Goal: Information Seeking & Learning: Learn about a topic

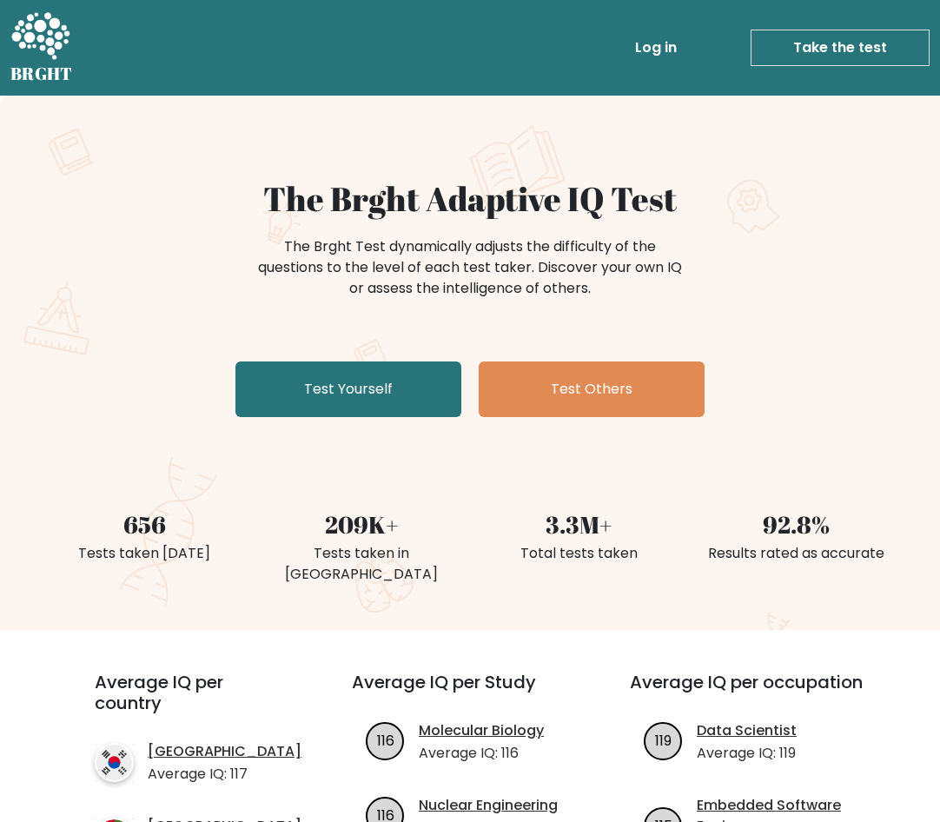
click at [739, 322] on div "The Brght Adaptive IQ Test The Brght Test dynamically adjusts the difficulty of…" at bounding box center [470, 301] width 869 height 245
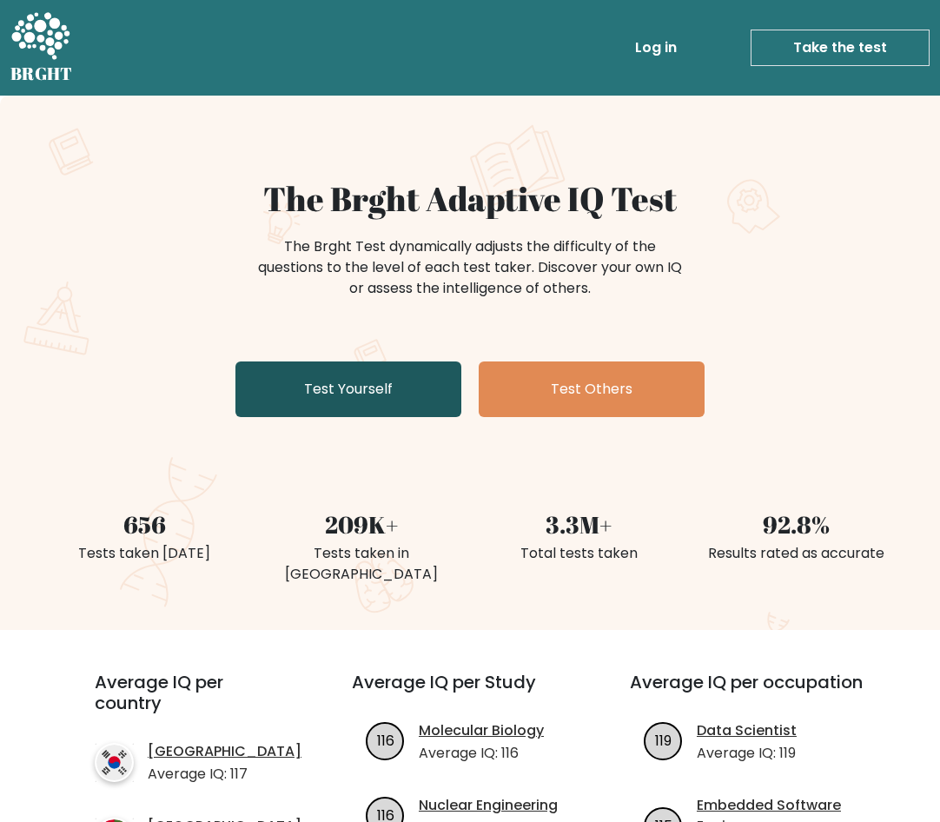
click at [417, 382] on link "Test Yourself" at bounding box center [349, 390] width 226 height 56
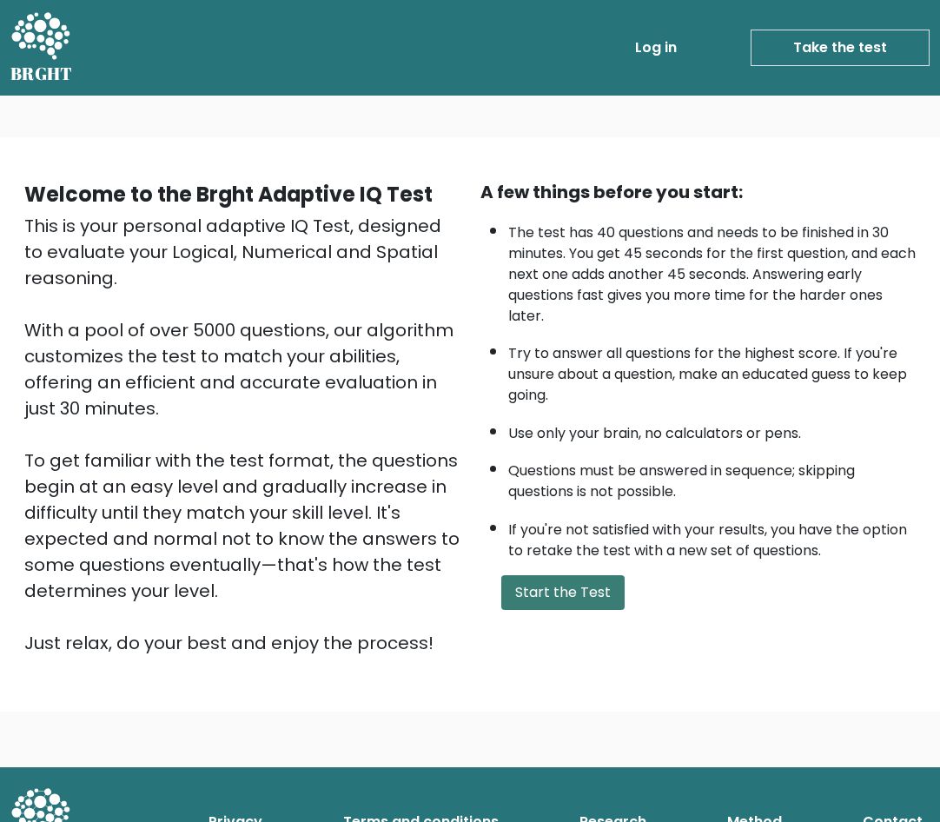
click at [571, 596] on button "Start the Test" at bounding box center [562, 592] width 123 height 35
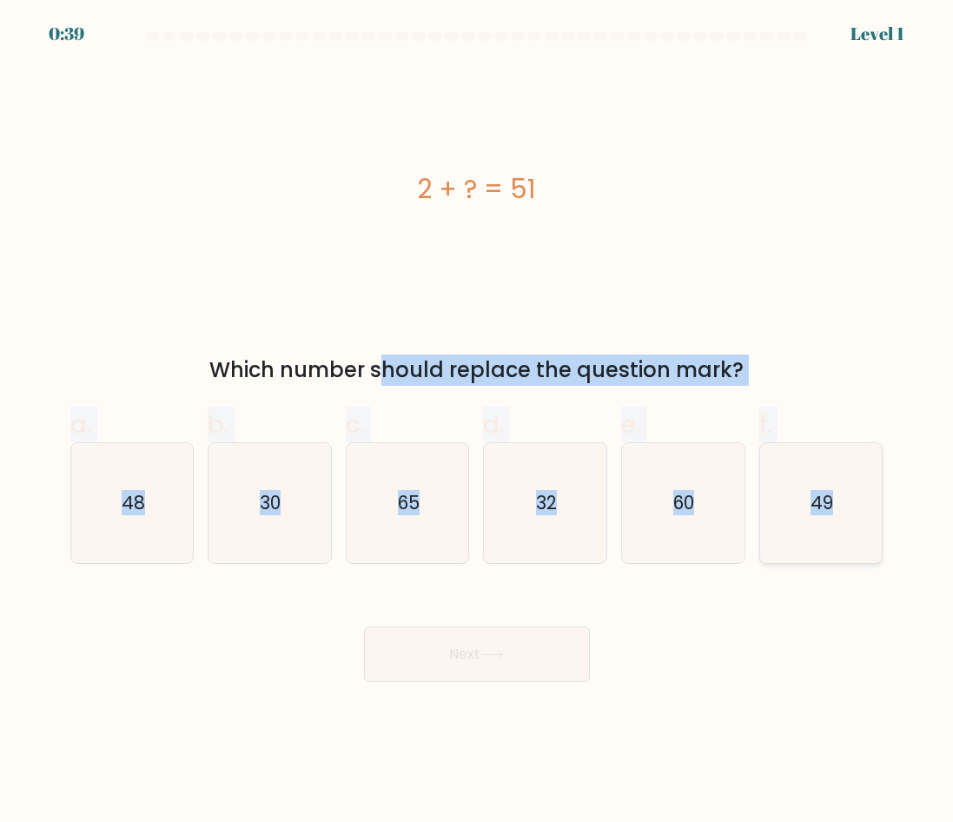
drag, startPoint x: 204, startPoint y: 371, endPoint x: 853, endPoint y: 532, distance: 668.0
click at [853, 532] on form "a." at bounding box center [476, 357] width 953 height 650
copy form "Which number should replace the question mark? a. 48 b. 30 c. 65 d. 32 e. 60 f.…"
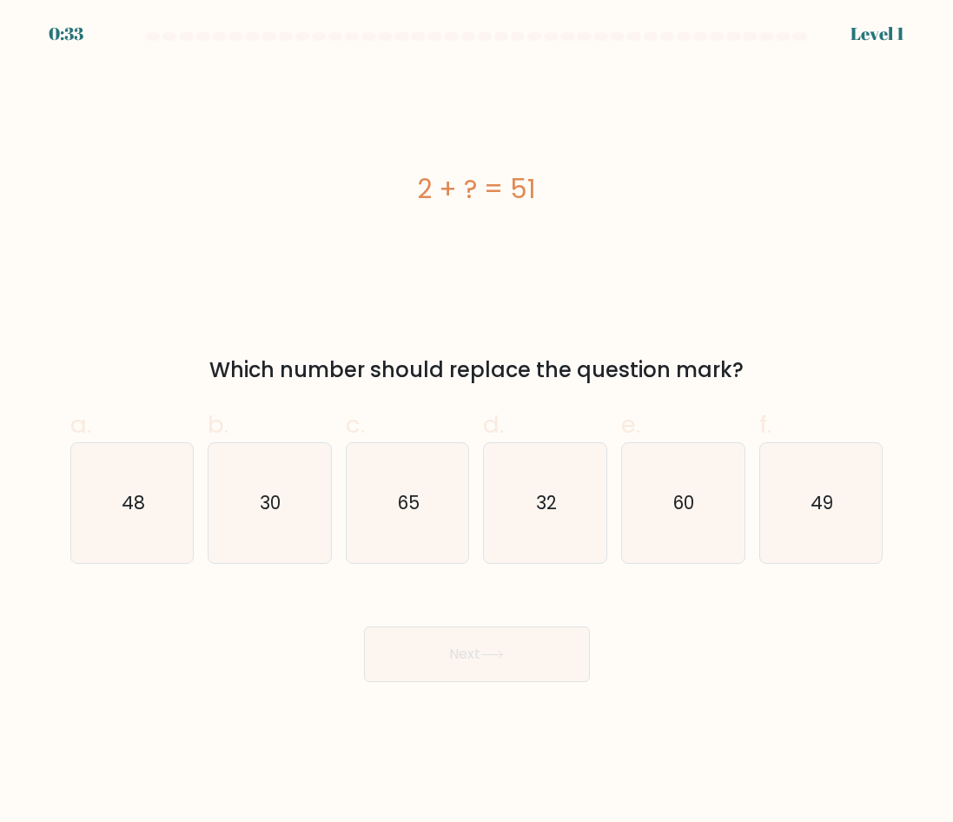
click at [642, 623] on div "Next" at bounding box center [477, 633] width 834 height 97
click at [714, 609] on div "Next" at bounding box center [477, 633] width 834 height 97
drag, startPoint x: 418, startPoint y: 197, endPoint x: 566, endPoint y: 195, distance: 147.8
click at [566, 195] on div "2 + ? = 51" at bounding box center [477, 188] width 814 height 39
copy div "2 + ? = 51"
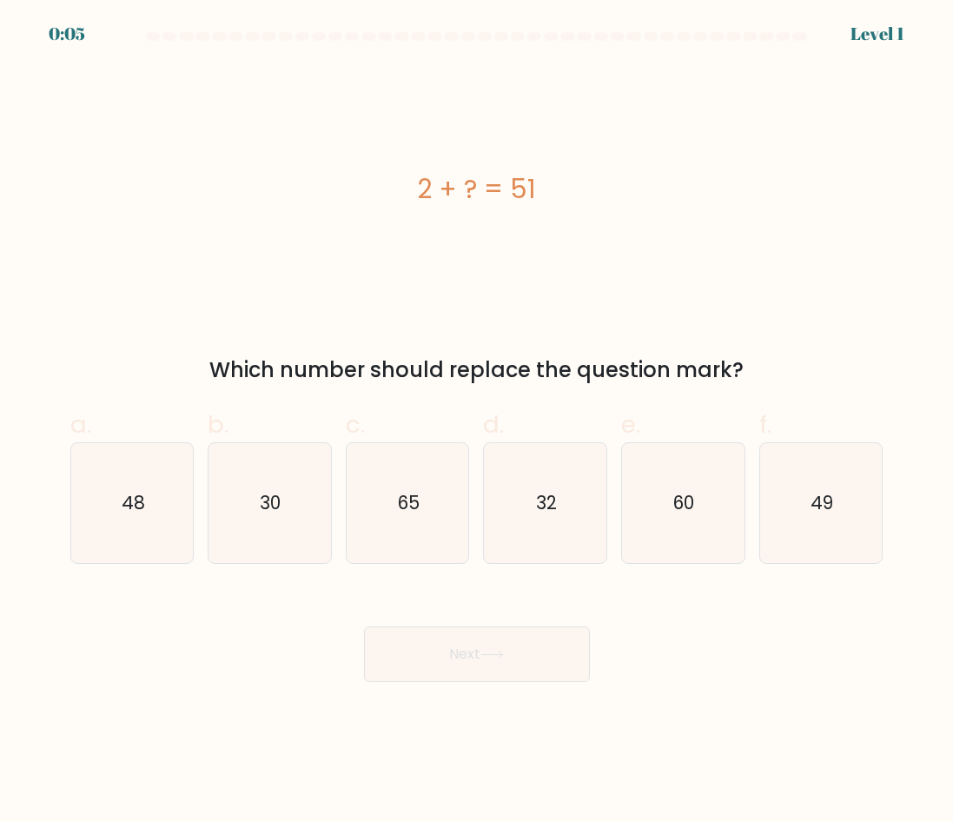
drag, startPoint x: 571, startPoint y: 578, endPoint x: 562, endPoint y: 571, distance: 11.1
click at [571, 578] on form "a." at bounding box center [476, 357] width 953 height 650
click at [820, 520] on icon "49" at bounding box center [821, 503] width 120 height 120
click at [478, 422] on input "f. 49" at bounding box center [477, 416] width 1 height 11
radio input "true"
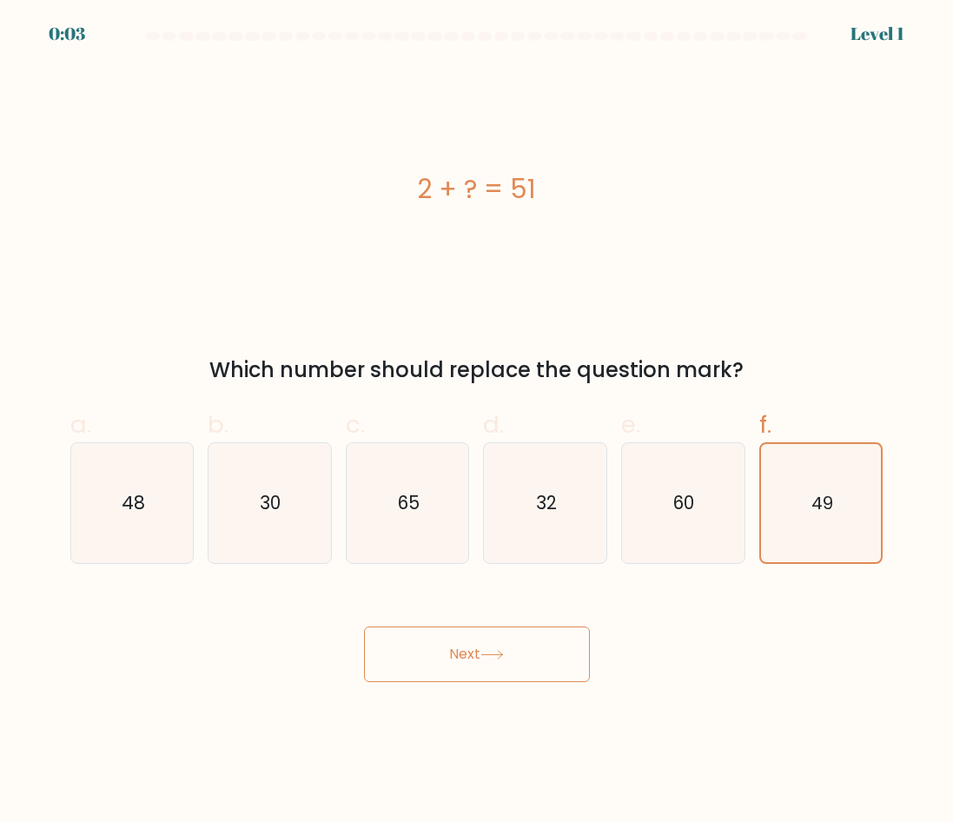
click at [574, 643] on button "Next" at bounding box center [477, 655] width 226 height 56
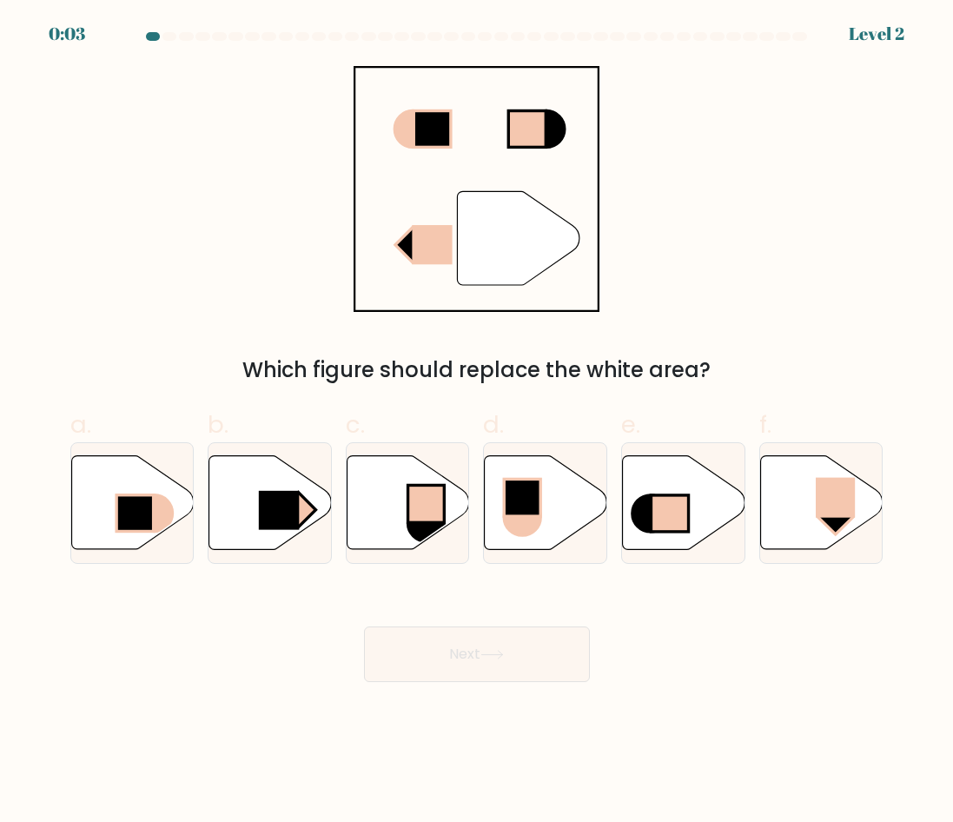
click at [555, 654] on button "Next" at bounding box center [477, 655] width 226 height 56
drag, startPoint x: 395, startPoint y: 122, endPoint x: 631, endPoint y: 245, distance: 265.9
click at [631, 245] on div "" Which figure should replace the white area?" at bounding box center [477, 226] width 834 height 320
click at [294, 514] on rect at bounding box center [279, 510] width 40 height 39
click at [477, 422] on input "b." at bounding box center [477, 416] width 1 height 11
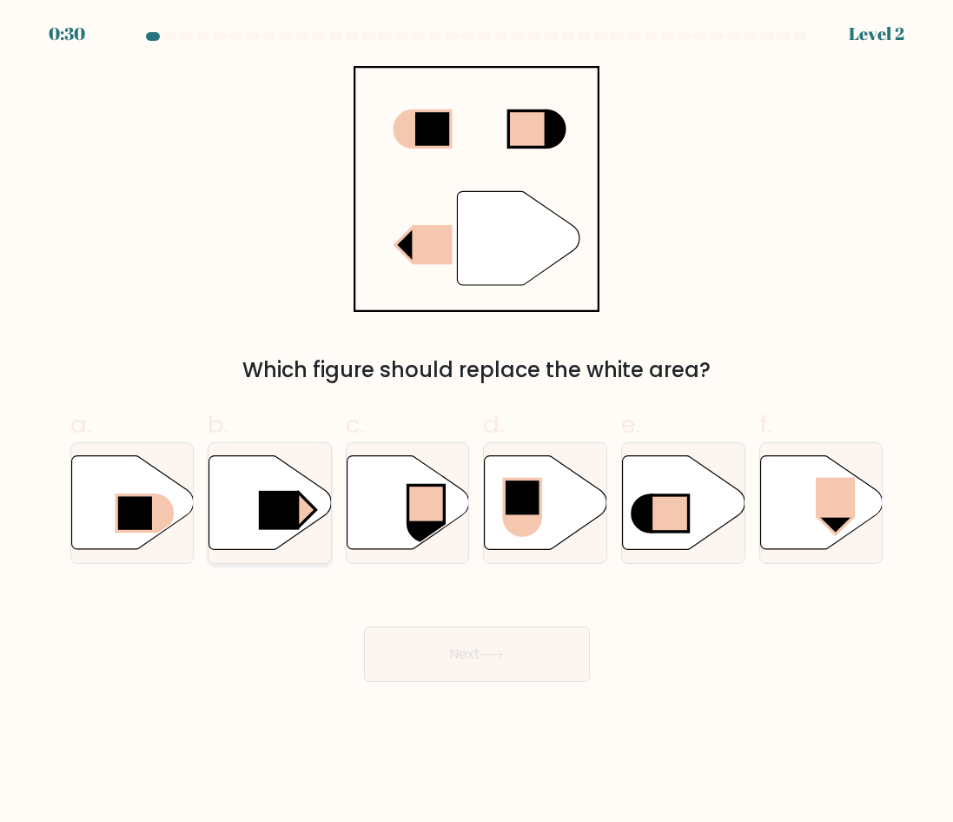
radio input "true"
click at [453, 636] on button "Next" at bounding box center [477, 655] width 226 height 56
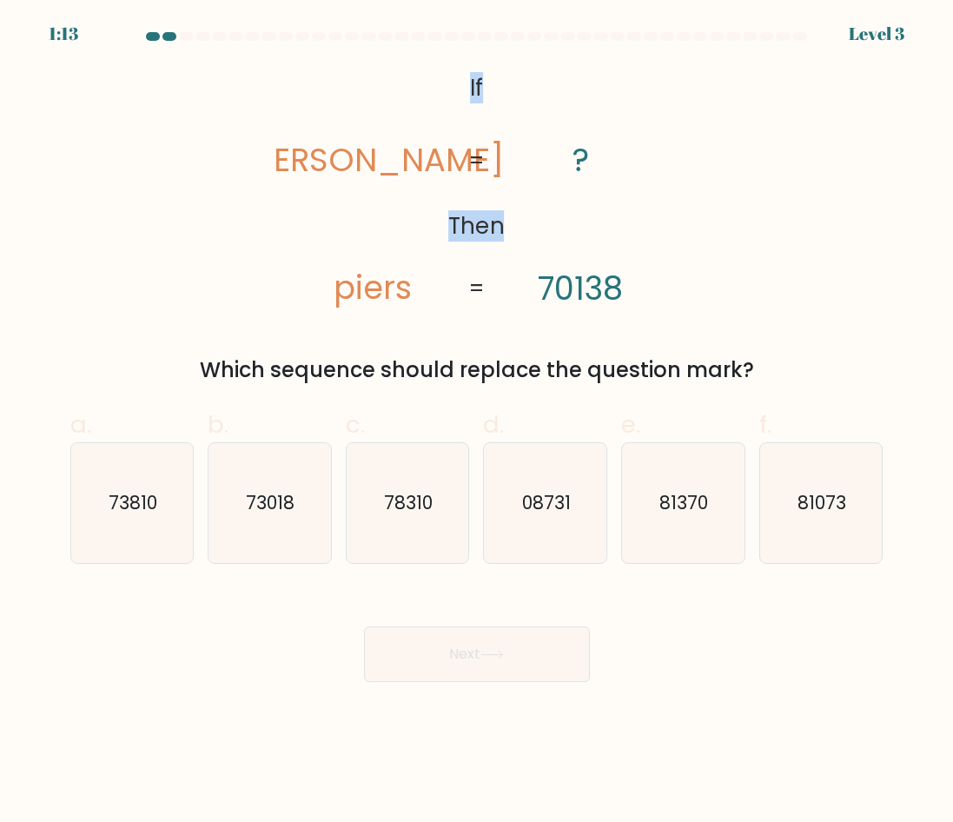
drag, startPoint x: 320, startPoint y: 139, endPoint x: 462, endPoint y: 116, distance: 144.5
click at [462, 116] on icon "@import url('https://fonts.googleapis.com/css?family=Abril+Fatface:400,100,100i…" at bounding box center [476, 189] width 401 height 247
drag, startPoint x: 462, startPoint y: 116, endPoint x: 456, endPoint y: 103, distance: 13.6
click at [456, 103] on icon "@import url('https://fonts.googleapis.com/css?family=Abril+Fatface:400,100,100i…" at bounding box center [476, 189] width 401 height 247
click at [524, 216] on icon "@import url('https://fonts.googleapis.com/css?family=Abril+Fatface:400,100,100i…" at bounding box center [476, 189] width 401 height 247
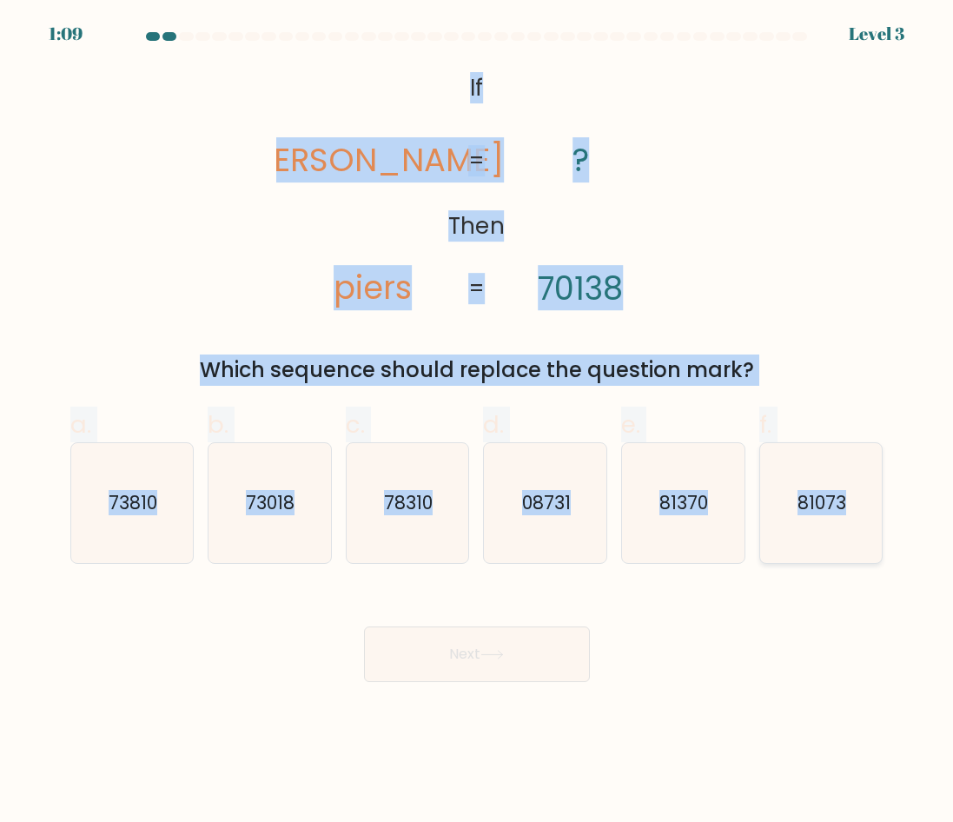
drag, startPoint x: 448, startPoint y: 79, endPoint x: 865, endPoint y: 544, distance: 624.1
click at [865, 544] on form "If ?" at bounding box center [476, 357] width 953 height 650
copy form "If Then pries piers ? 70138 = = Which sequence should replace the question mark…"
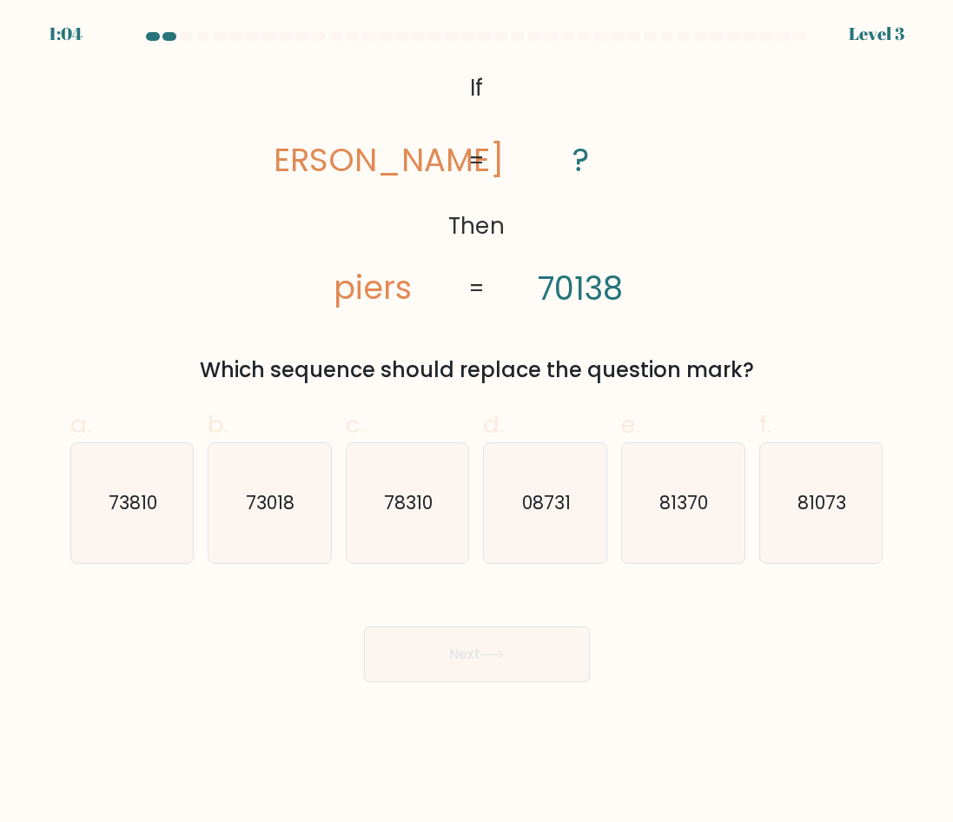
click at [669, 664] on div "Next" at bounding box center [477, 633] width 834 height 97
drag, startPoint x: 588, startPoint y: 751, endPoint x: 623, endPoint y: 687, distance: 73.5
click at [570, 752] on body "0:44 Level 3 If" at bounding box center [476, 411] width 953 height 822
click at [261, 511] on text "73018" at bounding box center [271, 502] width 49 height 25
click at [477, 422] on input "b. 73018" at bounding box center [477, 416] width 1 height 11
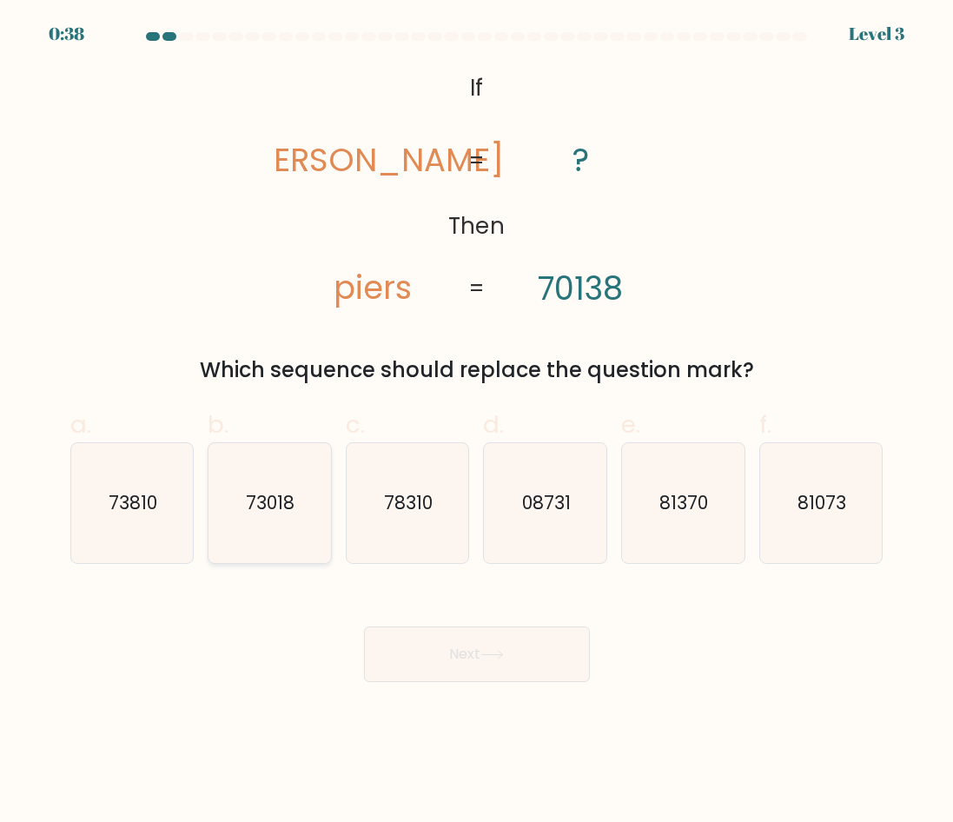
radio input "true"
click at [535, 673] on button "Next" at bounding box center [477, 655] width 226 height 56
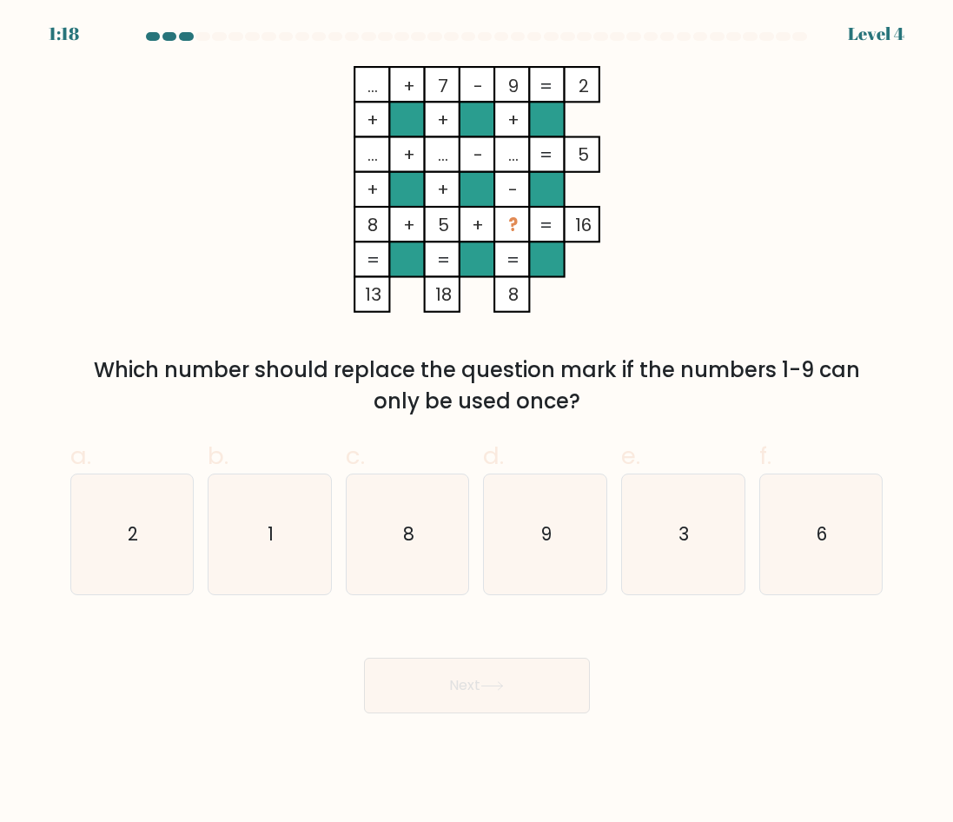
drag, startPoint x: 335, startPoint y: 113, endPoint x: 655, endPoint y: 390, distance: 423.3
click at [655, 390] on div "... + 7 - 9 2 + + + ... + ... - ... 5 + + - 8 + 5 + ? = 16 = = = = 13 18 8 = Wh…" at bounding box center [477, 241] width 834 height 351
drag, startPoint x: 655, startPoint y: 390, endPoint x: 619, endPoint y: 277, distance: 118.7
click at [619, 277] on icon "... + 7 - 9 2 + + + ... + ... - ... 5 + + - 8 + 5 + ? = 16 = = = = 13 18 8 =" at bounding box center [476, 189] width 521 height 247
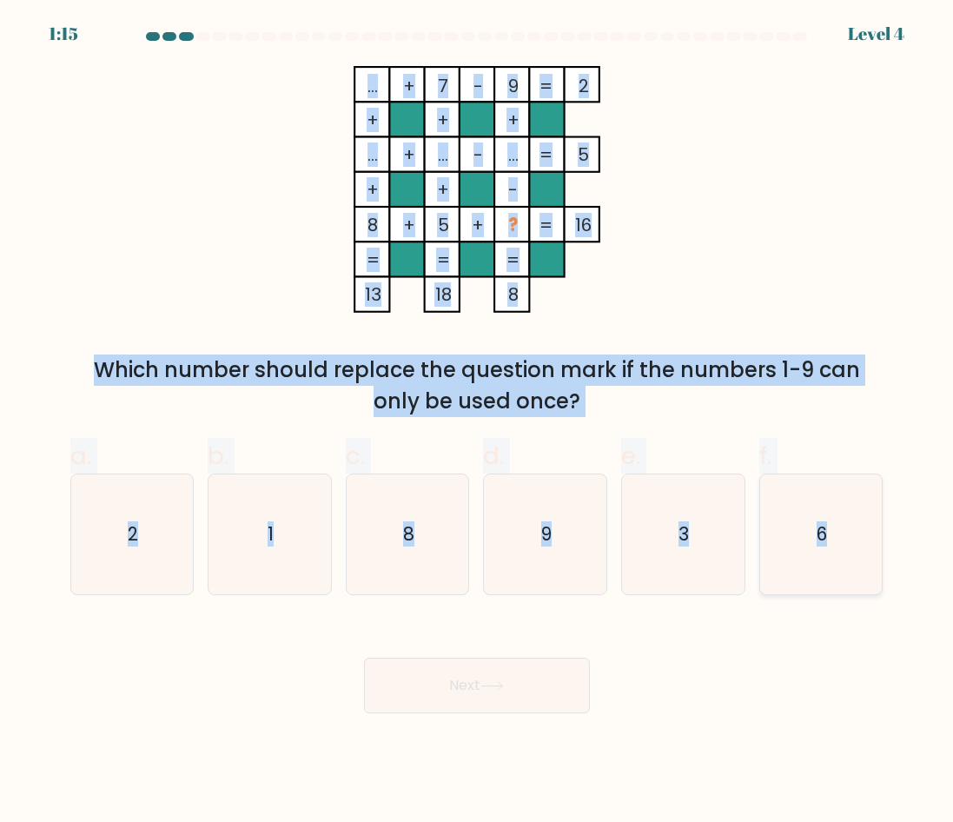
drag, startPoint x: 349, startPoint y: 77, endPoint x: 840, endPoint y: 546, distance: 678.0
click at [840, 546] on form at bounding box center [476, 372] width 953 height 681
copy form "... + 7 - 9 2 + + + ... + ... - ... 5 + + - 8 + 5 + ? = 16 = = = = 13 18 8 = Wh…"
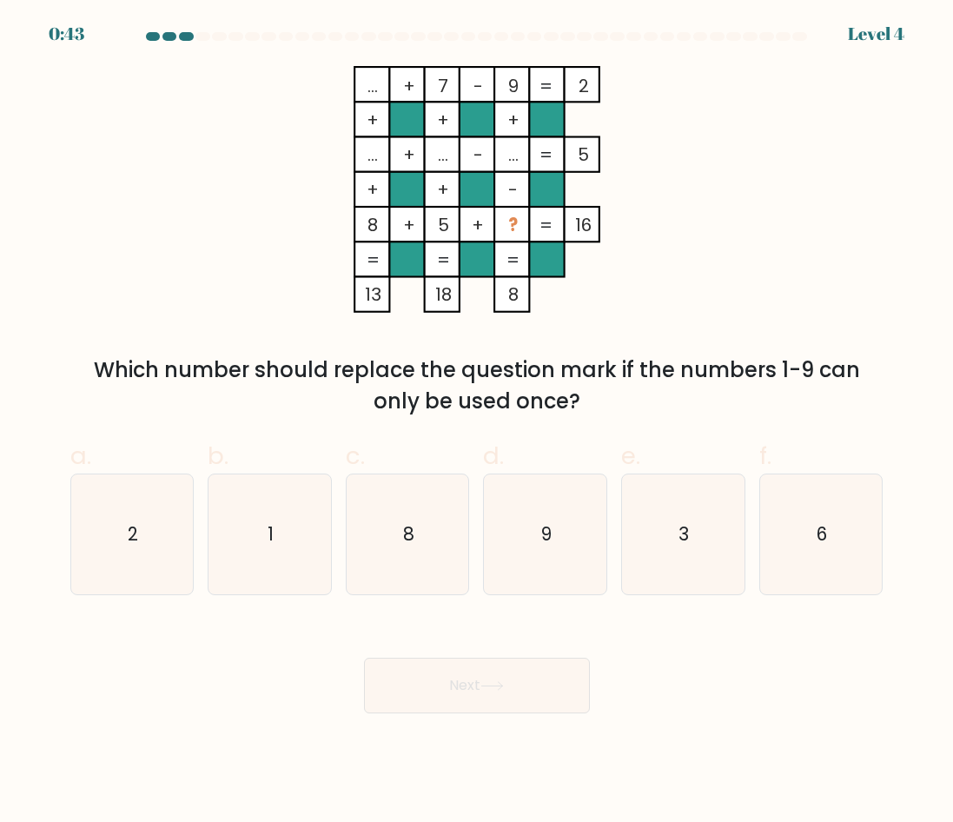
click at [706, 656] on div "Next" at bounding box center [477, 664] width 834 height 97
click at [810, 528] on icon "6" at bounding box center [821, 535] width 120 height 120
click at [478, 422] on input "f. 6" at bounding box center [477, 416] width 1 height 11
radio input "true"
click at [519, 666] on button "Next" at bounding box center [477, 686] width 226 height 56
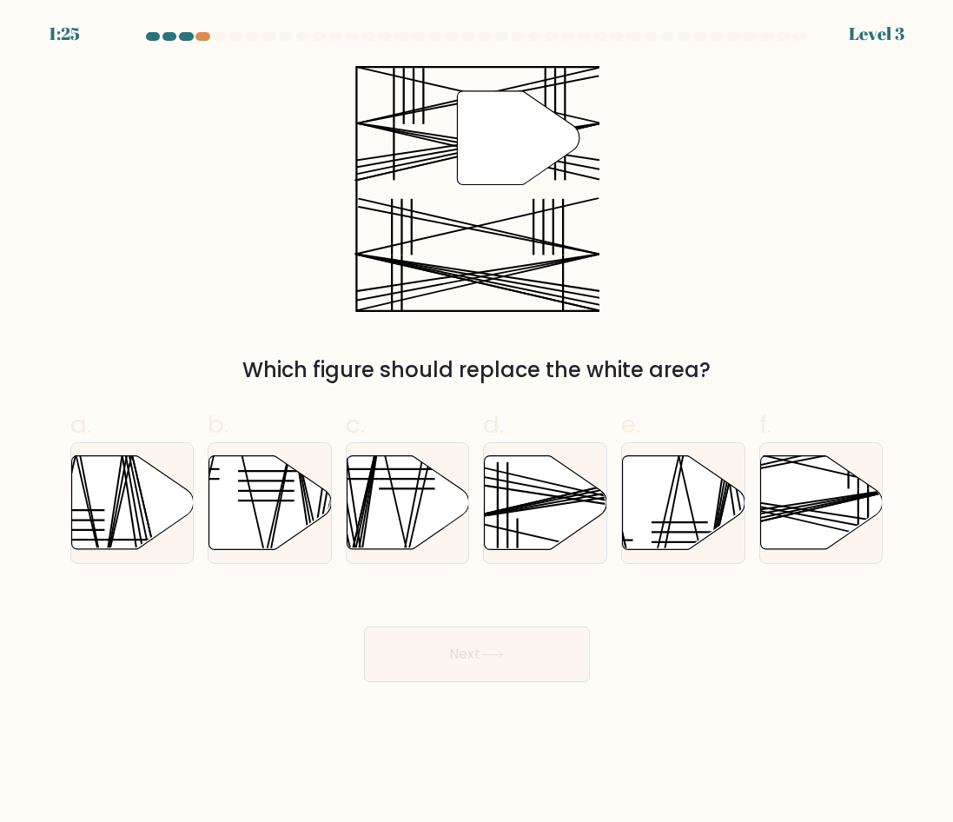
click at [515, 685] on body "1:25 Level 3" at bounding box center [476, 411] width 953 height 822
click at [831, 510] on icon at bounding box center [821, 503] width 123 height 94
click at [478, 422] on input "f." at bounding box center [477, 416] width 1 height 11
radio input "true"
click at [560, 654] on button "Next" at bounding box center [477, 655] width 226 height 56
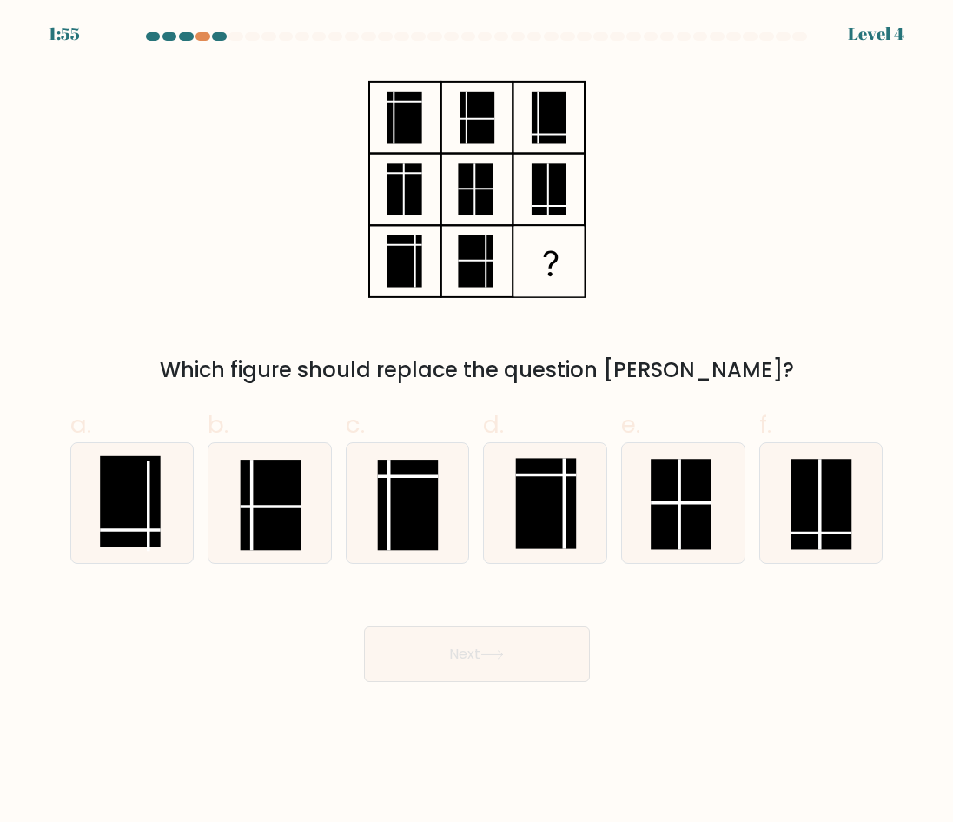
drag, startPoint x: 351, startPoint y: 94, endPoint x: 548, endPoint y: 176, distance: 212.7
click at [549, 174] on div "Which figure should replace the question mark?" at bounding box center [477, 226] width 834 height 320
click at [107, 516] on rect at bounding box center [130, 501] width 60 height 90
click at [477, 422] on input "a." at bounding box center [477, 416] width 1 height 11
radio input "true"
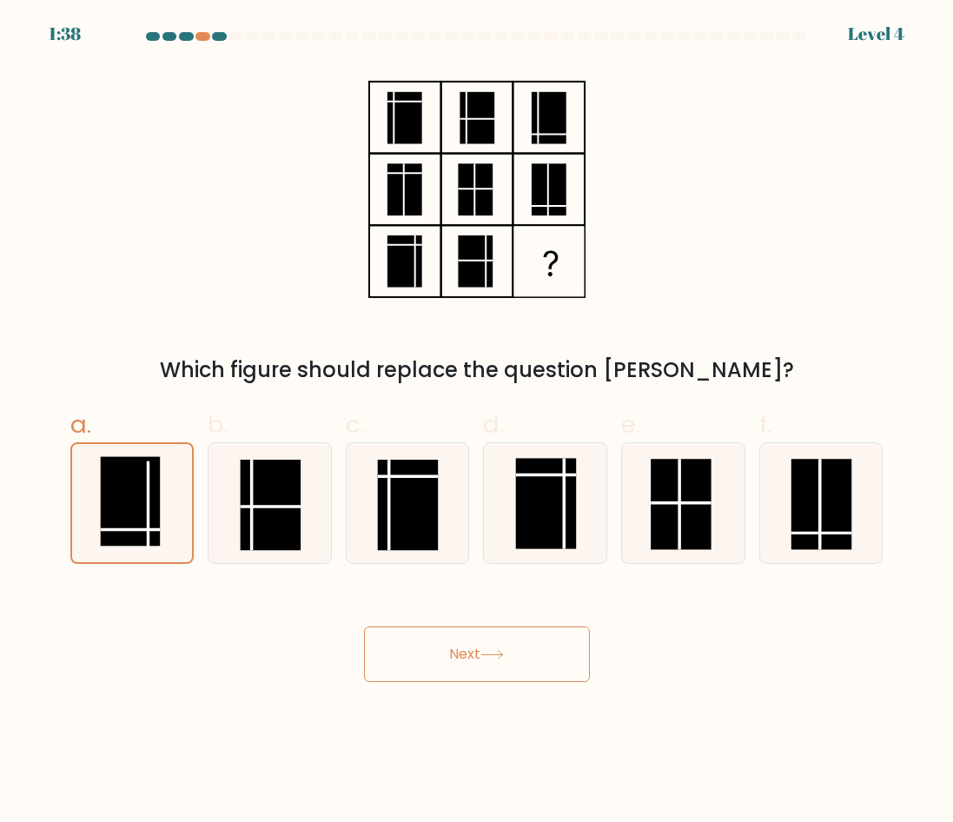
click at [535, 654] on button "Next" at bounding box center [477, 655] width 226 height 56
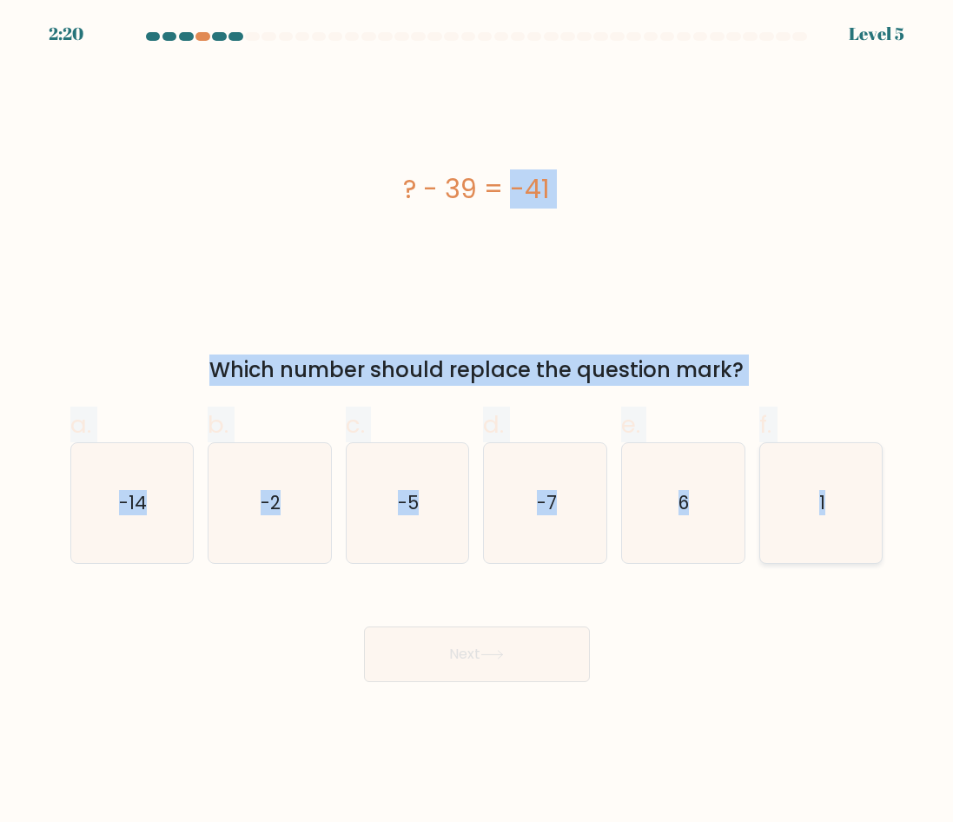
drag, startPoint x: 402, startPoint y: 178, endPoint x: 853, endPoint y: 528, distance: 569.9
click at [853, 528] on form "a. 6" at bounding box center [476, 357] width 953 height 650
copy form "? - 39 = -41 Which number should replace the question mark? a. -14 b. -2 c. -5 …"
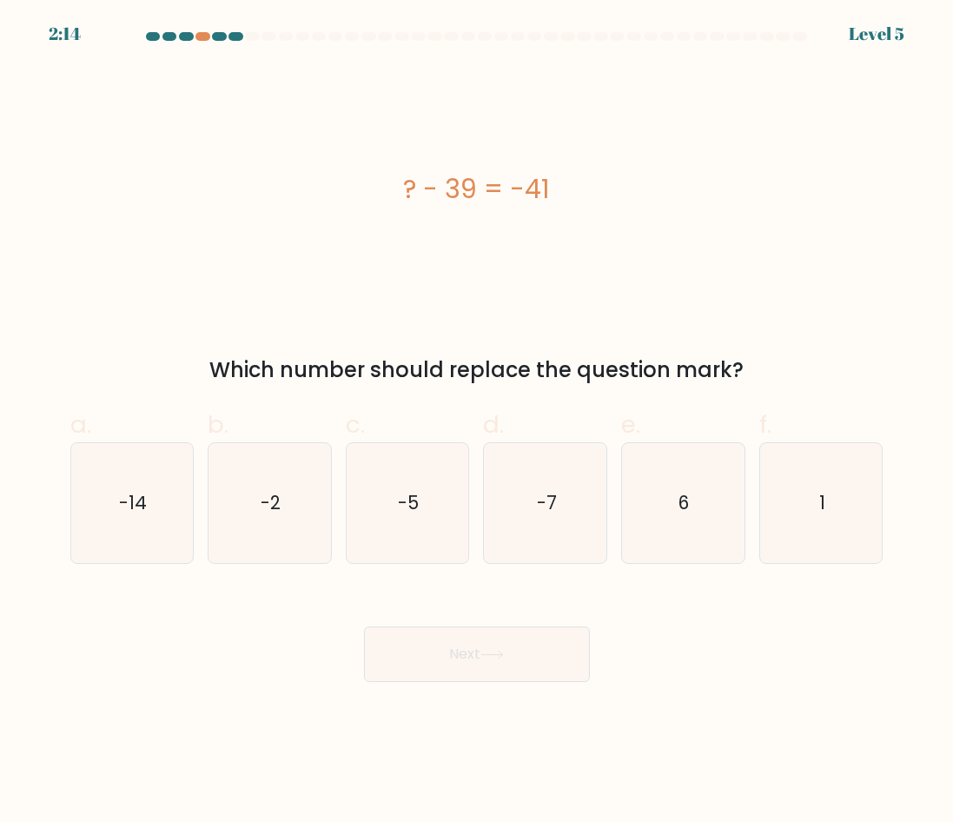
click at [608, 636] on div "Next" at bounding box center [477, 633] width 834 height 97
drag, startPoint x: 249, startPoint y: 488, endPoint x: 297, endPoint y: 525, distance: 60.7
click at [248, 489] on icon "-2" at bounding box center [269, 503] width 120 height 120
click at [477, 422] on input "b. -2" at bounding box center [477, 416] width 1 height 11
radio input "true"
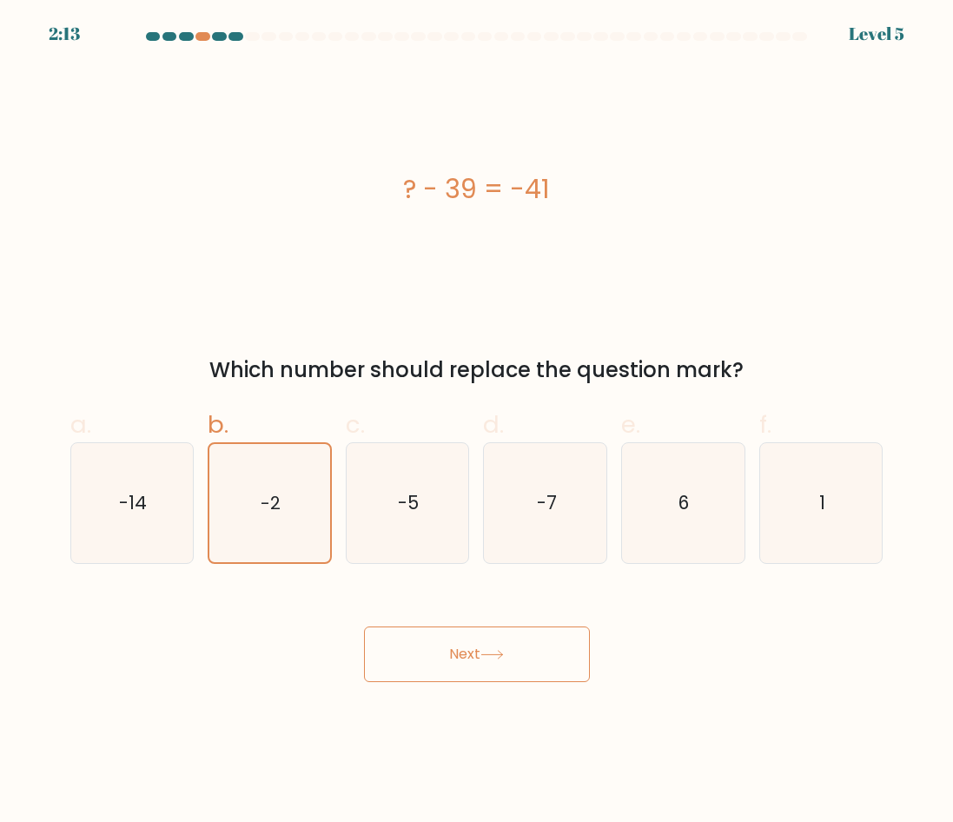
drag, startPoint x: 480, startPoint y: 628, endPoint x: 488, endPoint y: 639, distance: 13.6
click at [480, 630] on button "Next" at bounding box center [477, 655] width 226 height 56
click at [491, 643] on button "Next" at bounding box center [477, 655] width 226 height 56
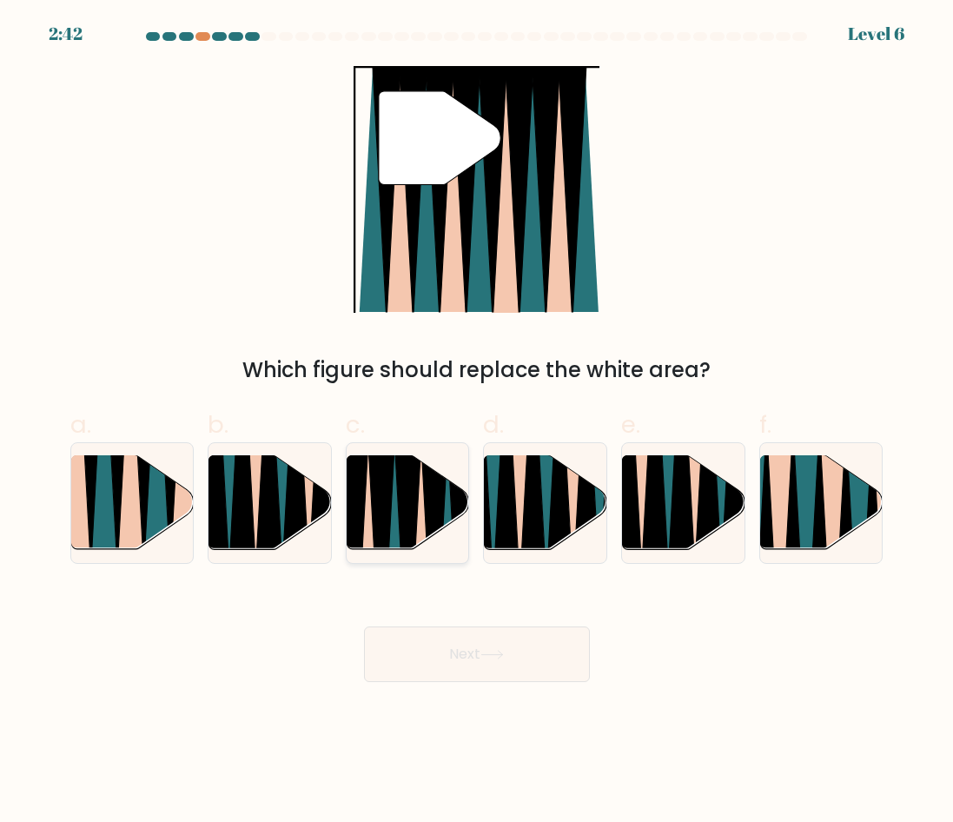
click at [423, 521] on icon at bounding box center [421, 555] width 27 height 244
click at [477, 422] on input "c." at bounding box center [477, 416] width 1 height 11
radio input "true"
click at [495, 666] on button "Next" at bounding box center [477, 655] width 226 height 56
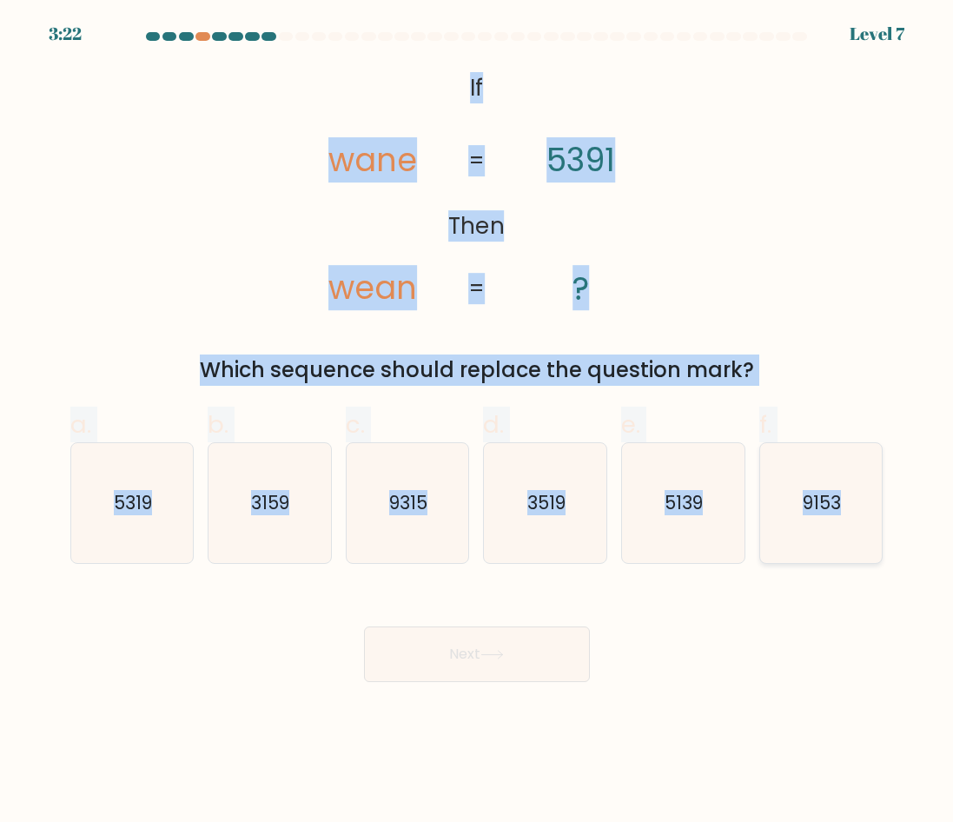
drag, startPoint x: 415, startPoint y: 56, endPoint x: 867, endPoint y: 547, distance: 666.8
click at [867, 547] on form "If ?" at bounding box center [476, 357] width 953 height 650
copy form "If Then wane wean 5391 ? = = Which sequence should replace the question mark? a…"
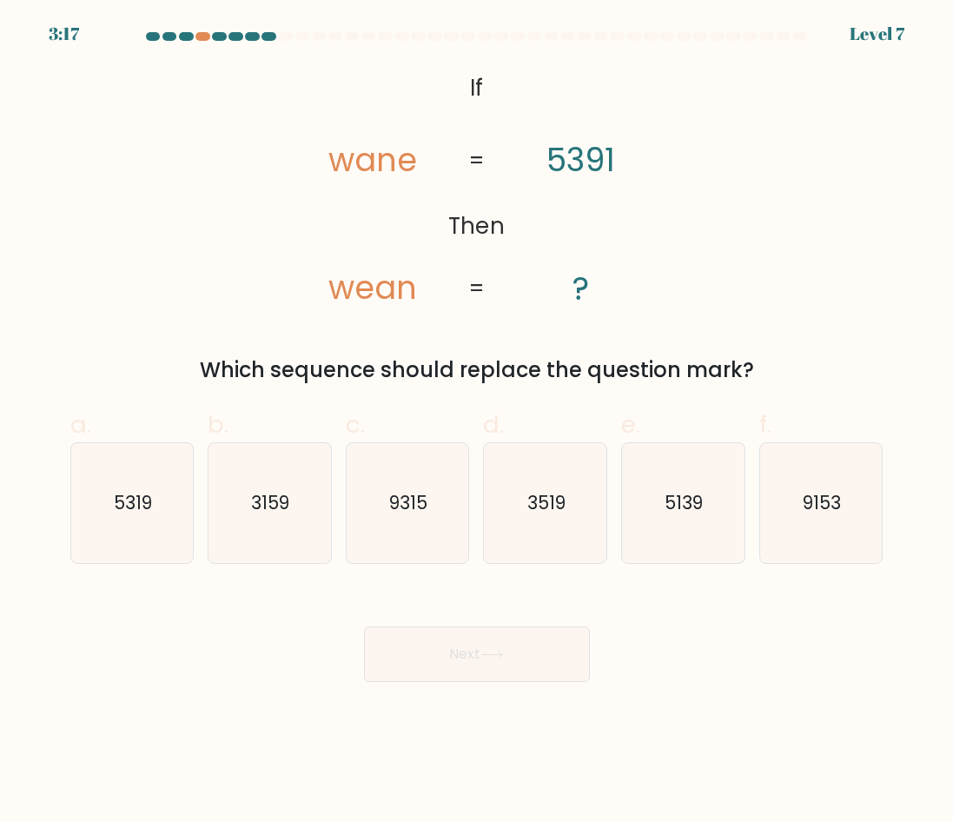
click at [742, 724] on body "3:17 Level 7 If" at bounding box center [476, 411] width 953 height 822
click at [689, 521] on icon "5139" at bounding box center [683, 503] width 120 height 120
click at [478, 422] on input "e. 5139" at bounding box center [477, 416] width 1 height 11
radio input "true"
click at [548, 641] on button "Next" at bounding box center [477, 655] width 226 height 56
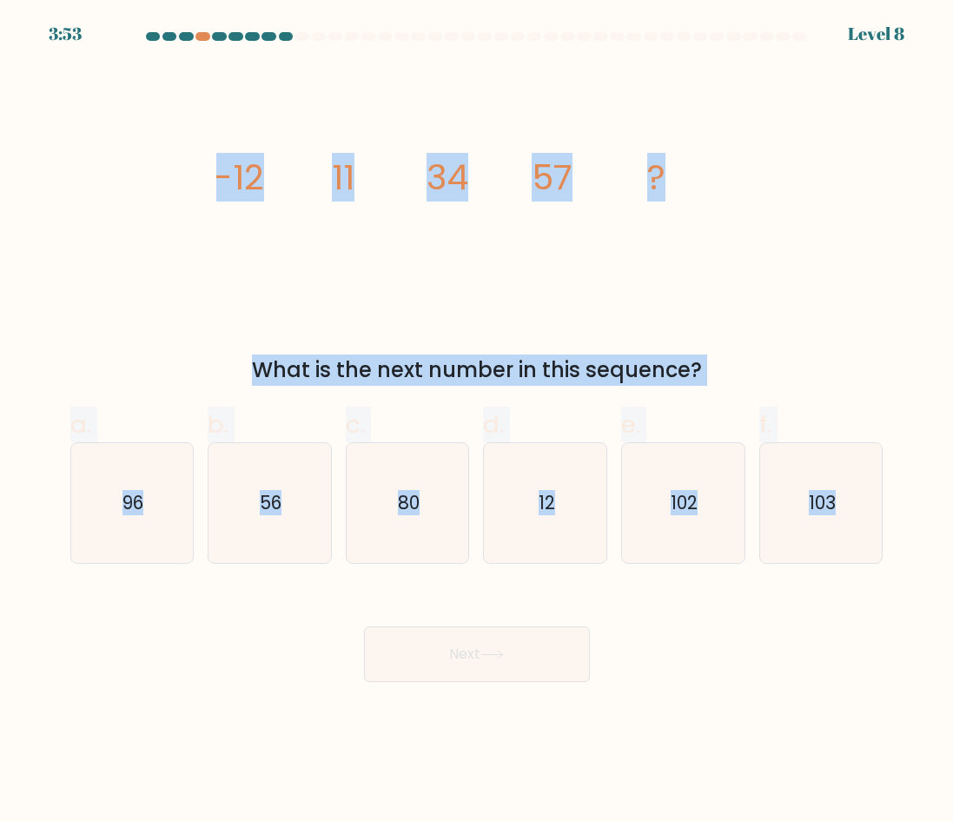
drag, startPoint x: 204, startPoint y: 164, endPoint x: 884, endPoint y: 519, distance: 766.6
click at [884, 519] on form at bounding box center [476, 357] width 953 height 650
copy form "-12 11 34 57 ? What is the next number in this sequence? a. 96 b. 56 c. 80 d. 1…"
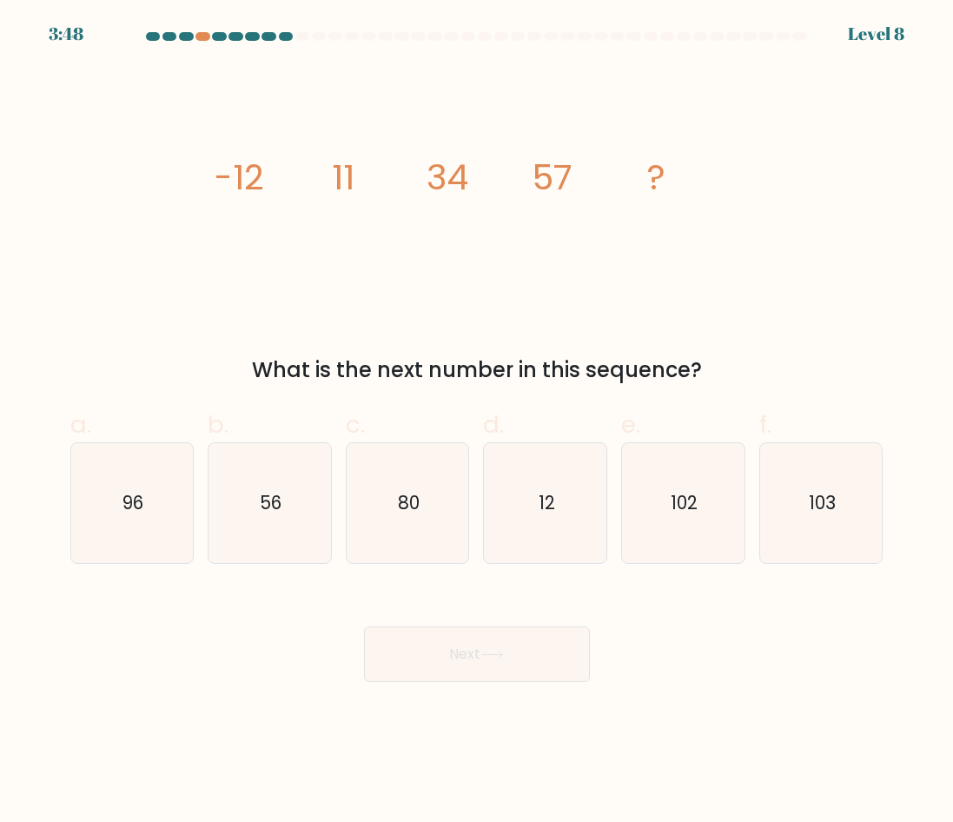
click at [727, 677] on div "Next" at bounding box center [477, 633] width 834 height 97
click at [388, 522] on icon "80" at bounding box center [408, 503] width 120 height 120
click at [477, 422] on input "c. 80" at bounding box center [477, 416] width 1 height 11
radio input "true"
click at [511, 648] on button "Next" at bounding box center [477, 655] width 226 height 56
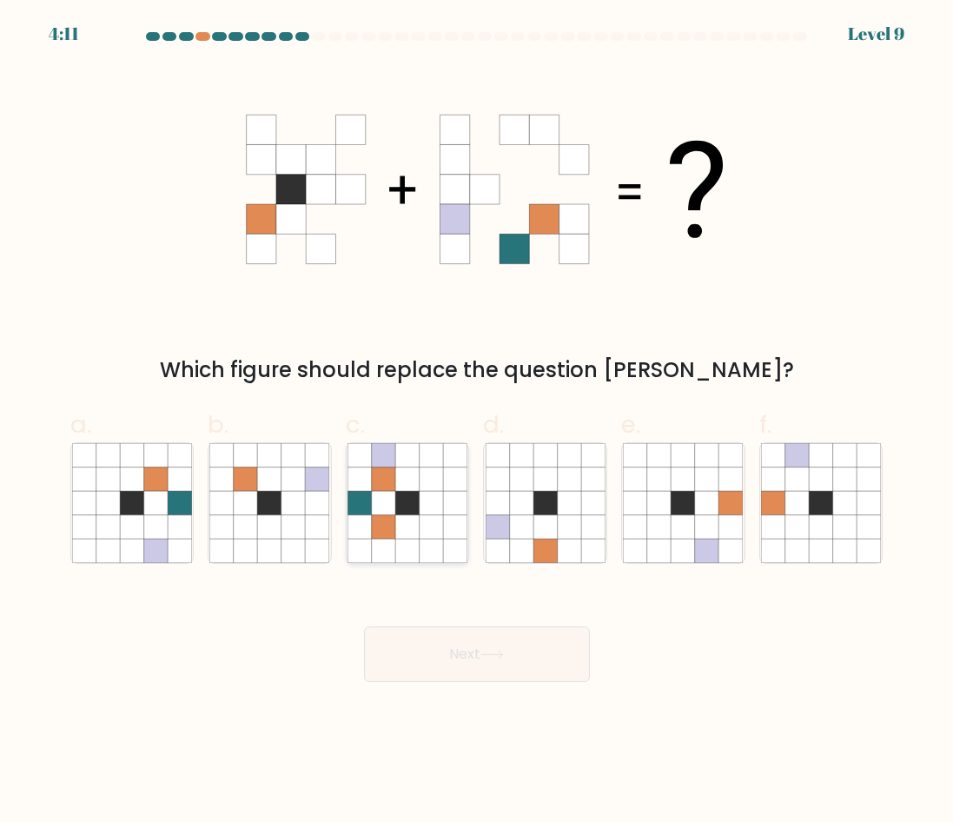
click at [372, 539] on icon at bounding box center [383, 526] width 23 height 23
click at [477, 422] on input "c." at bounding box center [477, 416] width 1 height 11
radio input "true"
click at [528, 651] on button "Next" at bounding box center [477, 655] width 226 height 56
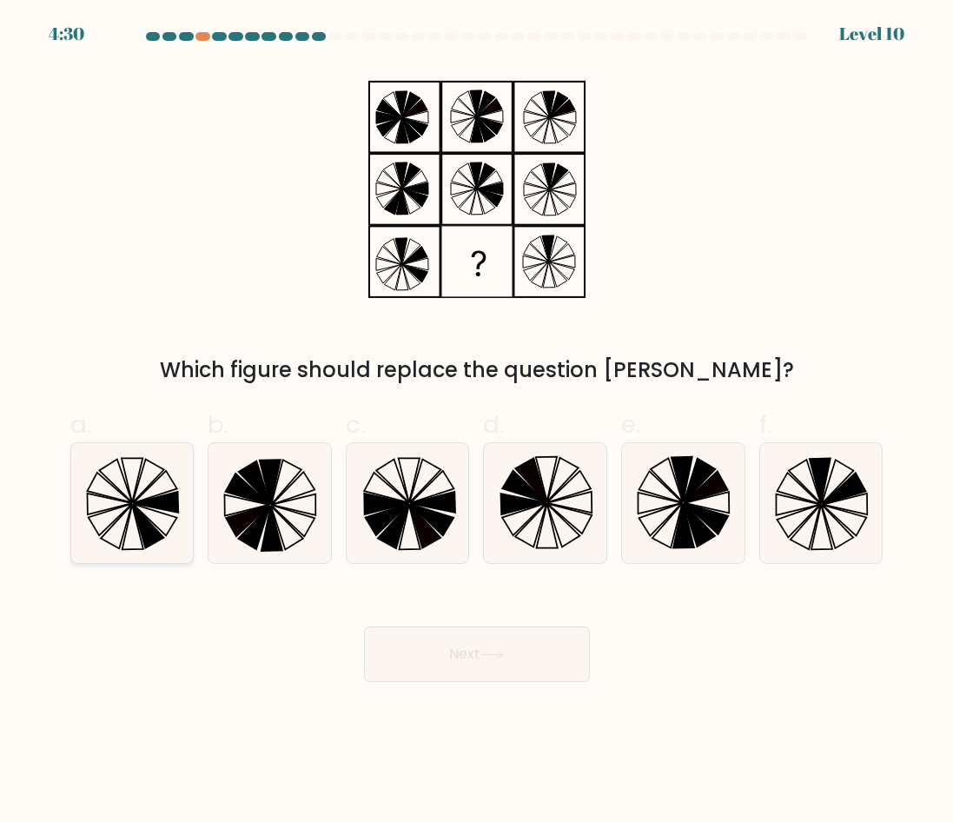
click at [166, 522] on icon at bounding box center [132, 503] width 120 height 120
click at [477, 422] on input "a." at bounding box center [477, 416] width 1 height 11
radio input "true"
click at [826, 502] on icon at bounding box center [843, 488] width 43 height 31
click at [478, 422] on input "f." at bounding box center [477, 416] width 1 height 11
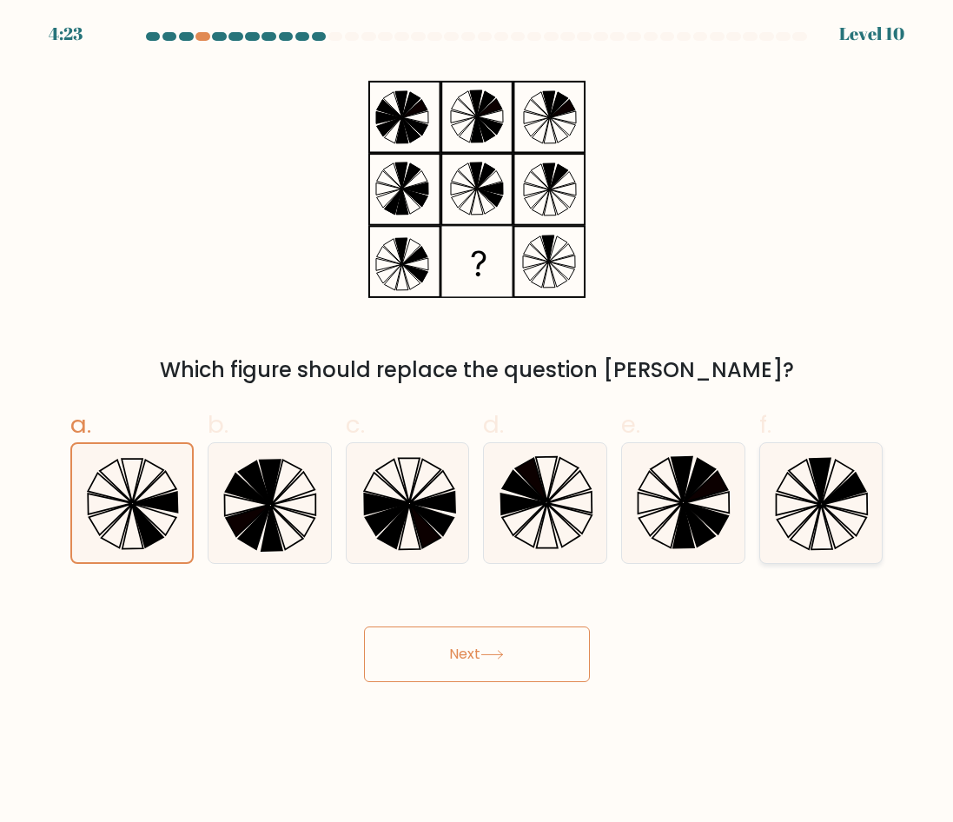
radio input "true"
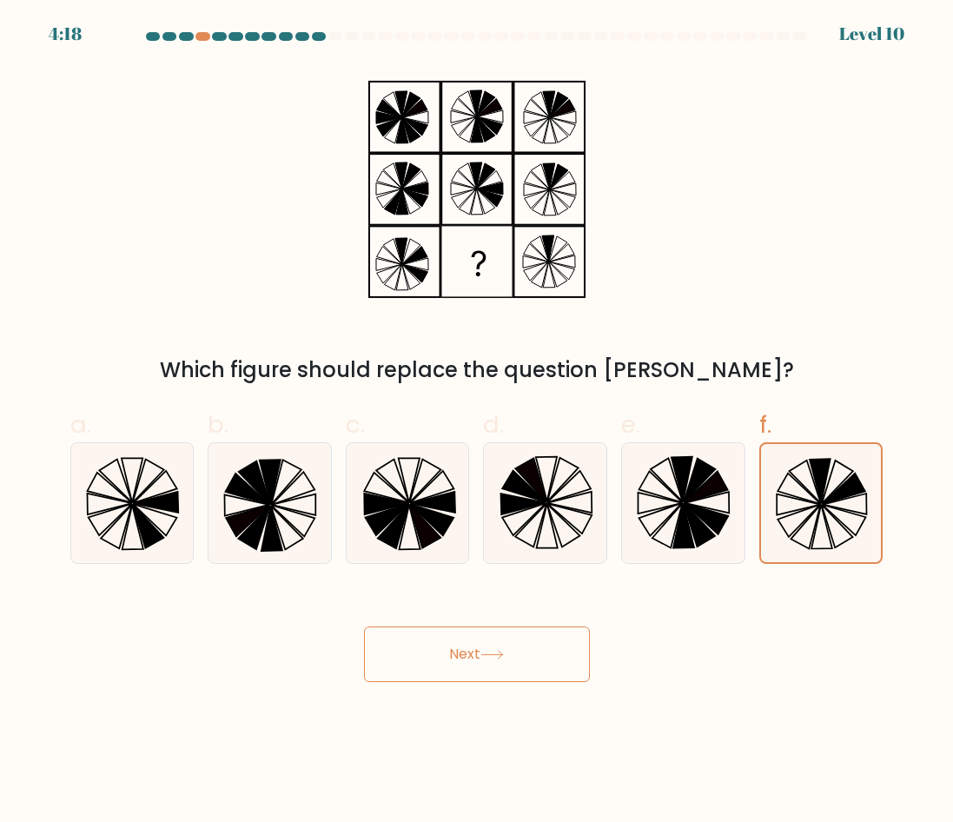
click at [479, 656] on button "Next" at bounding box center [477, 655] width 226 height 56
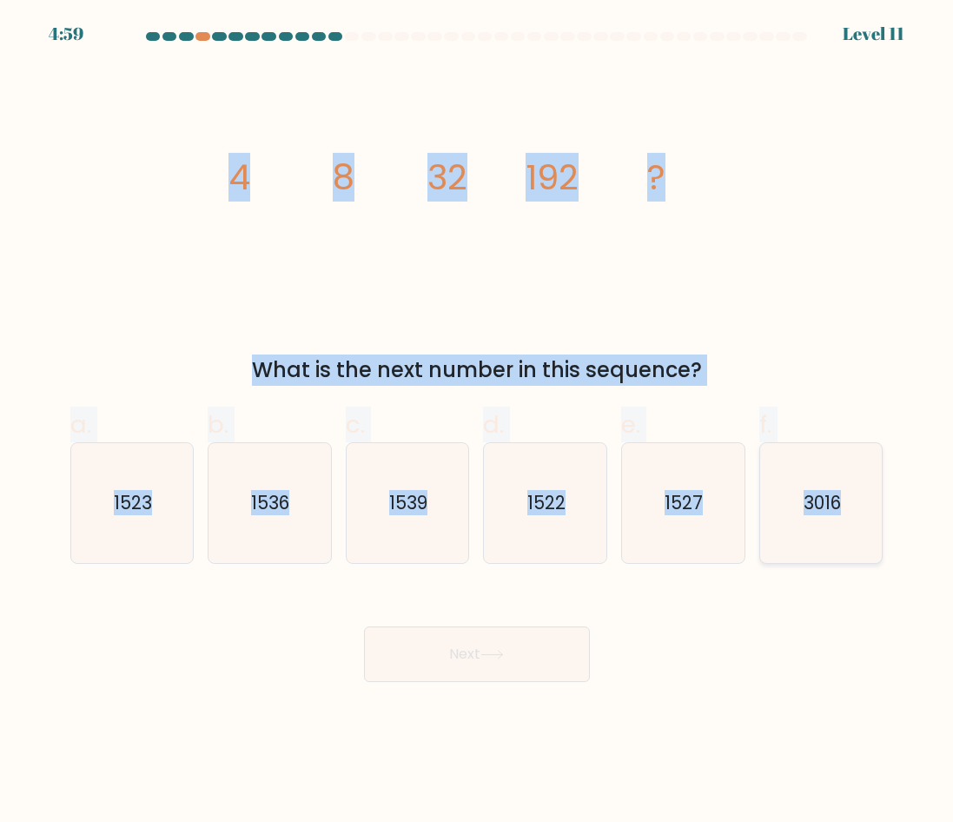
drag, startPoint x: 224, startPoint y: 161, endPoint x: 878, endPoint y: 520, distance: 745.7
click at [878, 520] on form at bounding box center [476, 357] width 953 height 650
copy form "4 8 32 192 ? What is the next number in this sequence? a. 1523 b. 1536 c. 1539 …"
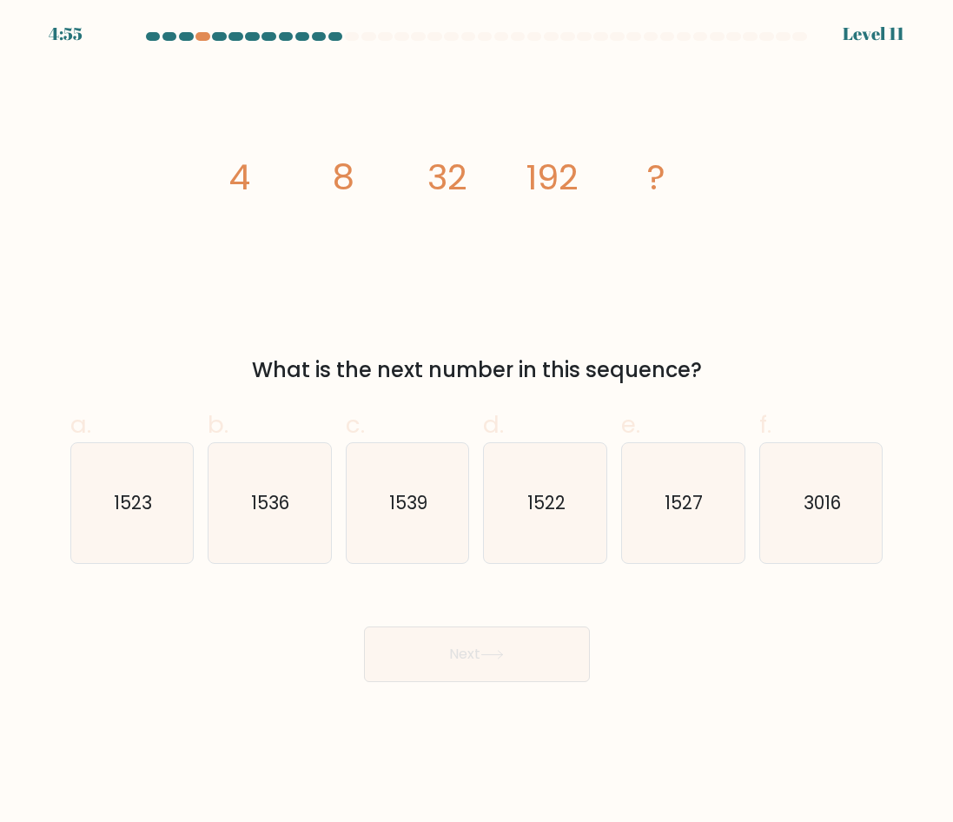
click at [626, 655] on div "Next" at bounding box center [477, 633] width 834 height 97
click at [283, 508] on text "1536" at bounding box center [271, 502] width 38 height 25
click at [477, 422] on input "b. 1536" at bounding box center [477, 416] width 1 height 11
radio input "true"
click at [526, 667] on button "Next" at bounding box center [477, 655] width 226 height 56
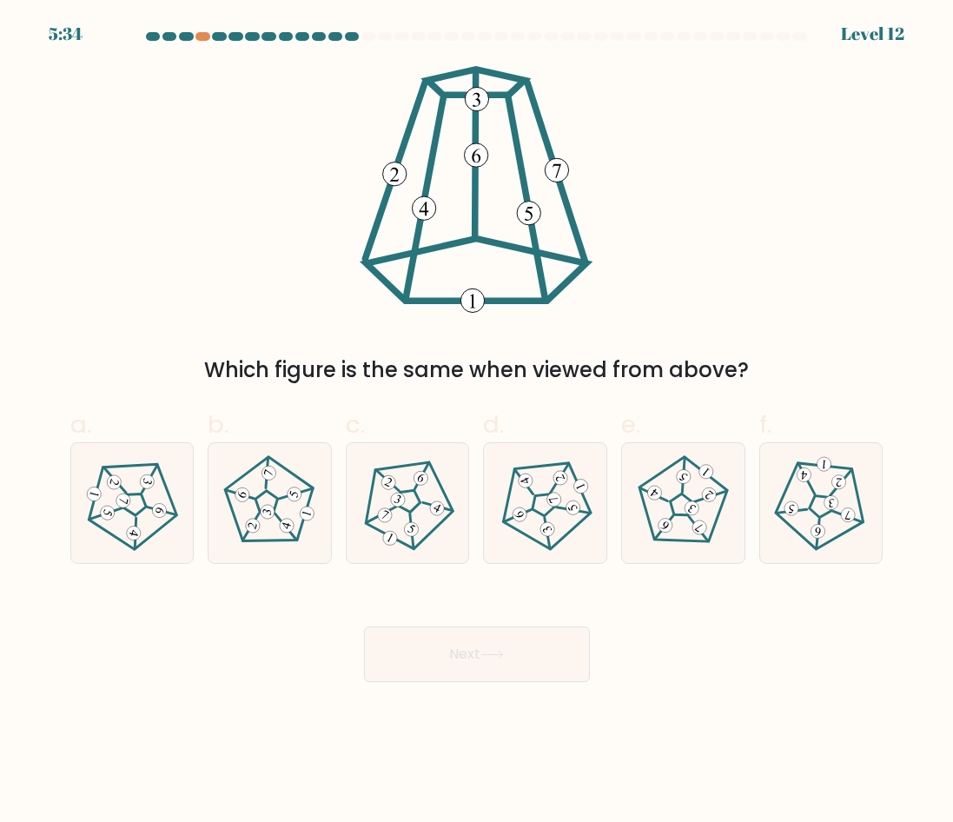
drag, startPoint x: 373, startPoint y: 159, endPoint x: 675, endPoint y: 281, distance: 326.0
click at [675, 281] on div "Which figure is the same when viewed from above?" at bounding box center [477, 226] width 834 height 320
click at [680, 515] on 191 at bounding box center [681, 506] width 30 height 30
click at [478, 422] on input "e." at bounding box center [477, 416] width 1 height 11
radio input "true"
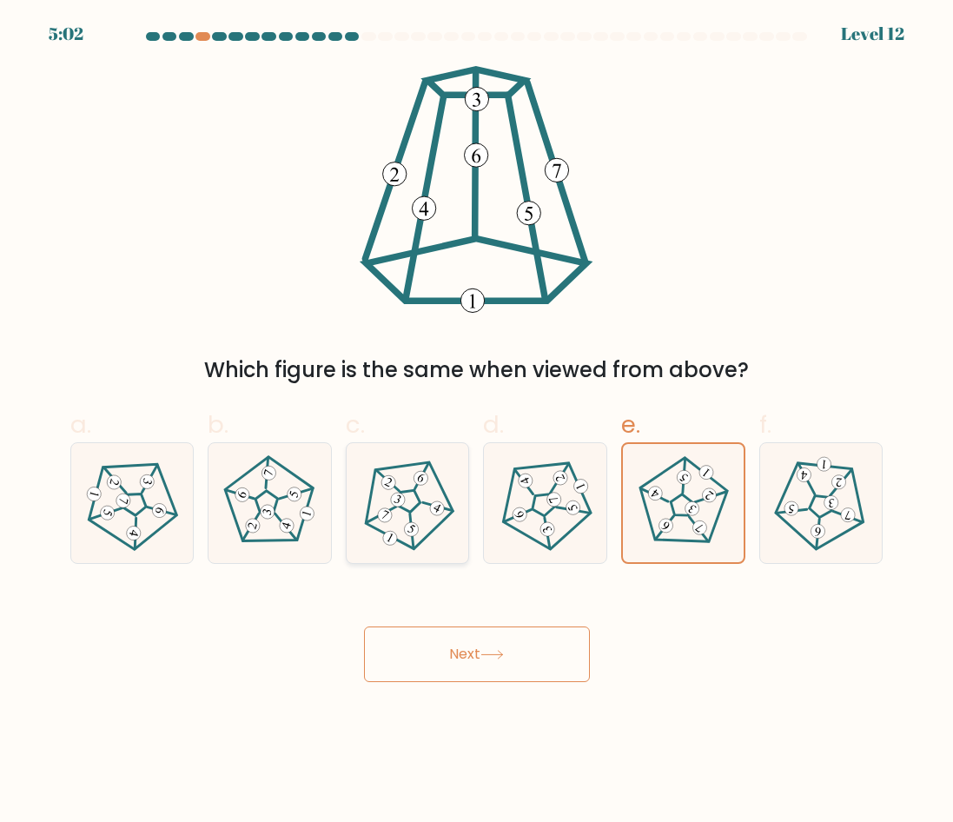
click at [428, 554] on div at bounding box center [408, 503] width 124 height 122
click at [477, 422] on input "c." at bounding box center [477, 416] width 1 height 11
radio input "true"
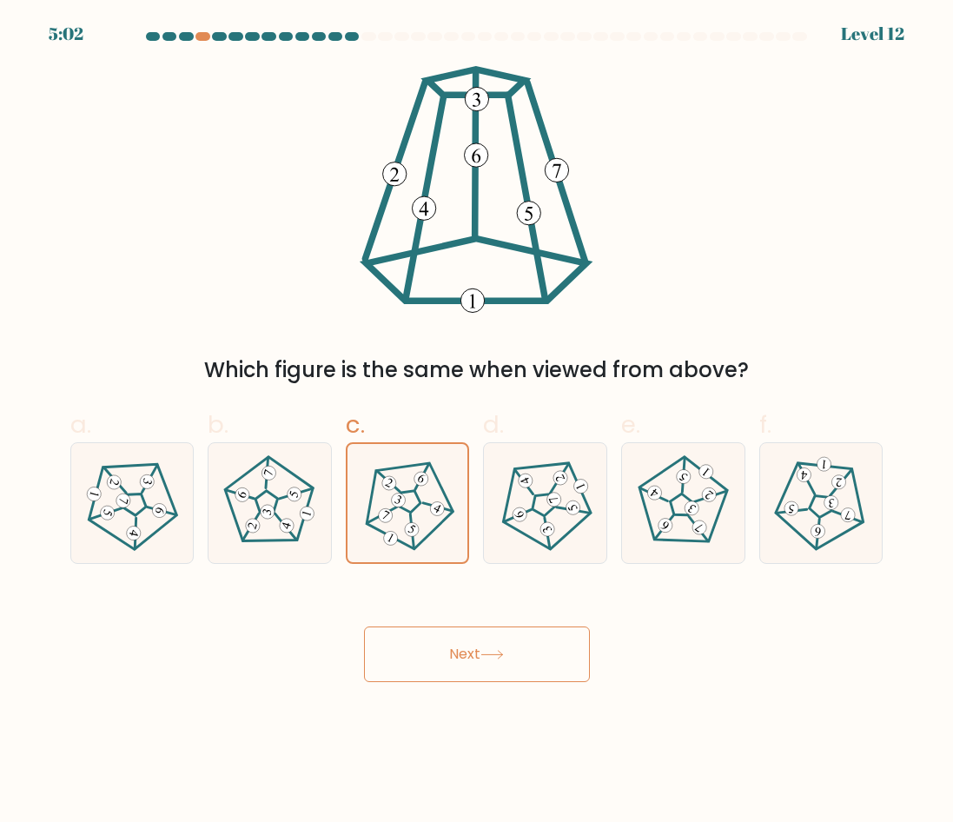
click at [508, 669] on button "Next" at bounding box center [477, 655] width 226 height 56
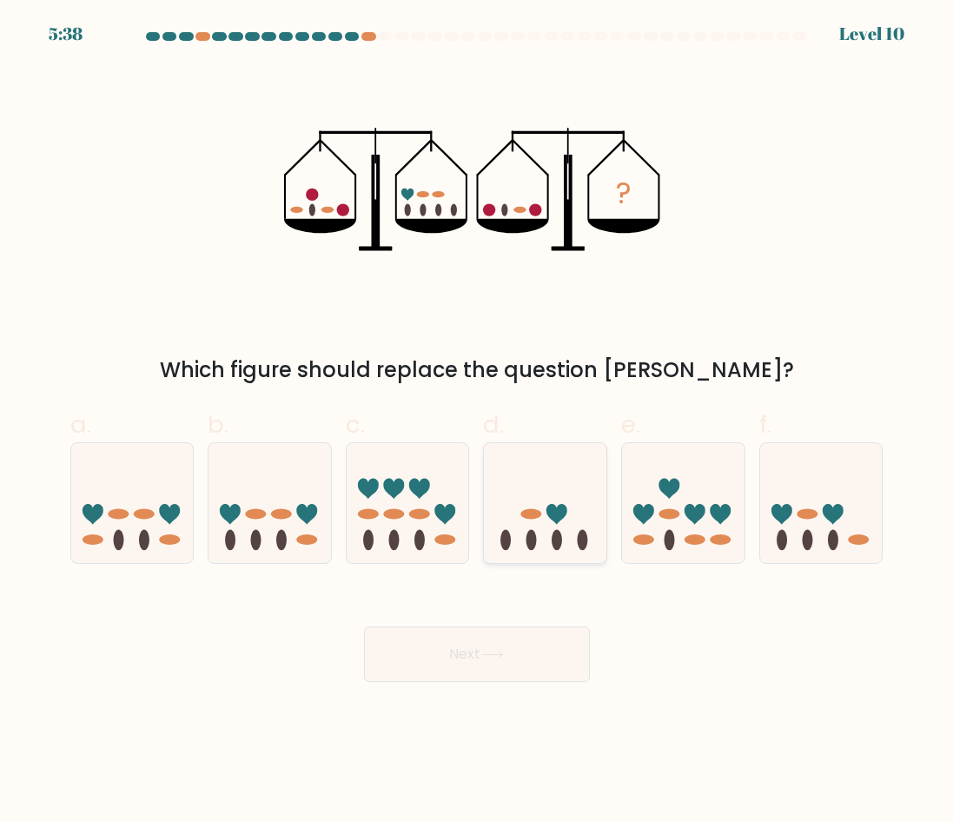
click at [537, 478] on icon at bounding box center [545, 504] width 123 height 102
click at [478, 422] on input "d." at bounding box center [477, 416] width 1 height 11
radio input "true"
click at [534, 673] on button "Next" at bounding box center [477, 655] width 226 height 56
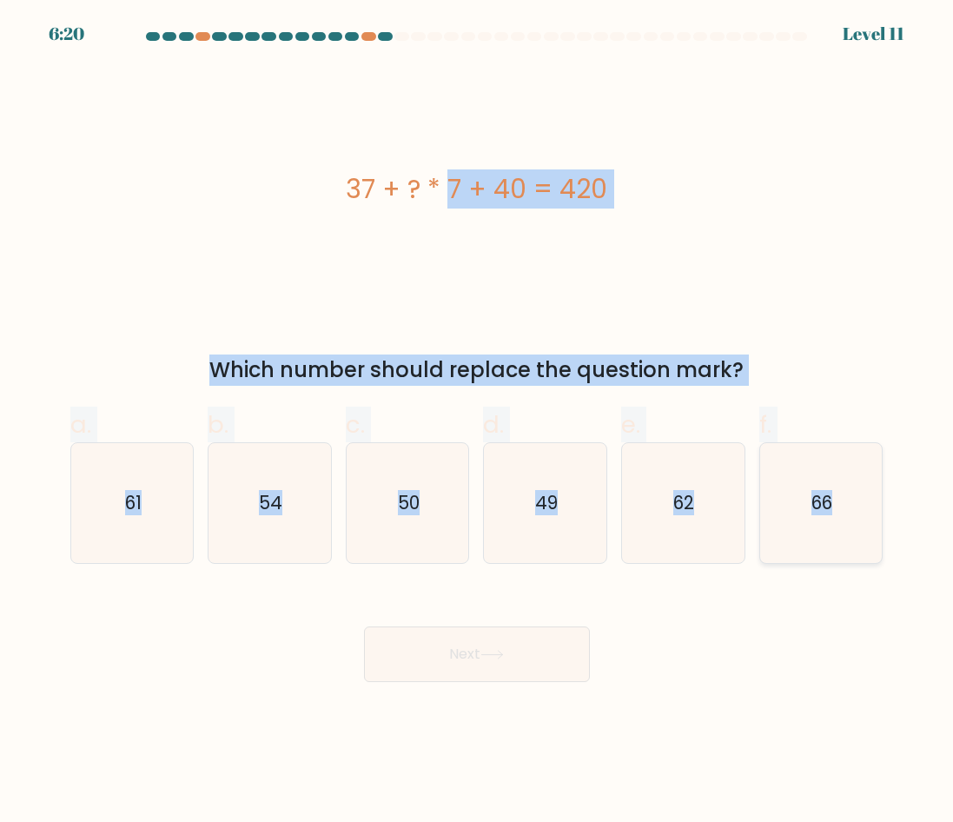
drag, startPoint x: 378, startPoint y: 198, endPoint x: 877, endPoint y: 516, distance: 591.7
click at [876, 516] on form "a." at bounding box center [476, 357] width 953 height 650
copy form "37 + ? * 7 + 40 = 420 Which number should replace the question mark? a. 61 b. 5…"
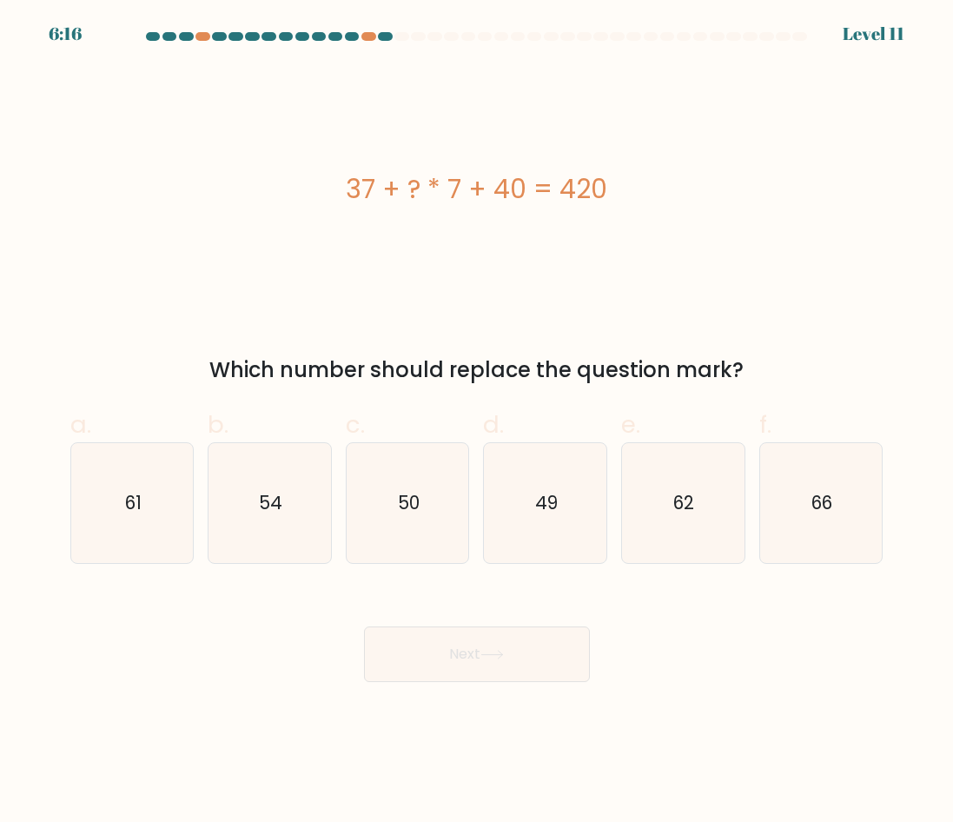
click at [704, 648] on div "Next" at bounding box center [477, 633] width 834 height 97
drag, startPoint x: 552, startPoint y: 498, endPoint x: 551, endPoint y: 556, distance: 58.2
click at [551, 498] on text "49" at bounding box center [546, 502] width 23 height 25
click at [478, 422] on input "d. 49" at bounding box center [477, 416] width 1 height 11
radio input "true"
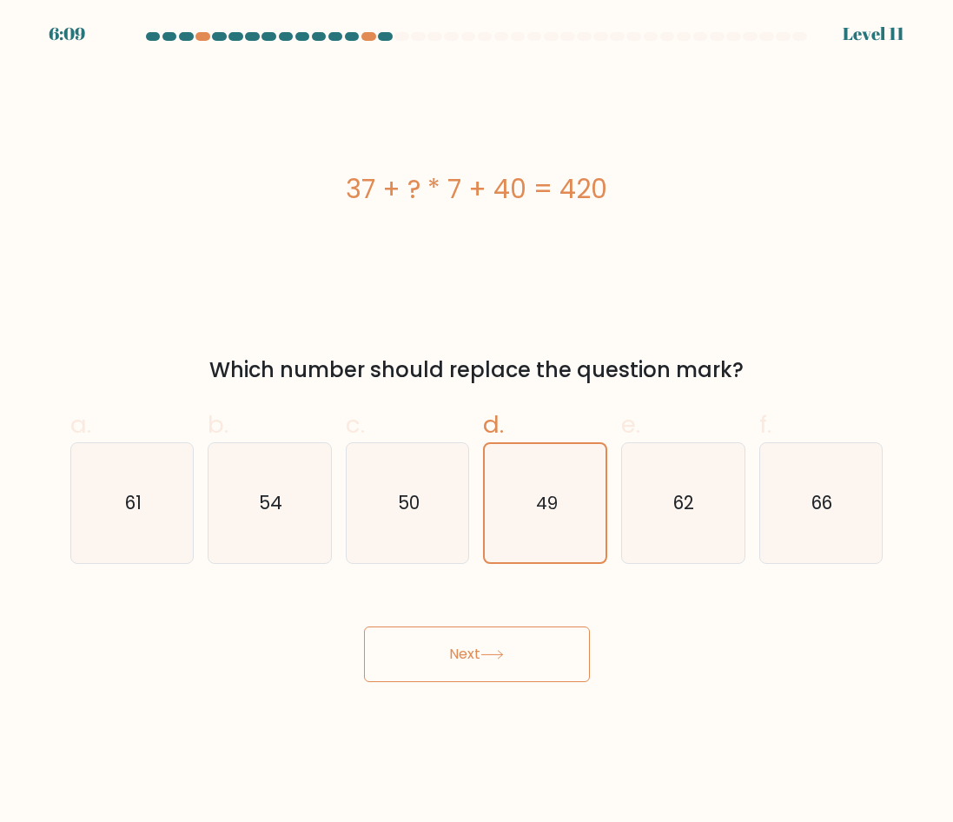
click at [518, 626] on div "Next" at bounding box center [477, 633] width 834 height 97
click at [503, 661] on button "Next" at bounding box center [477, 655] width 226 height 56
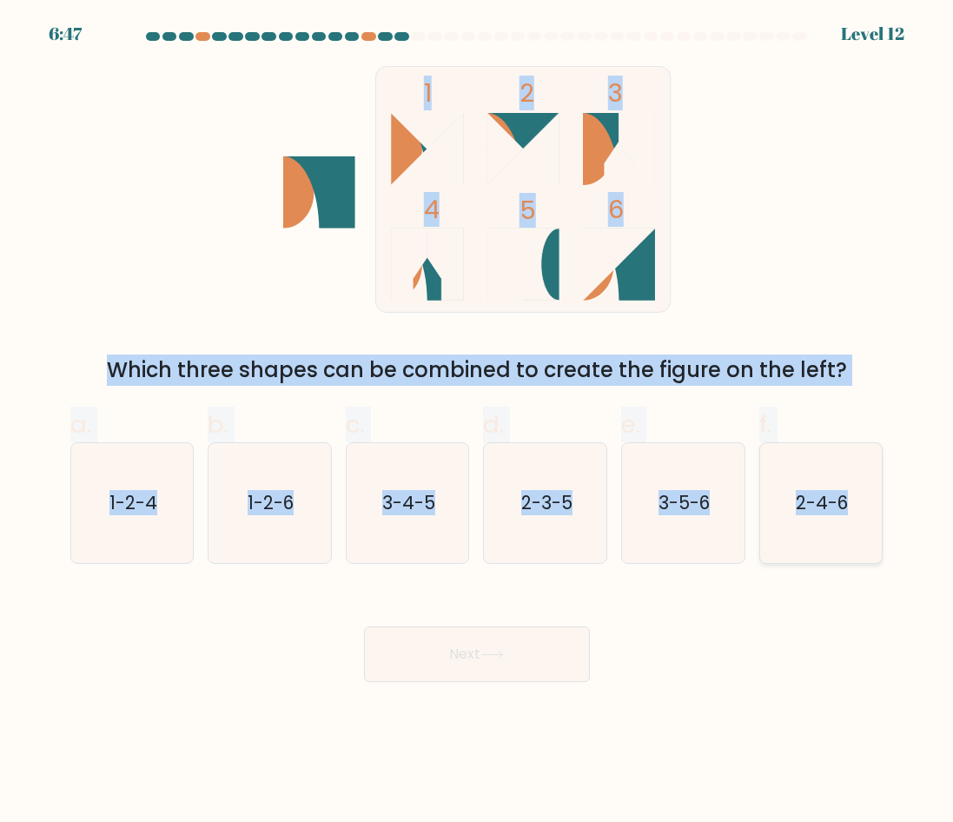
drag, startPoint x: 296, startPoint y: 178, endPoint x: 875, endPoint y: 547, distance: 686.9
click at [875, 547] on form at bounding box center [476, 357] width 953 height 650
copy form "1 2 3 4 5 6 Which three shapes can be combined to create the figure on the left…"
click at [718, 304] on div "1 2 3 4 5 6 Which three shapes can be combined to create the figure on the left?" at bounding box center [477, 226] width 834 height 320
click at [709, 289] on icon "1 2 3 4 5 6" at bounding box center [477, 189] width 468 height 247
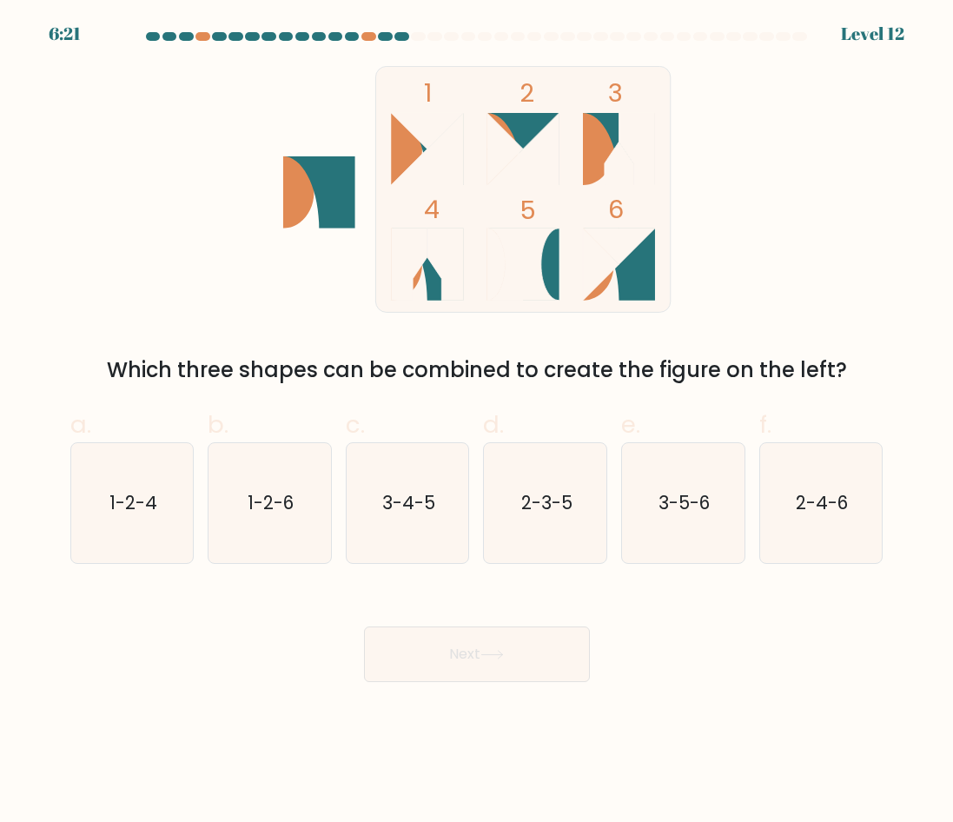
click at [684, 635] on div "Next" at bounding box center [477, 633] width 834 height 97
click at [806, 465] on icon "2-4-6" at bounding box center [821, 503] width 120 height 120
click at [478, 422] on input "f. 2-4-6" at bounding box center [477, 416] width 1 height 11
radio input "true"
click at [514, 673] on button "Next" at bounding box center [477, 655] width 226 height 56
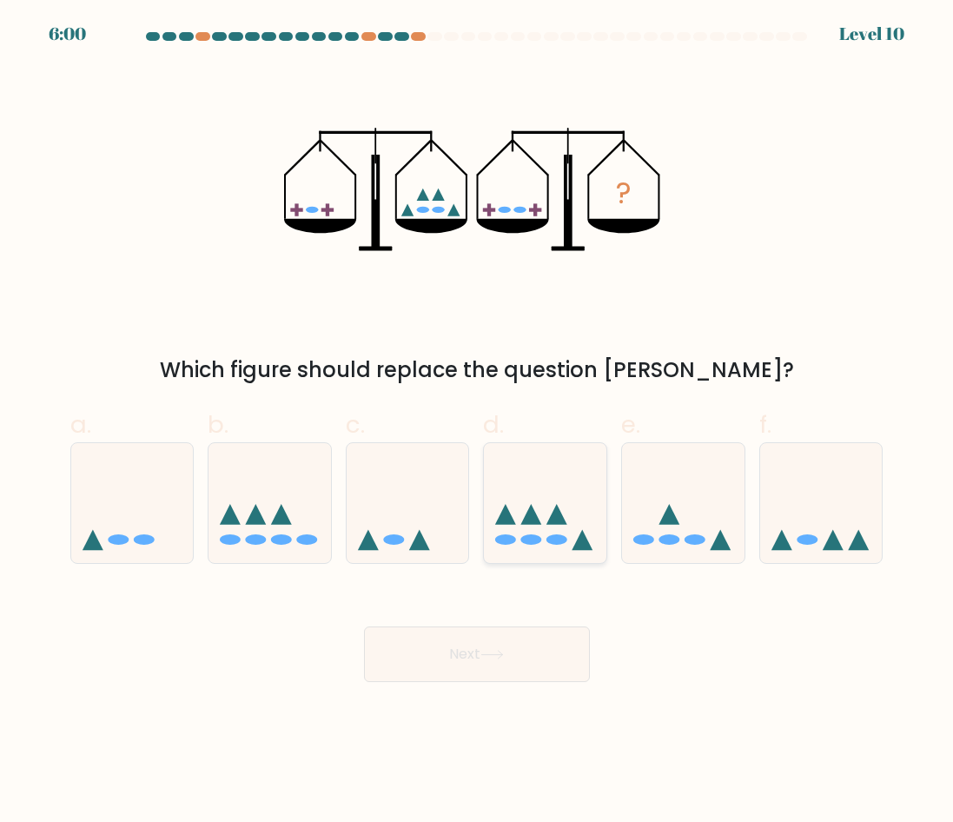
click at [517, 515] on icon at bounding box center [545, 504] width 123 height 102
click at [478, 422] on input "d." at bounding box center [477, 416] width 1 height 11
radio input "true"
click at [570, 672] on button "Next" at bounding box center [477, 655] width 226 height 56
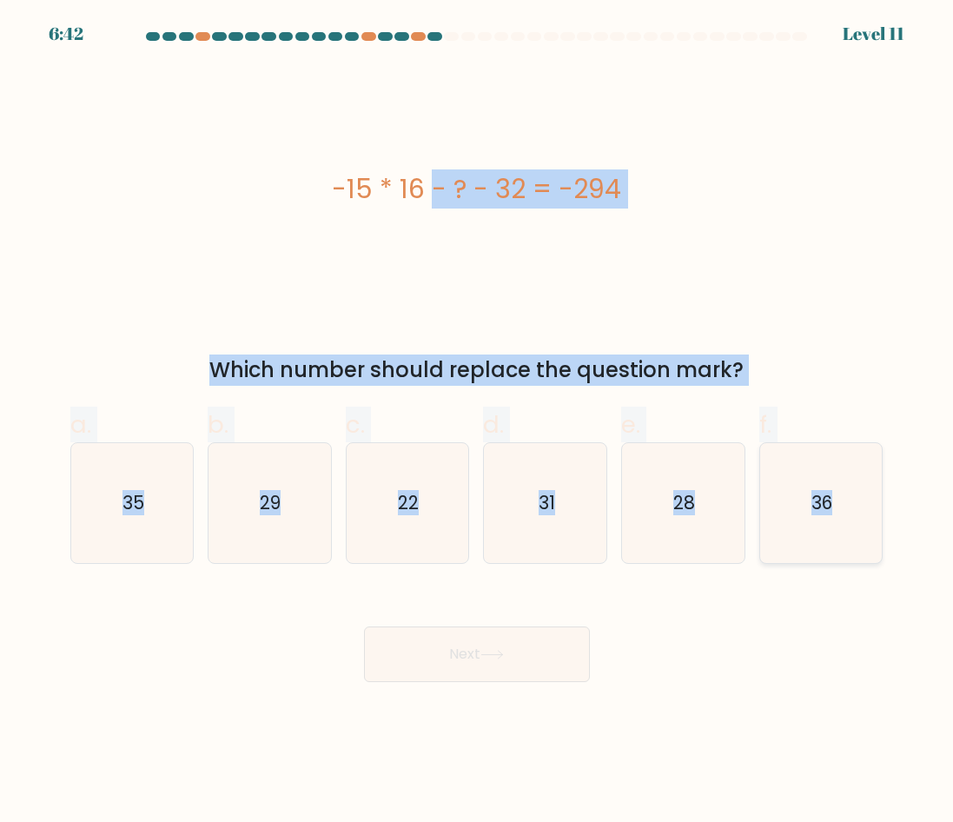
drag, startPoint x: 309, startPoint y: 167, endPoint x: 864, endPoint y: 521, distance: 658.5
click at [864, 521] on form "a." at bounding box center [476, 357] width 953 height 650
drag, startPoint x: 417, startPoint y: 505, endPoint x: 443, endPoint y: 519, distance: 29.6
click at [417, 505] on text "22" at bounding box center [409, 502] width 21 height 25
click at [477, 422] on input "c. 22" at bounding box center [477, 416] width 1 height 11
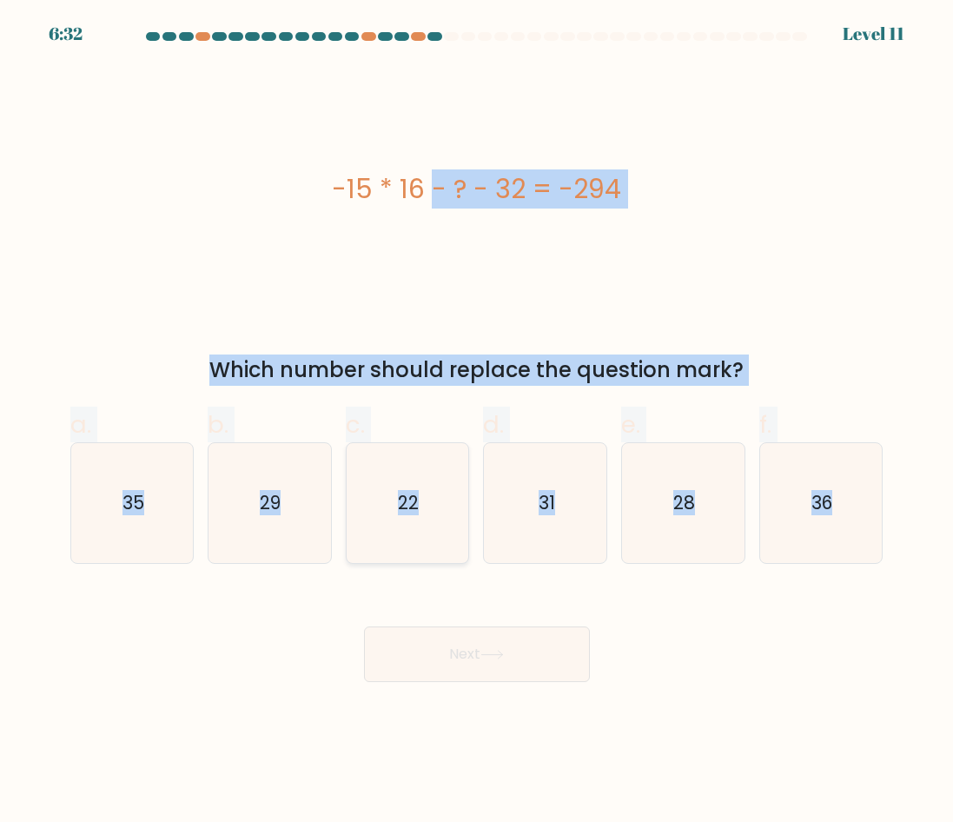
radio input "true"
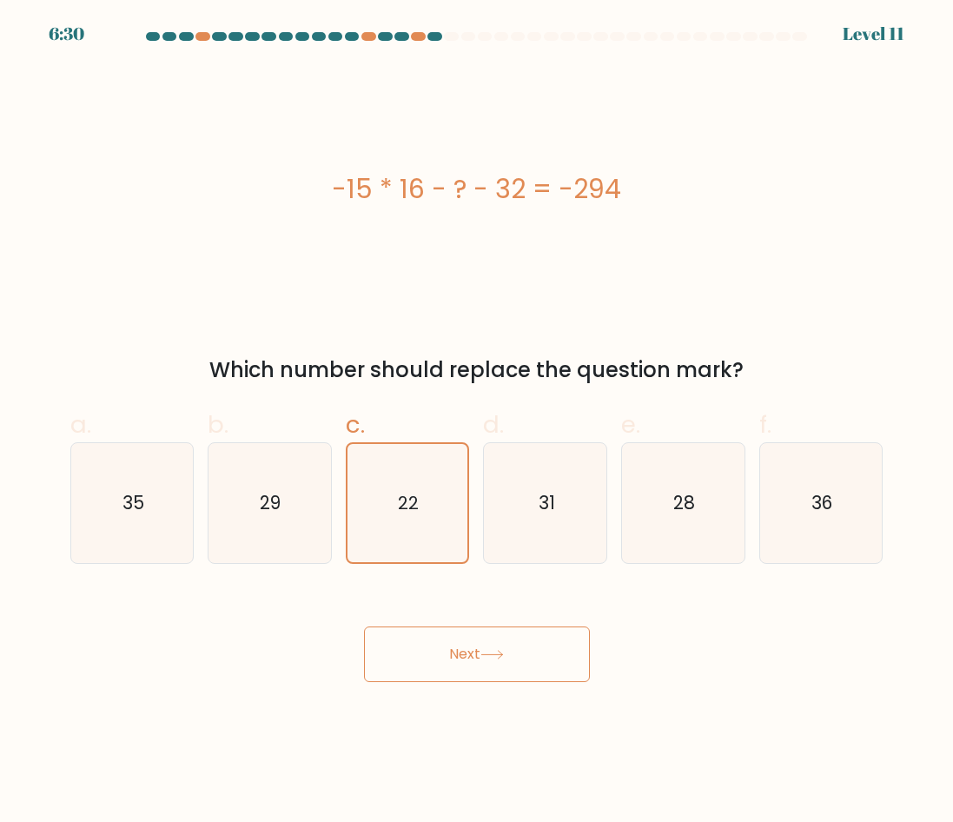
click at [519, 649] on button "Next" at bounding box center [477, 655] width 226 height 56
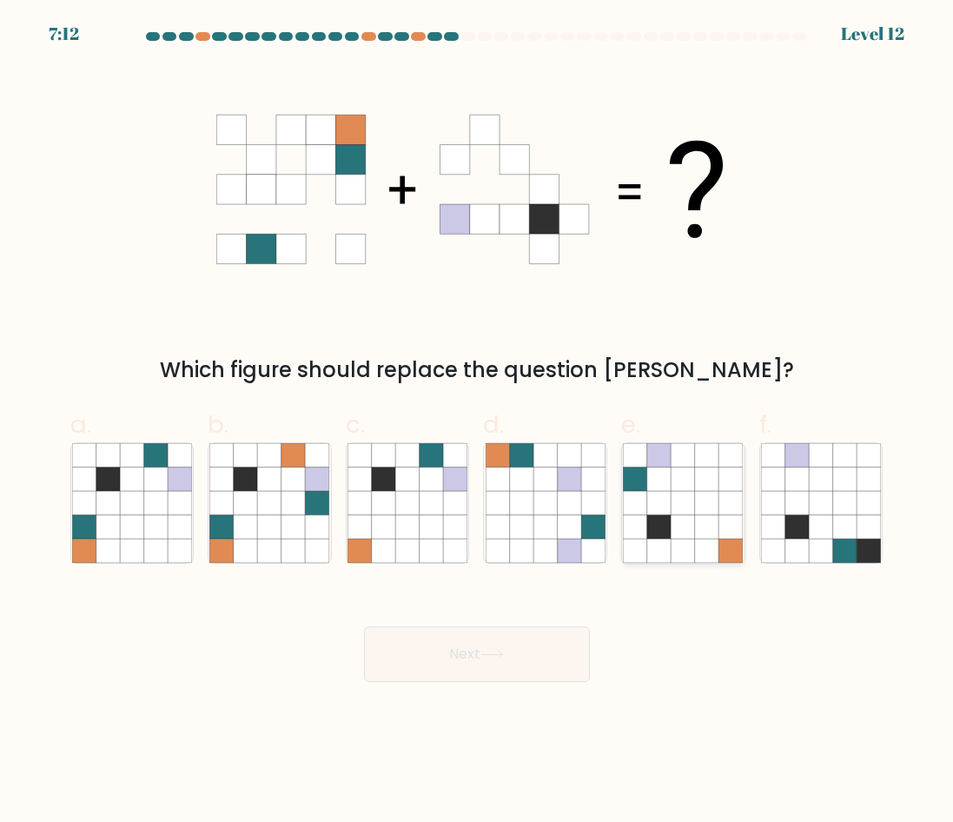
click at [709, 504] on icon at bounding box center [706, 502] width 23 height 23
click at [478, 422] on input "e." at bounding box center [477, 416] width 1 height 11
radio input "true"
click at [542, 635] on button "Next" at bounding box center [477, 655] width 226 height 56
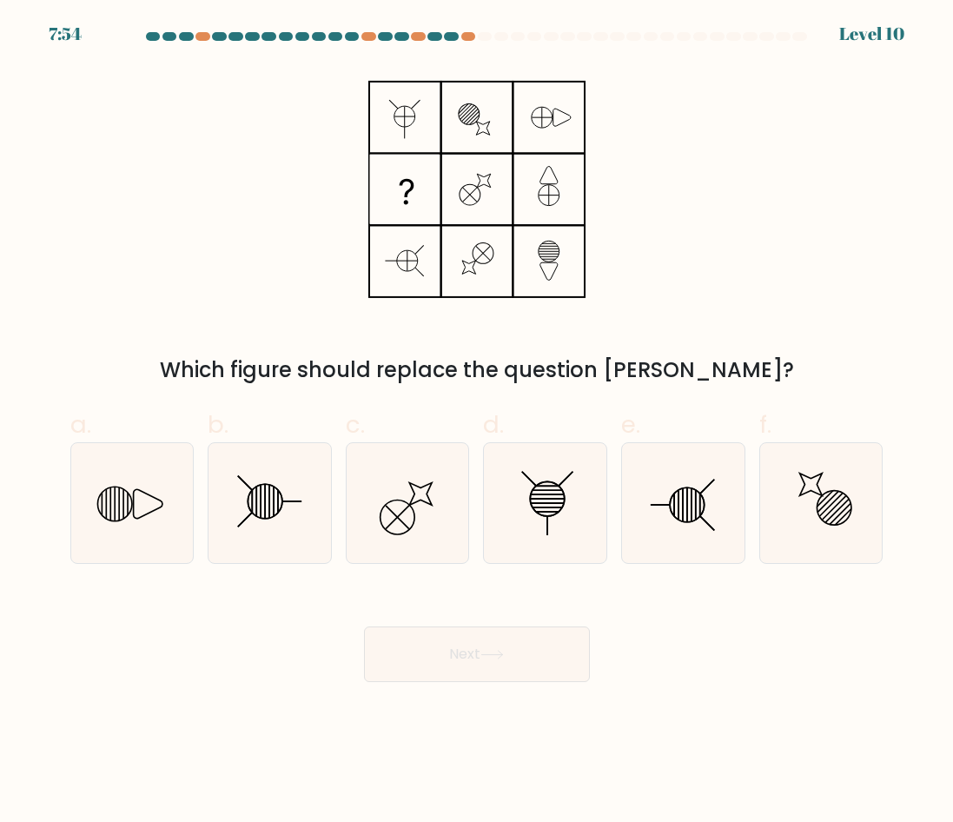
drag, startPoint x: 375, startPoint y: 101, endPoint x: 625, endPoint y: 244, distance: 288.5
click at [625, 244] on div "Which figure should replace the question mark?" at bounding box center [477, 226] width 834 height 320
click at [710, 541] on icon at bounding box center [683, 503] width 120 height 120
click at [478, 422] on input "e." at bounding box center [477, 416] width 1 height 11
radio input "true"
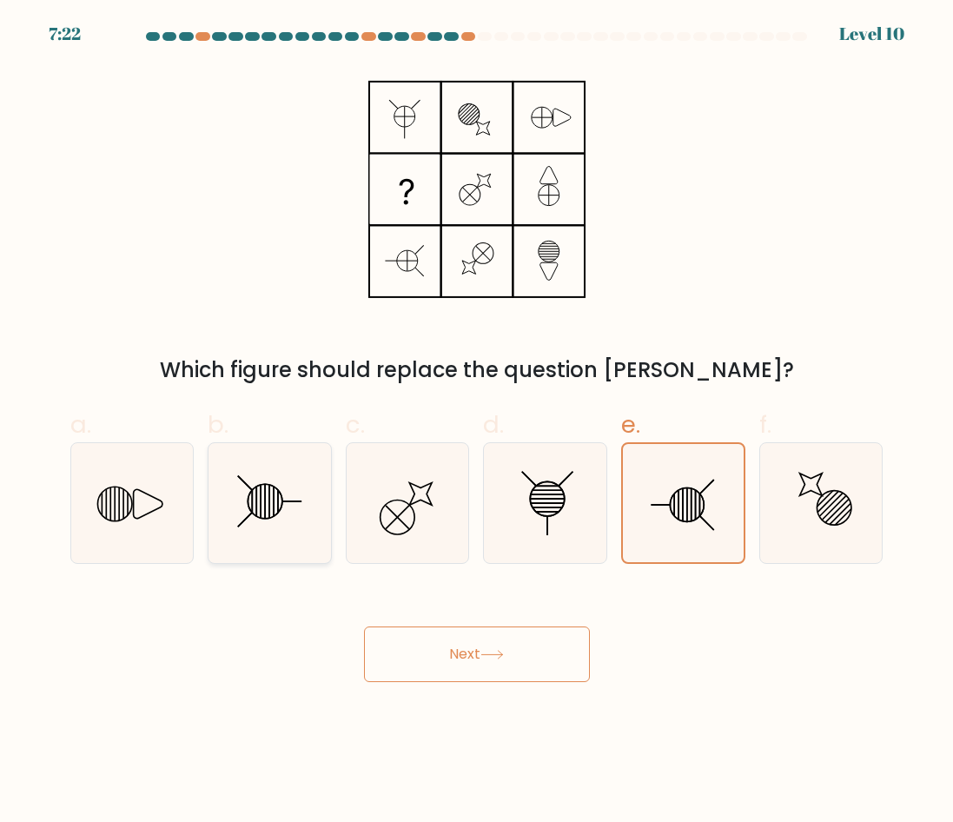
drag, startPoint x: 244, startPoint y: 527, endPoint x: 256, endPoint y: 528, distance: 11.3
click at [244, 528] on icon at bounding box center [269, 503] width 120 height 120
click at [477, 422] on input "b." at bounding box center [477, 416] width 1 height 11
radio input "true"
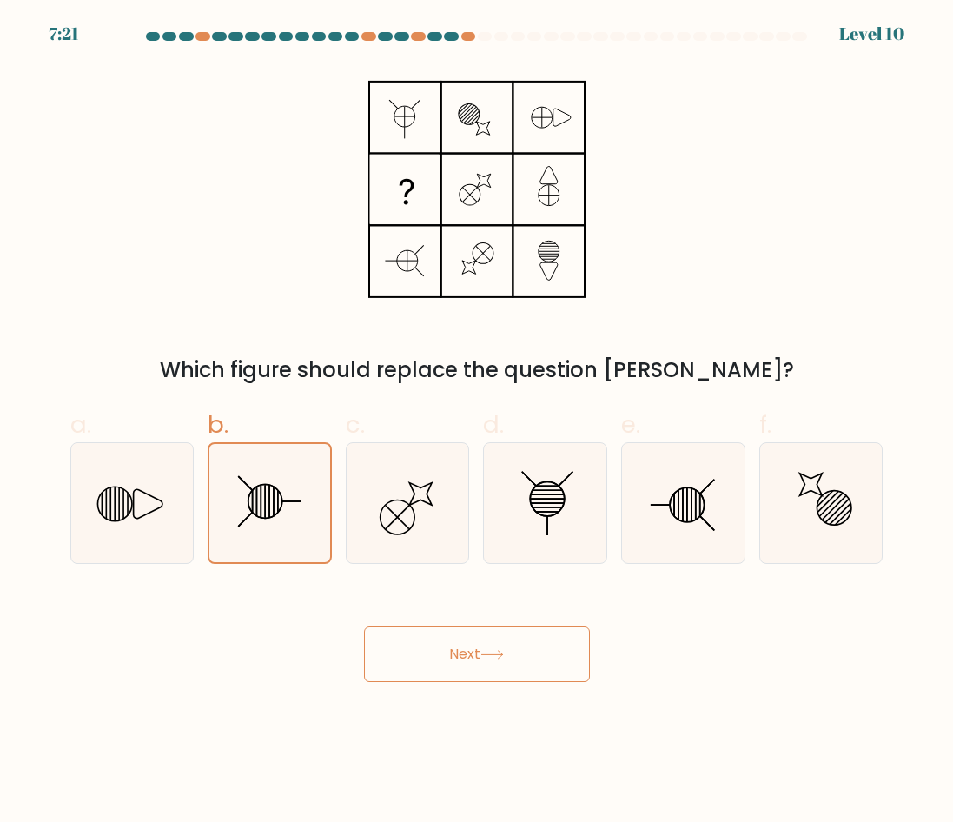
drag, startPoint x: 442, startPoint y: 656, endPoint x: 468, endPoint y: 646, distance: 28.1
click at [446, 654] on button "Next" at bounding box center [477, 655] width 226 height 56
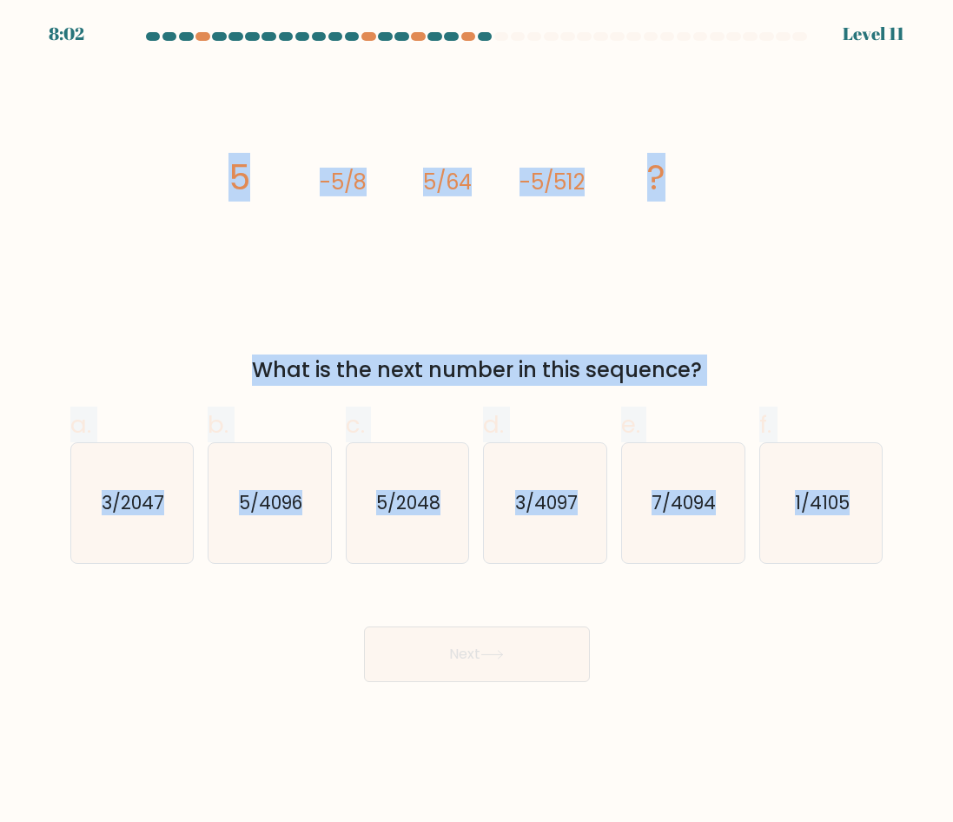
drag, startPoint x: 203, startPoint y: 176, endPoint x: 889, endPoint y: 520, distance: 767.3
click at [889, 520] on form at bounding box center [476, 357] width 953 height 650
click at [705, 335] on div "image/svg+xml 5 -5/8 5/64 -5/512 ? What is the next number in this sequence?" at bounding box center [477, 226] width 834 height 320
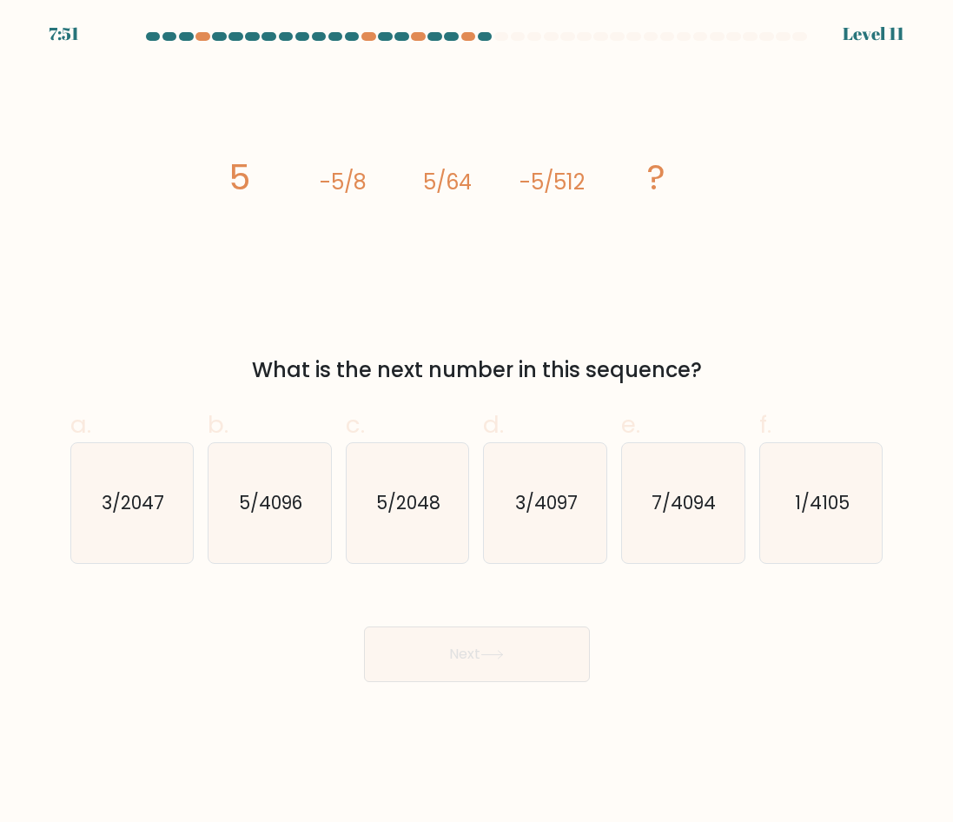
click at [795, 636] on div "Next" at bounding box center [477, 633] width 834 height 97
click at [277, 508] on text "5/4096" at bounding box center [270, 502] width 63 height 25
click at [477, 422] on input "b. 5/4096" at bounding box center [477, 416] width 1 height 11
radio input "true"
click at [533, 650] on button "Next" at bounding box center [477, 655] width 226 height 56
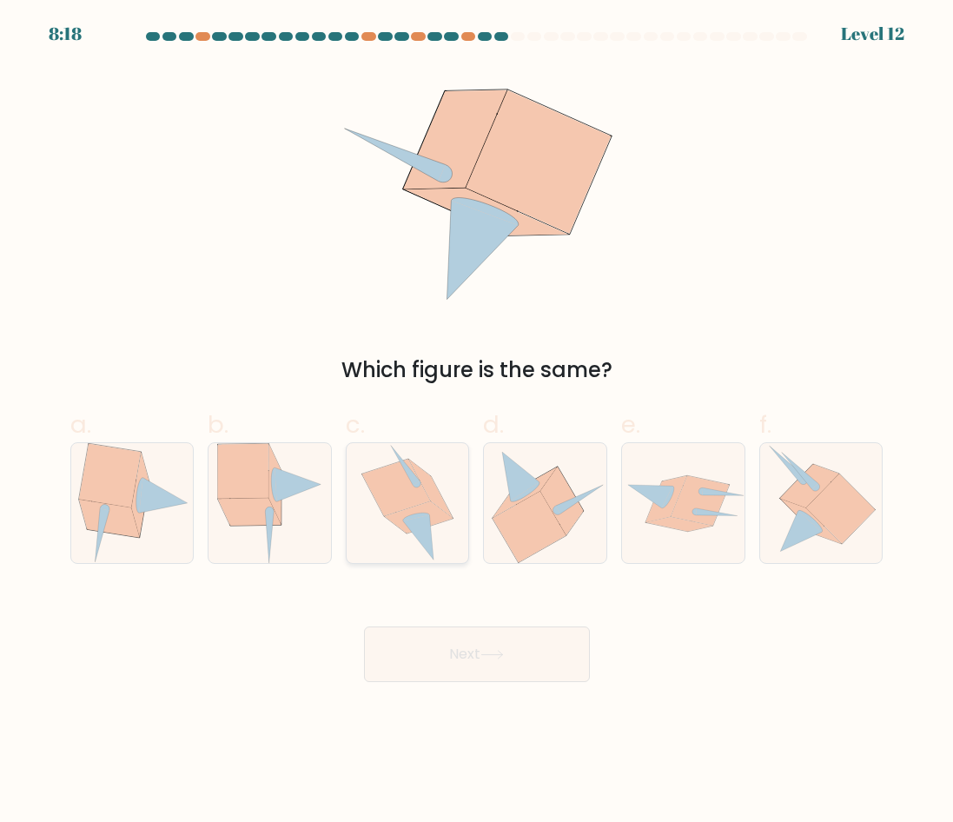
click at [400, 524] on icon at bounding box center [419, 517] width 69 height 32
click at [477, 422] on input "c." at bounding box center [477, 416] width 1 height 11
radio input "true"
click at [481, 683] on body "8:17 Level 12" at bounding box center [476, 411] width 953 height 822
click at [474, 673] on button "Next" at bounding box center [477, 655] width 226 height 56
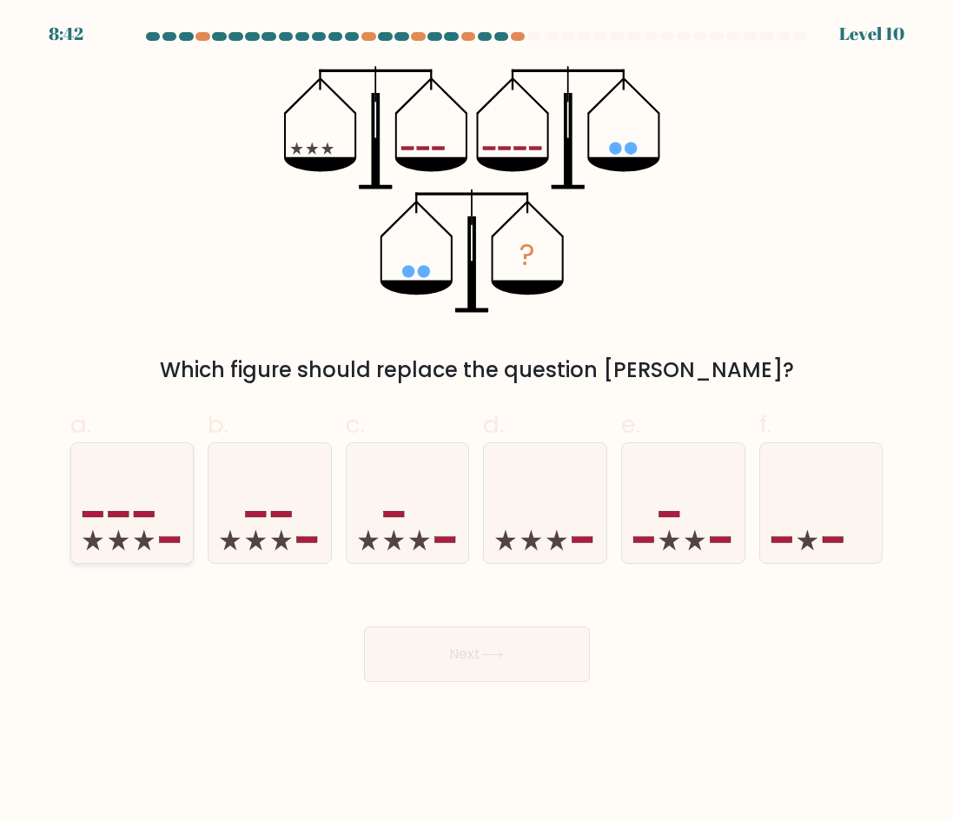
click at [150, 546] on icon at bounding box center [132, 504] width 123 height 102
click at [477, 422] on input "a." at bounding box center [477, 416] width 1 height 11
radio input "true"
click at [492, 638] on button "Next" at bounding box center [477, 655] width 226 height 56
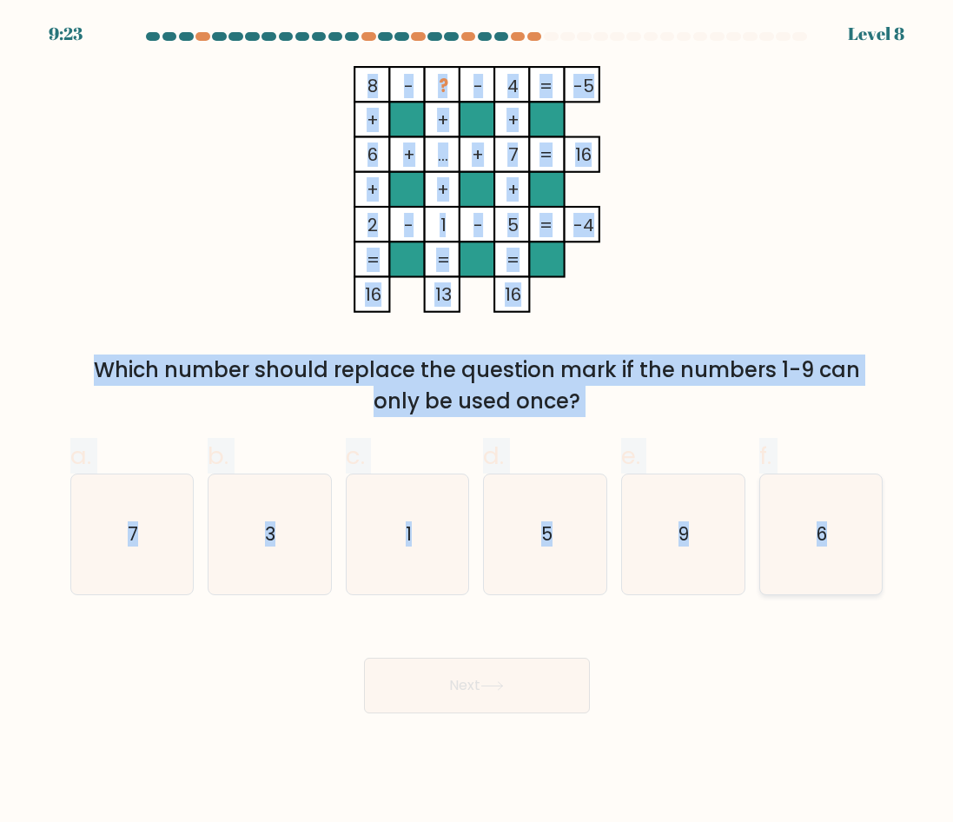
drag, startPoint x: 409, startPoint y: 95, endPoint x: 842, endPoint y: 578, distance: 648.7
click at [842, 578] on form at bounding box center [476, 372] width 953 height 681
drag, startPoint x: 296, startPoint y: 550, endPoint x: 307, endPoint y: 561, distance: 15.4
click at [296, 550] on icon "3" at bounding box center [269, 535] width 120 height 120
click at [477, 422] on input "b. 3" at bounding box center [477, 416] width 1 height 11
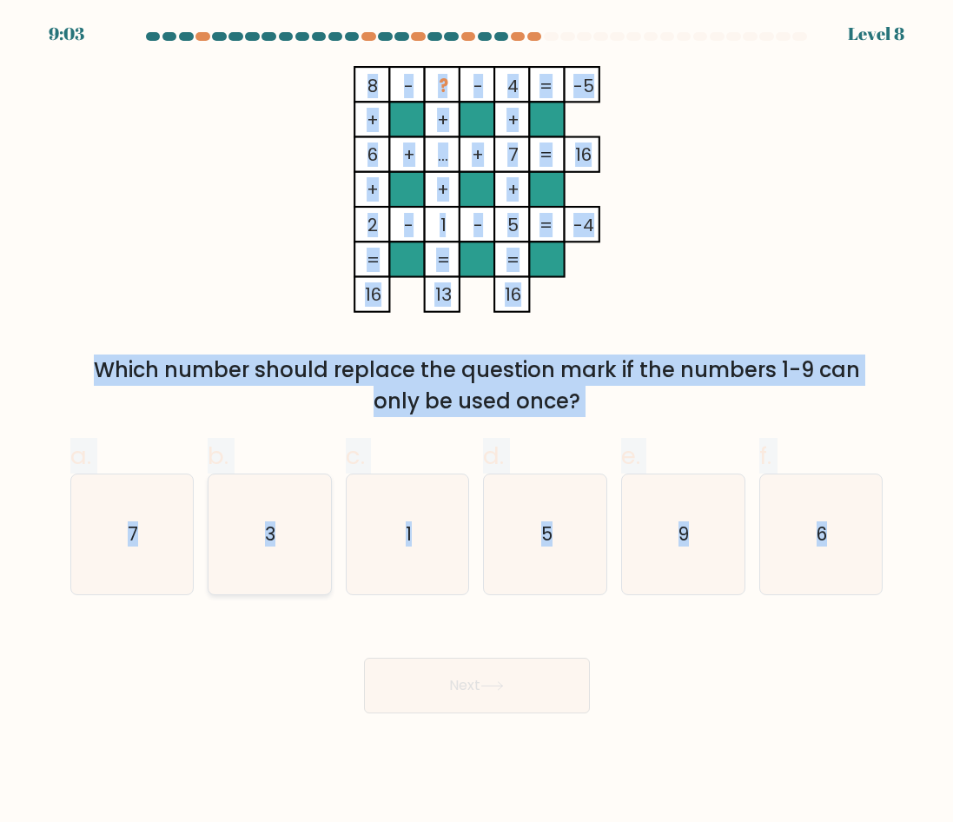
radio input "true"
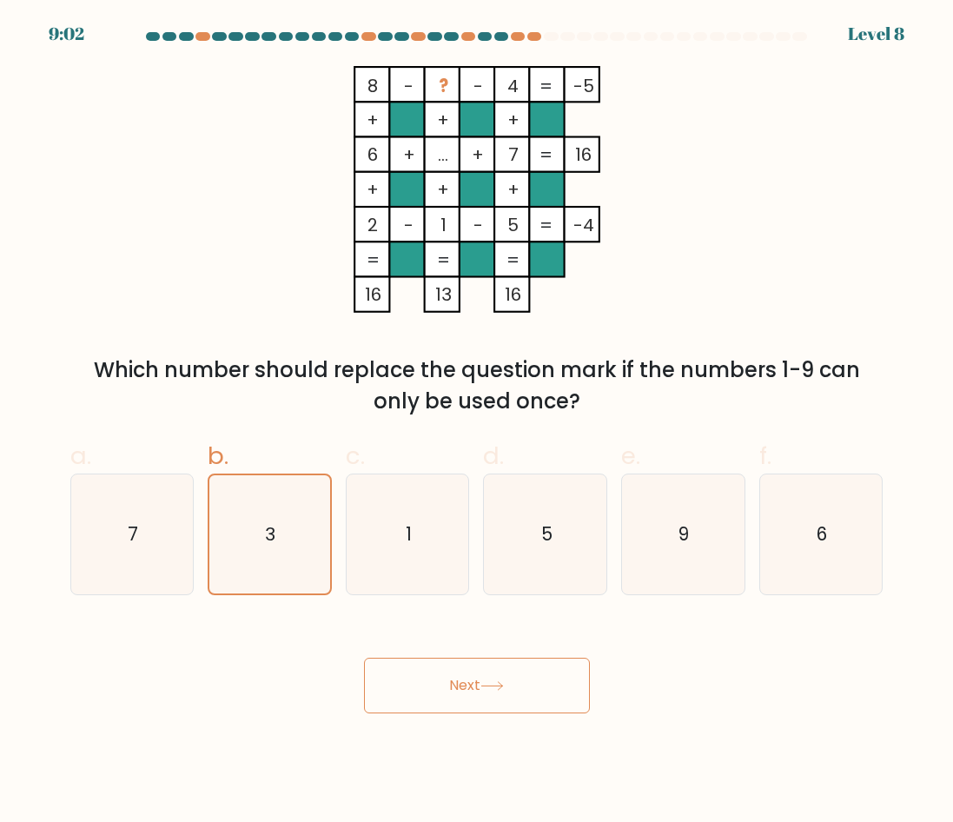
click at [487, 693] on button "Next" at bounding box center [477, 686] width 226 height 56
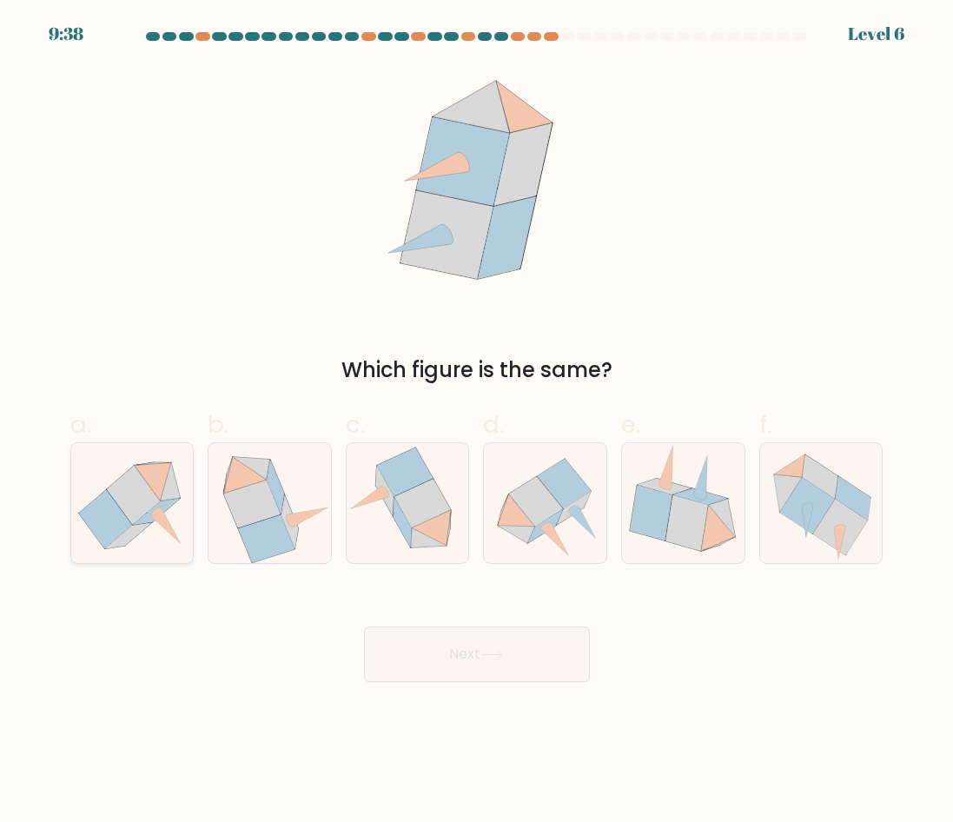
click at [124, 517] on icon at bounding box center [105, 519] width 53 height 58
click at [477, 422] on input "a." at bounding box center [477, 416] width 1 height 11
radio input "true"
click at [514, 654] on button "Next" at bounding box center [477, 655] width 226 height 56
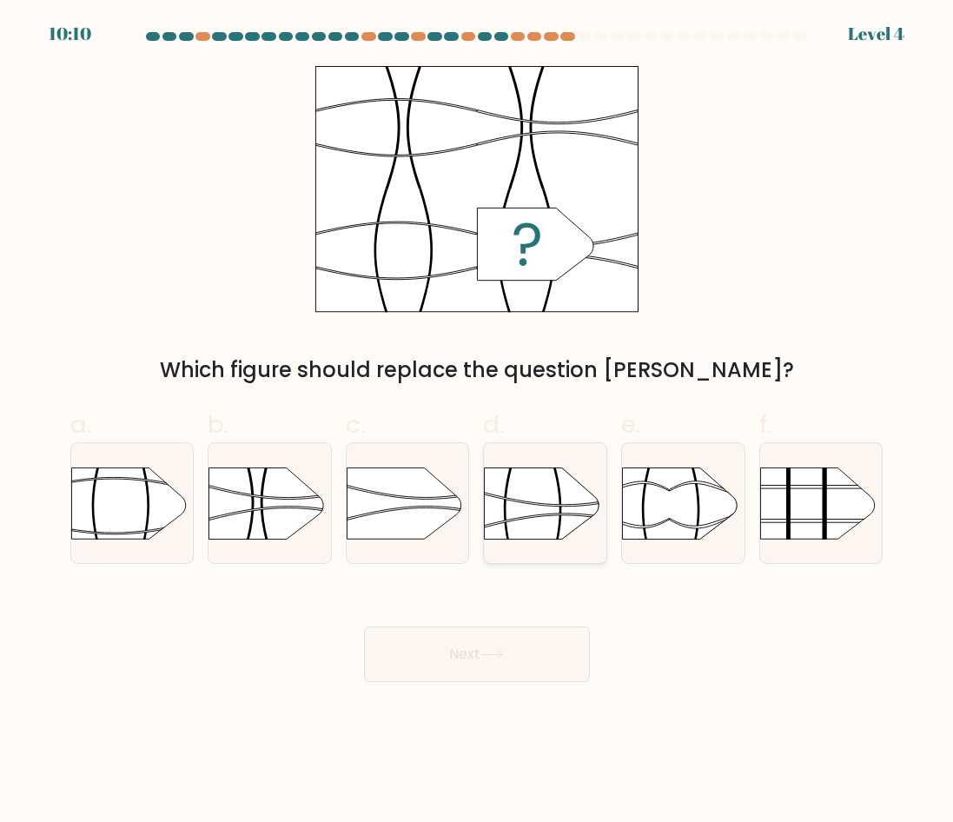
click at [529, 504] on rect at bounding box center [484, 449] width 318 height 242
click at [478, 422] on input "d." at bounding box center [477, 416] width 1 height 11
radio input "true"
click at [528, 652] on button "Next" at bounding box center [477, 655] width 226 height 56
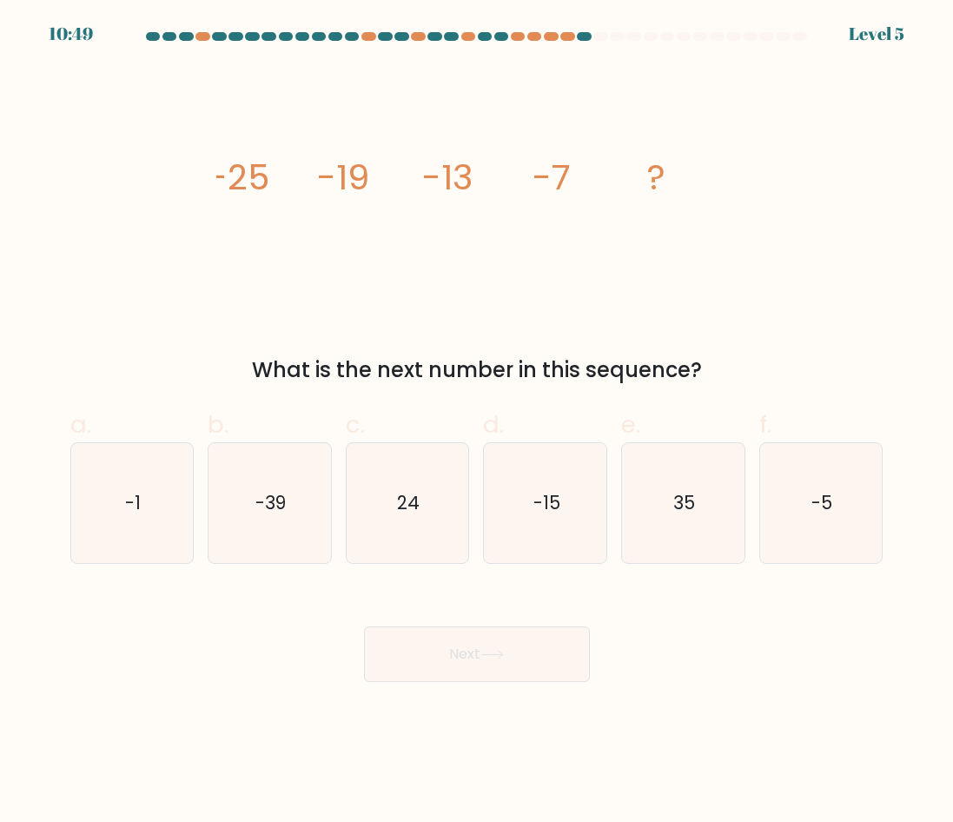
drag, startPoint x: 222, startPoint y: 170, endPoint x: 759, endPoint y: 329, distance: 560.2
click at [759, 329] on div "image/svg+xml -25 -19 -13 -7 ? What is the next number in this sequence?" at bounding box center [477, 226] width 834 height 320
click at [154, 215] on div "image/svg+xml -25 -19 -13 -7 ? What is the next number in this sequence?" at bounding box center [477, 226] width 834 height 320
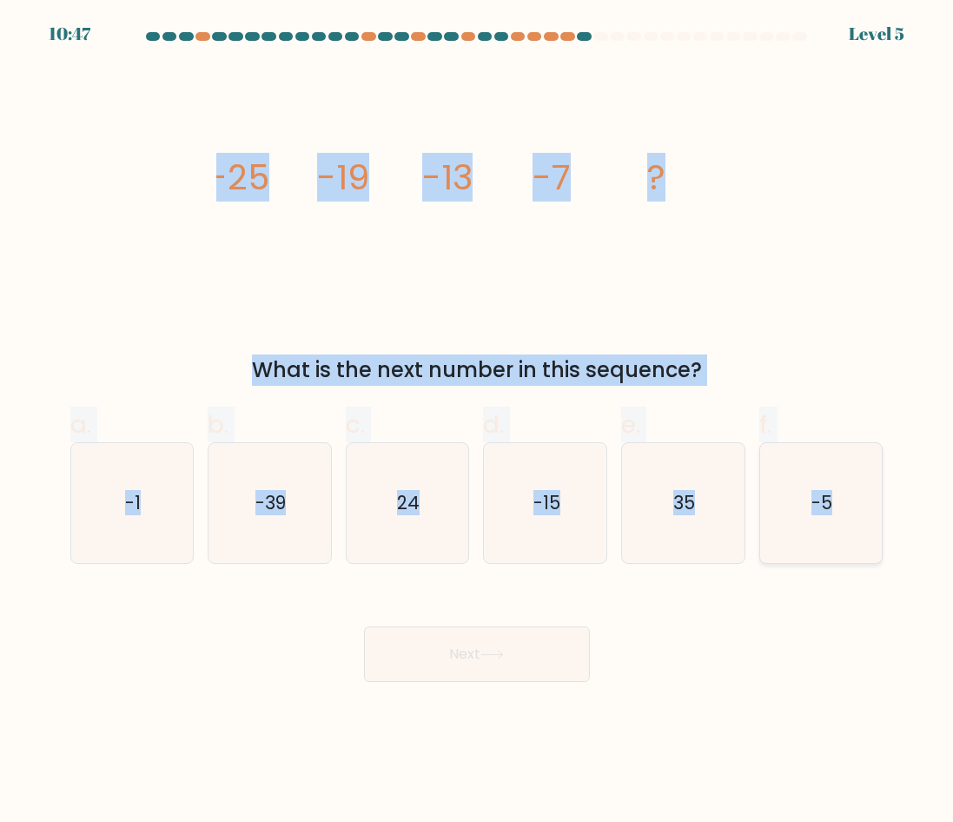
drag, startPoint x: 195, startPoint y: 163, endPoint x: 855, endPoint y: 561, distance: 771.2
click at [855, 561] on form at bounding box center [476, 357] width 953 height 650
click at [113, 501] on icon "-1" at bounding box center [132, 503] width 120 height 120
click at [477, 422] on input "a. -1" at bounding box center [477, 416] width 1 height 11
radio input "true"
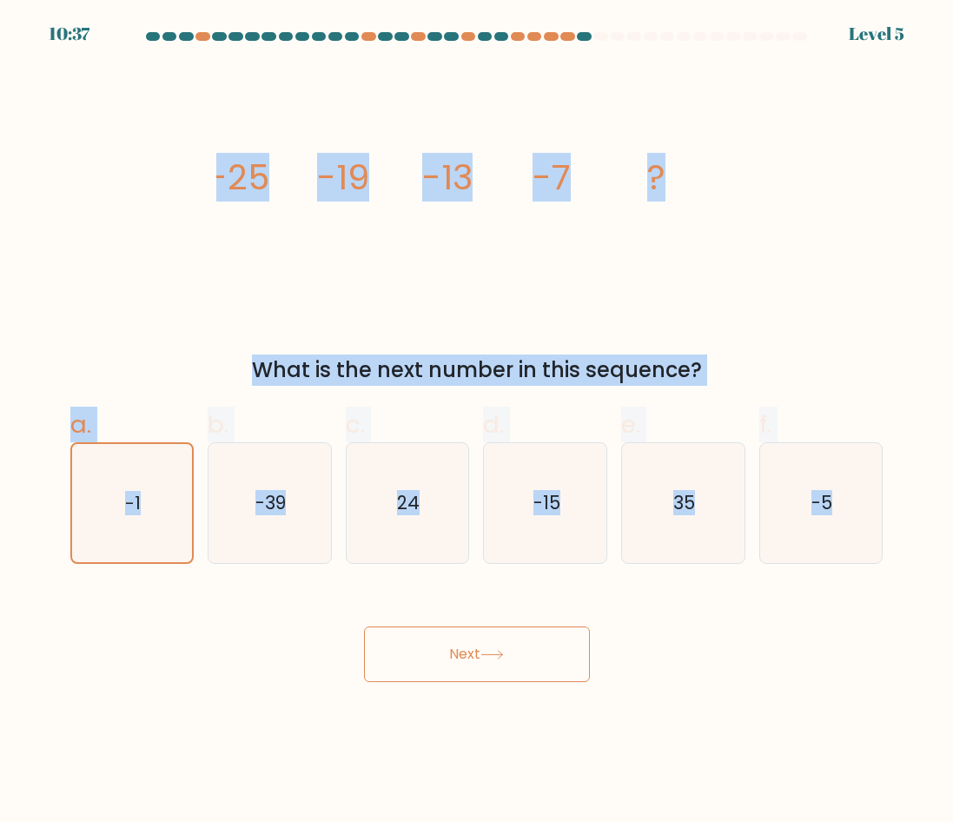
click at [462, 642] on button "Next" at bounding box center [477, 655] width 226 height 56
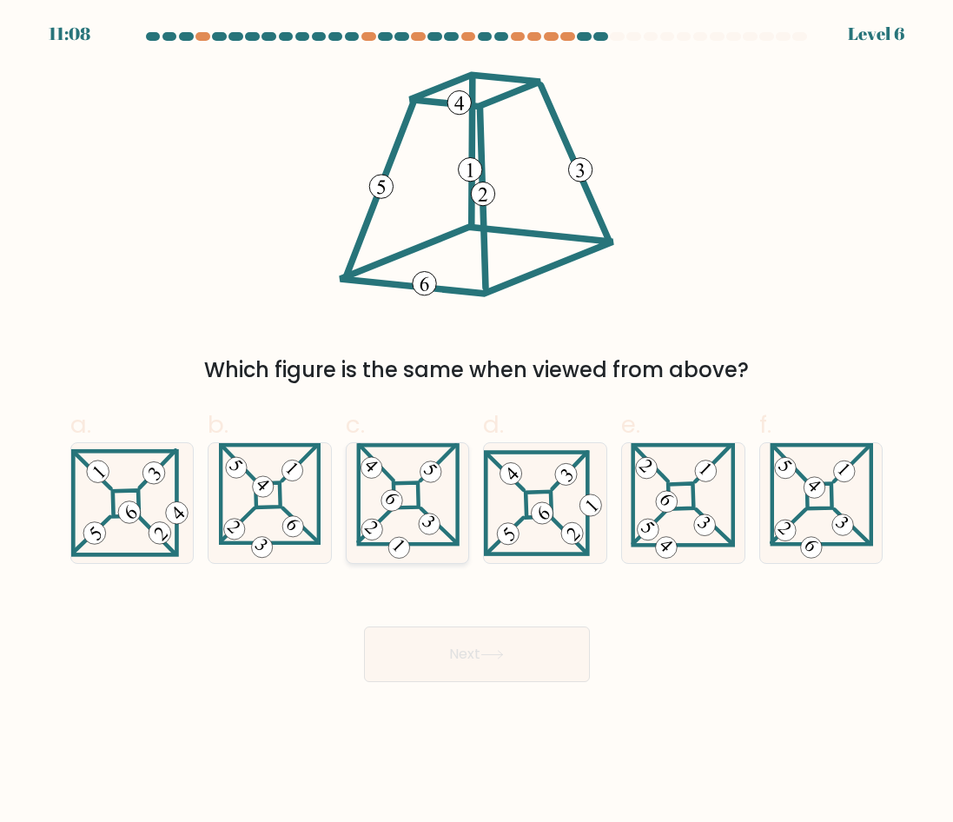
click at [420, 526] on 869 at bounding box center [430, 524] width 30 height 30
click at [477, 422] on input "c." at bounding box center [477, 416] width 1 height 11
radio input "true"
click at [494, 661] on button "Next" at bounding box center [477, 655] width 226 height 56
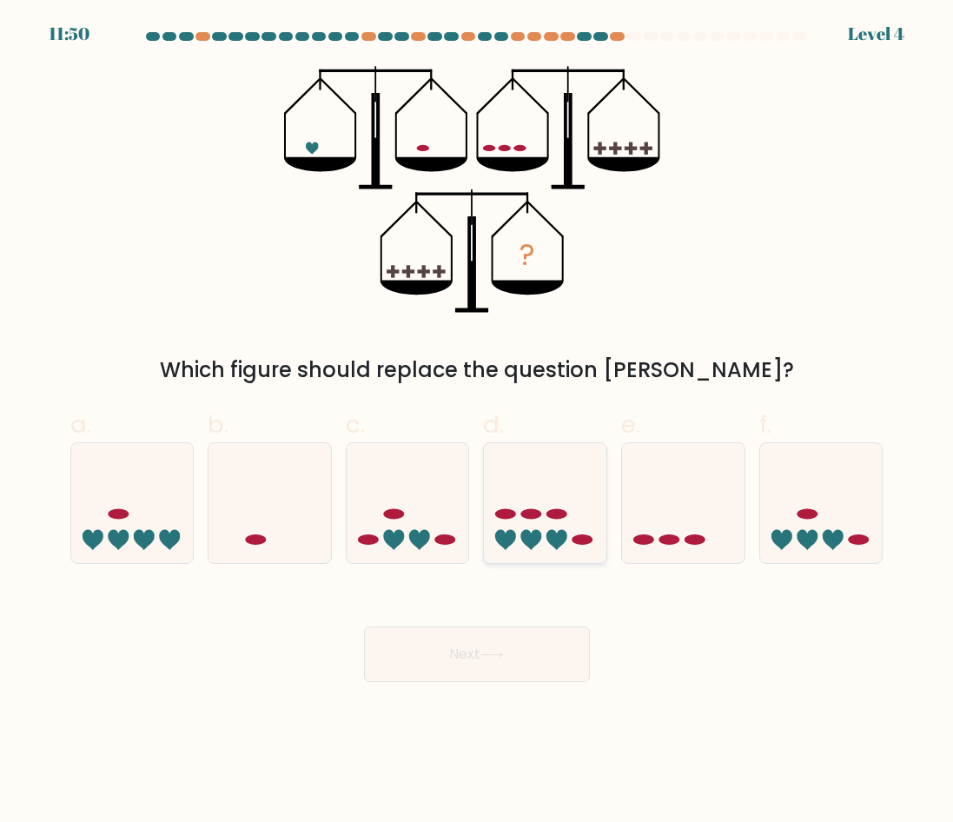
click at [521, 496] on icon at bounding box center [545, 504] width 123 height 102
click at [478, 422] on input "d." at bounding box center [477, 416] width 1 height 11
radio input "true"
click at [515, 637] on button "Next" at bounding box center [477, 655] width 226 height 56
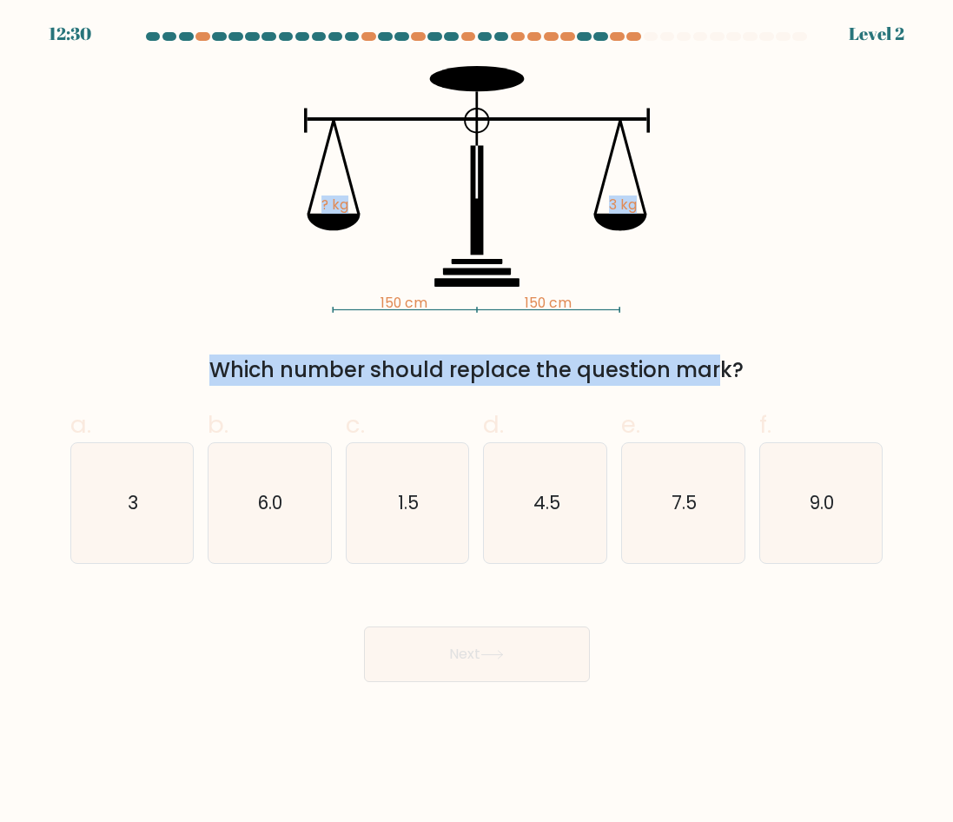
drag, startPoint x: 296, startPoint y: 110, endPoint x: 555, endPoint y: 319, distance: 332.6
click at [555, 319] on div "150 cm 150 cm ? kg 3 kg Which number should replace the question mark?" at bounding box center [477, 226] width 834 height 320
drag, startPoint x: 555, startPoint y: 319, endPoint x: 317, endPoint y: 165, distance: 283.5
click at [317, 165] on icon "150 cm 150 cm ? kg 3 kg" at bounding box center [476, 189] width 521 height 247
click at [312, 237] on icon "150 cm 150 cm ? kg 3 kg" at bounding box center [476, 189] width 521 height 247
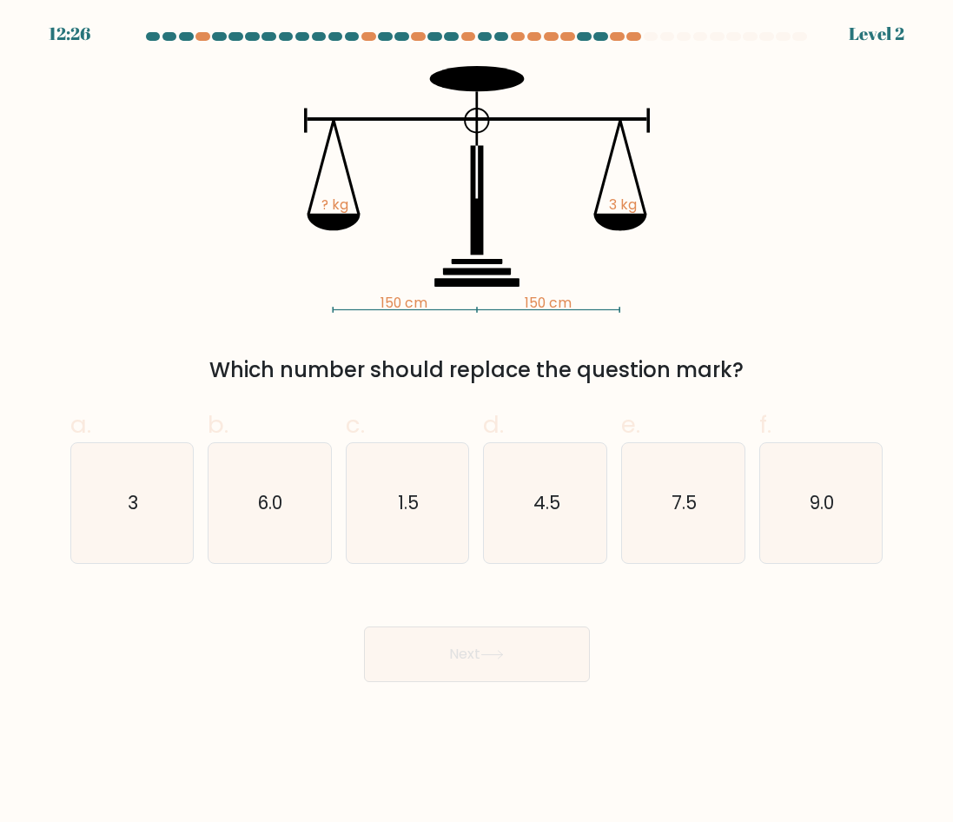
drag, startPoint x: 274, startPoint y: 216, endPoint x: 279, endPoint y: 168, distance: 49.0
click at [276, 165] on icon "150 cm 150 cm ? kg 3 kg" at bounding box center [476, 189] width 521 height 247
drag, startPoint x: 310, startPoint y: 196, endPoint x: 661, endPoint y: 262, distance: 356.4
click at [661, 262] on icon "150 cm 150 cm ? kg 3 kg" at bounding box center [476, 189] width 521 height 247
drag, startPoint x: 661, startPoint y: 262, endPoint x: 694, endPoint y: 282, distance: 39.4
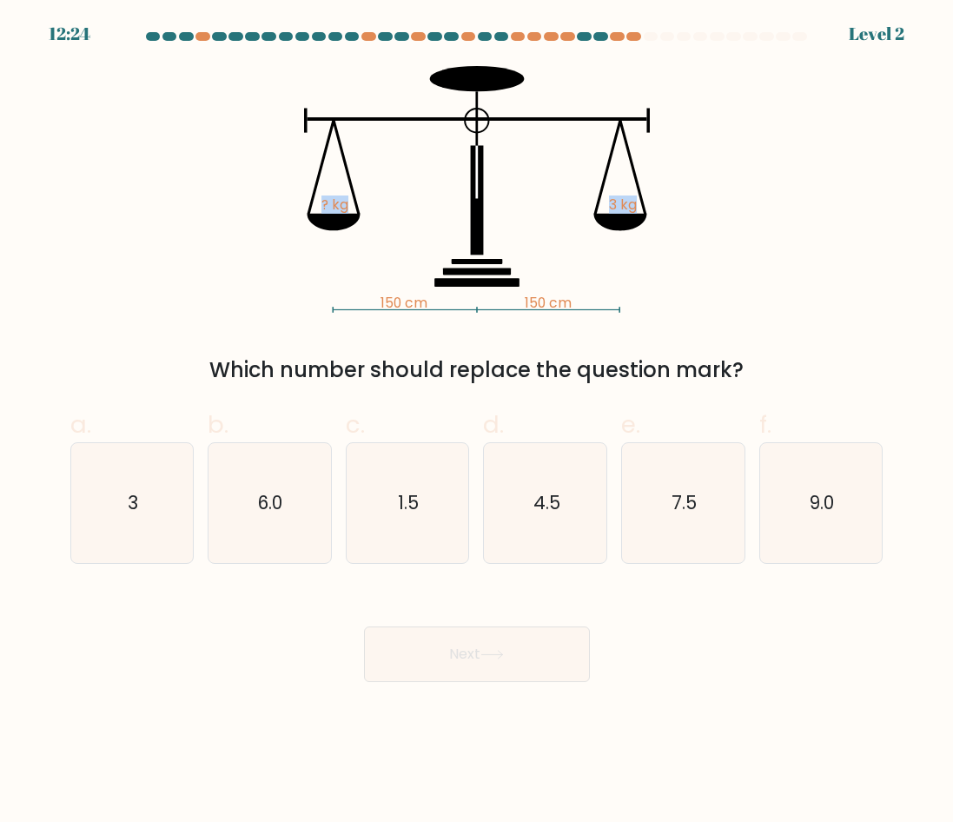
click at [694, 282] on icon "150 cm 150 cm ? kg 3 kg" at bounding box center [476, 189] width 521 height 247
click at [543, 547] on icon "4.5" at bounding box center [546, 503] width 120 height 120
click at [478, 422] on input "d. 4.5" at bounding box center [477, 416] width 1 height 11
radio input "true"
click at [528, 629] on div "Next" at bounding box center [477, 633] width 834 height 97
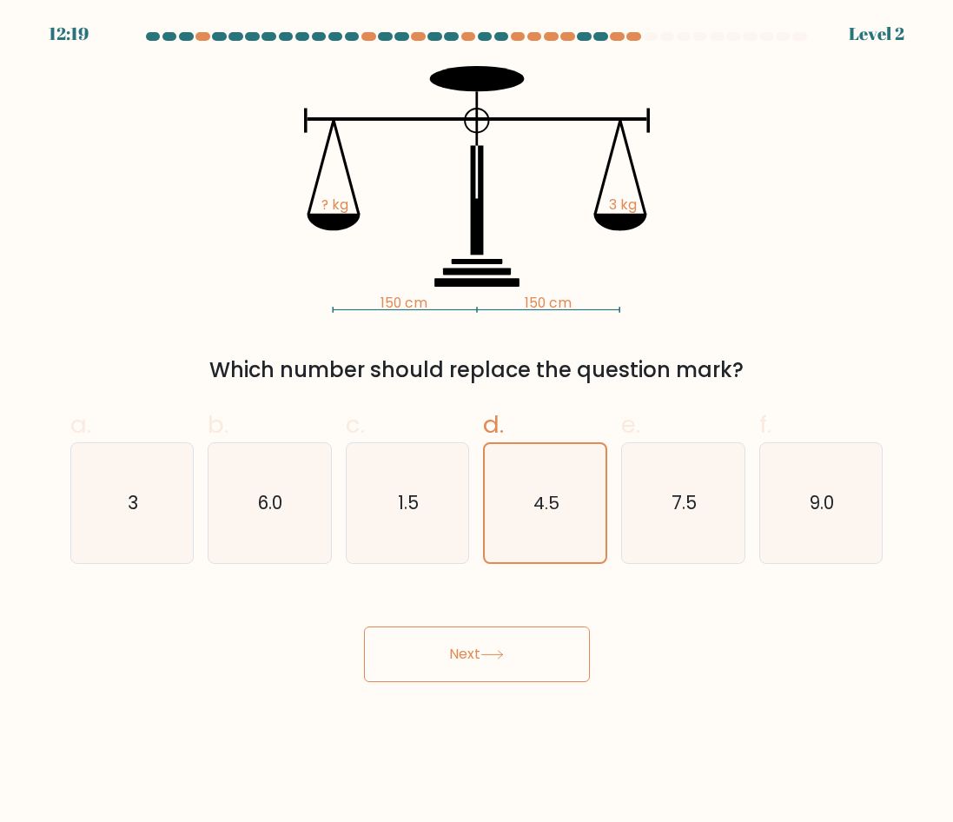
click at [527, 648] on button "Next" at bounding box center [477, 655] width 226 height 56
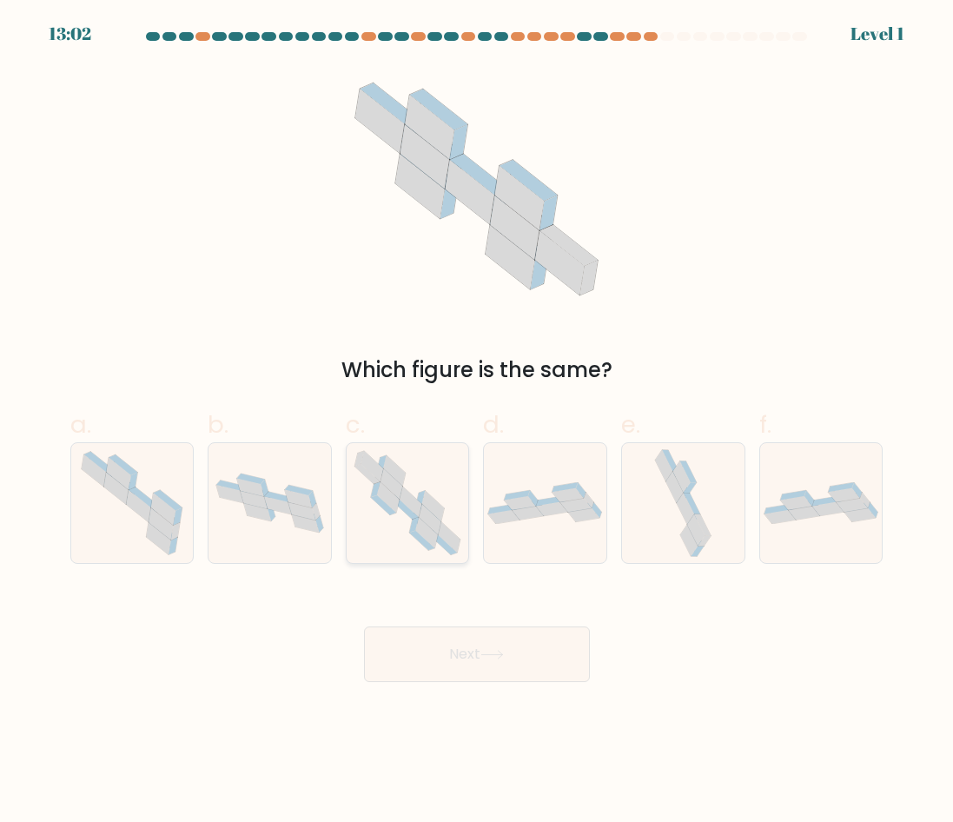
click at [434, 521] on icon at bounding box center [430, 520] width 23 height 30
click at [477, 422] on input "c." at bounding box center [477, 416] width 1 height 11
radio input "true"
click at [488, 637] on button "Next" at bounding box center [477, 655] width 226 height 56
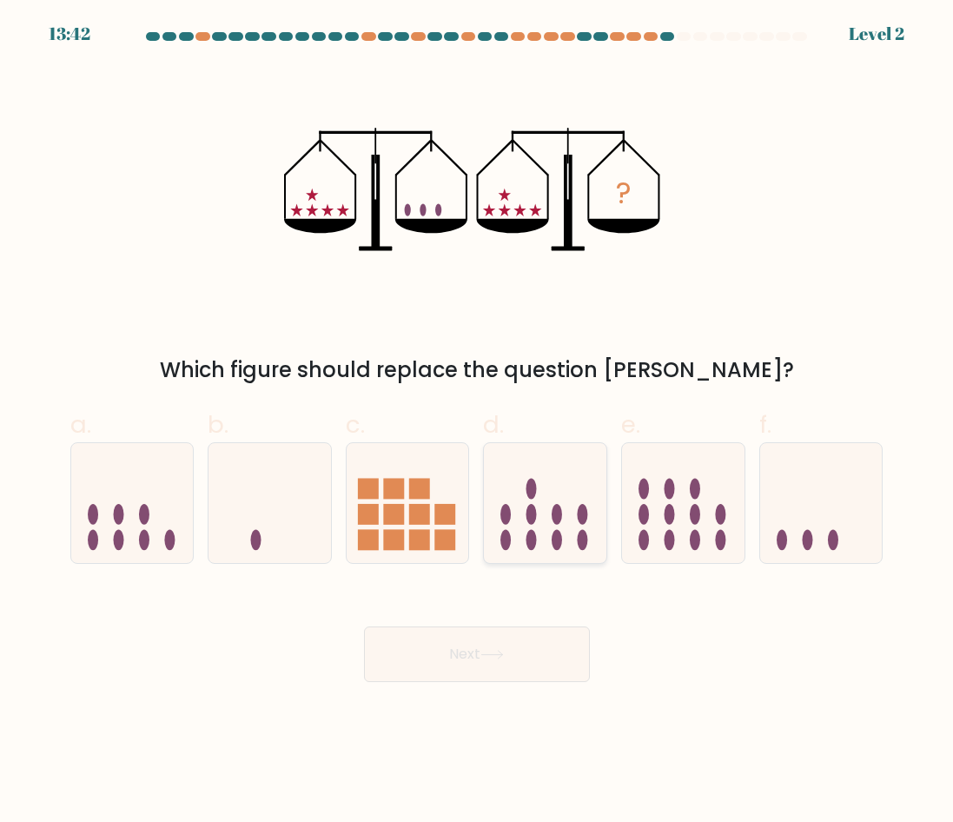
click at [532, 552] on icon at bounding box center [545, 504] width 123 height 102
click at [478, 422] on input "d." at bounding box center [477, 416] width 1 height 11
radio input "true"
click at [529, 646] on button "Next" at bounding box center [477, 655] width 226 height 56
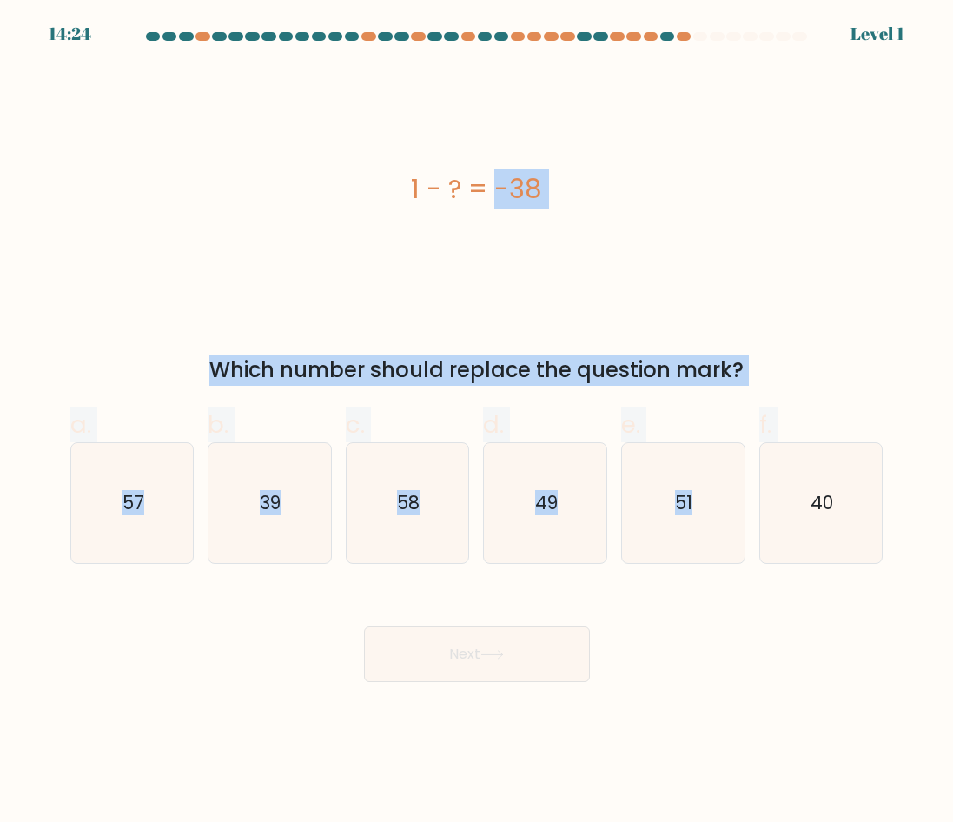
drag, startPoint x: 385, startPoint y: 184, endPoint x: 893, endPoint y: 531, distance: 615.4
click at [893, 531] on form "a." at bounding box center [476, 357] width 953 height 650
drag, startPoint x: 309, startPoint y: 521, endPoint x: 384, endPoint y: 568, distance: 88.5
click at [309, 521] on icon "39" at bounding box center [269, 503] width 120 height 120
click at [477, 422] on input "b. 39" at bounding box center [477, 416] width 1 height 11
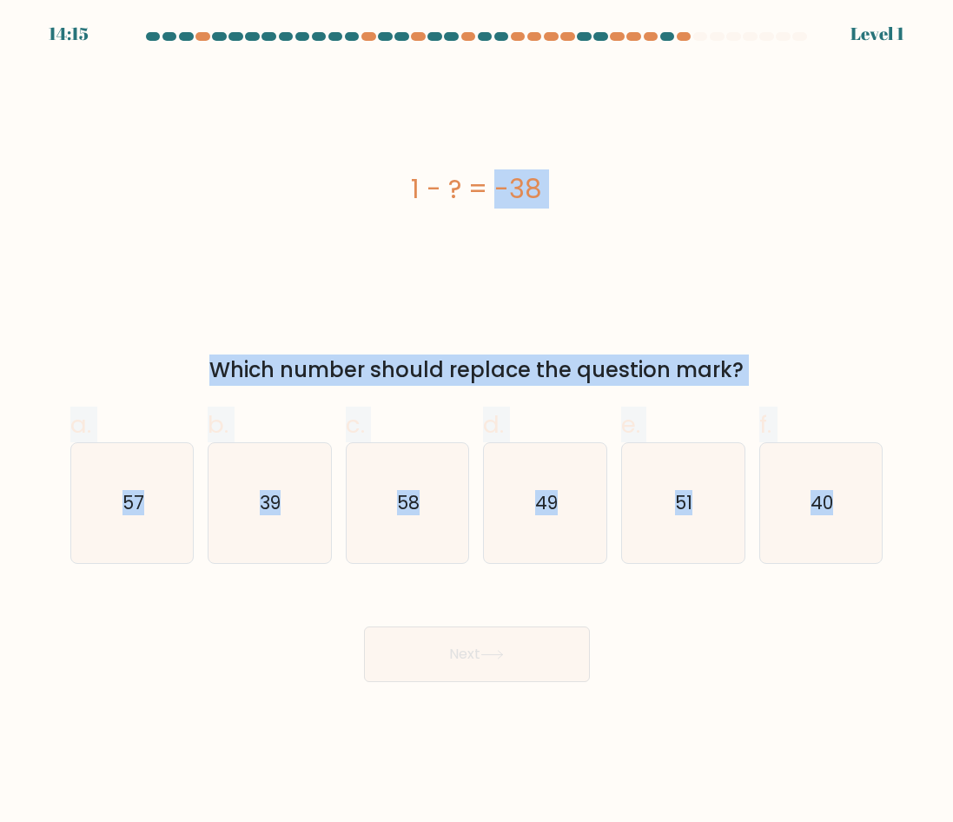
radio input "true"
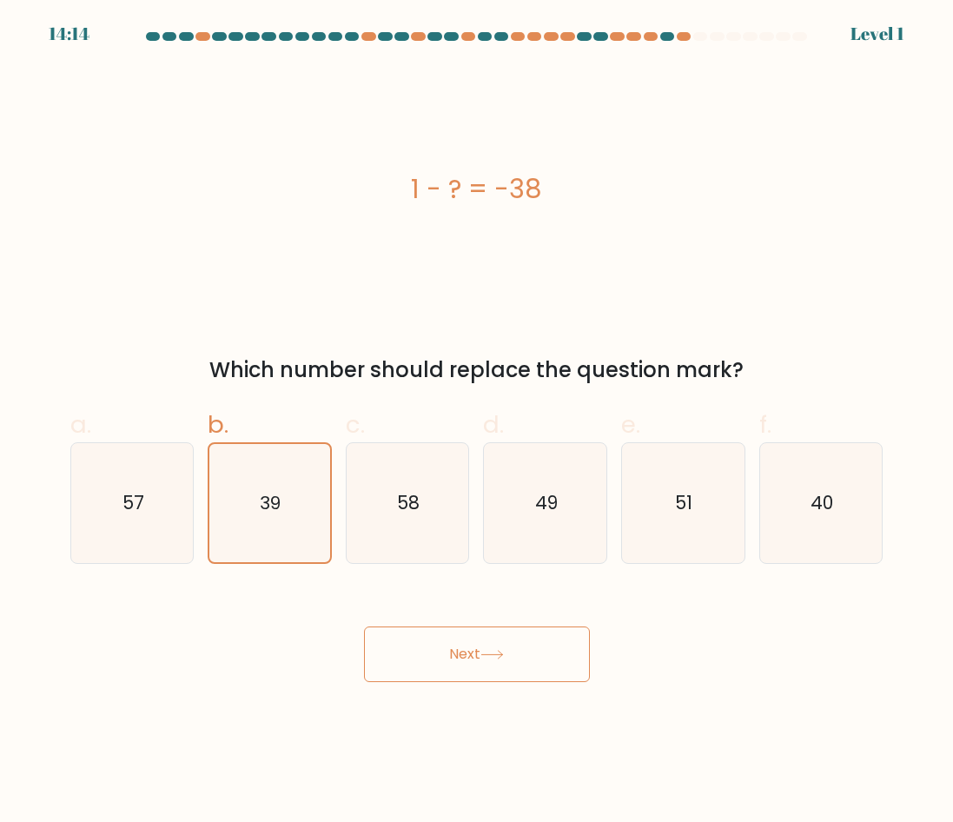
click at [487, 672] on button "Next" at bounding box center [477, 655] width 226 height 56
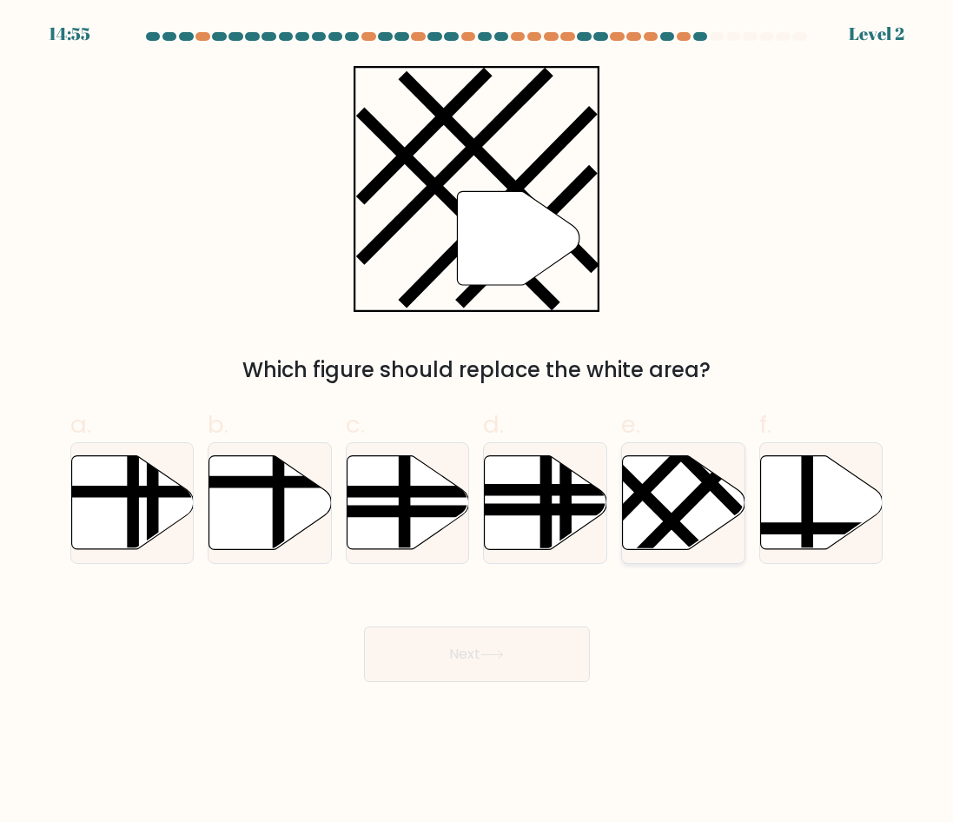
click at [672, 528] on line at bounding box center [692, 501] width 134 height 135
click at [478, 422] on input "e." at bounding box center [477, 416] width 1 height 11
radio input "true"
click at [551, 656] on button "Next" at bounding box center [477, 655] width 226 height 56
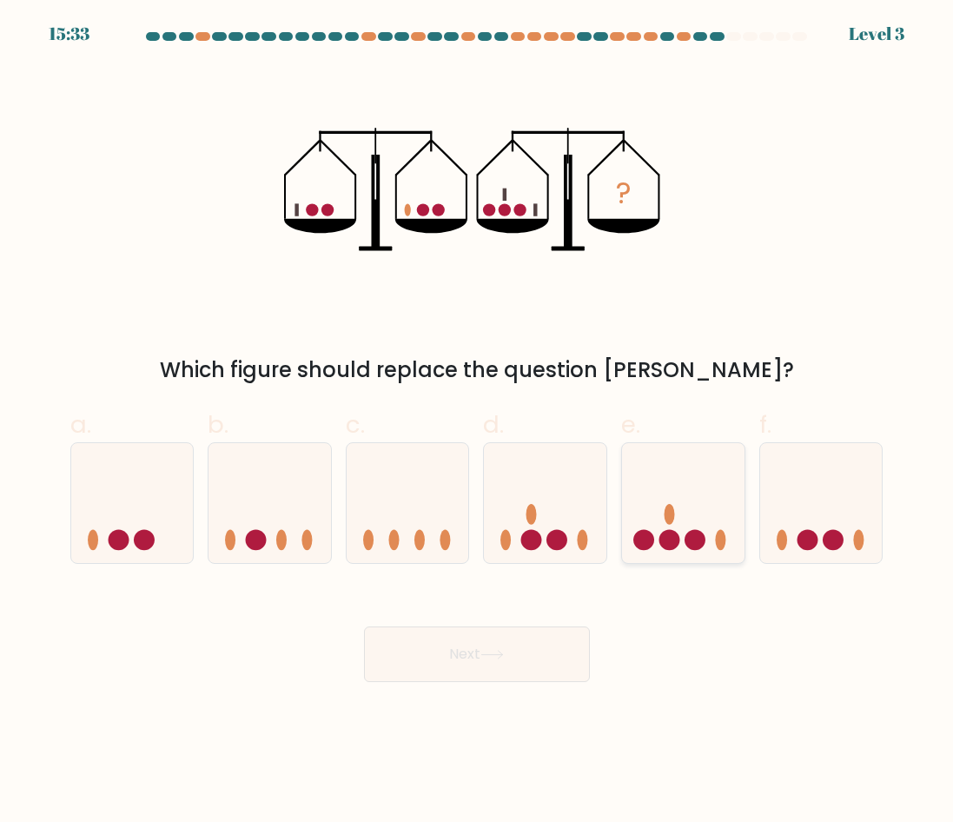
click at [690, 525] on icon at bounding box center [683, 504] width 123 height 102
click at [478, 422] on input "e." at bounding box center [477, 416] width 1 height 11
radio input "true"
click at [603, 541] on icon at bounding box center [545, 504] width 123 height 102
click at [478, 422] on input "d." at bounding box center [477, 416] width 1 height 11
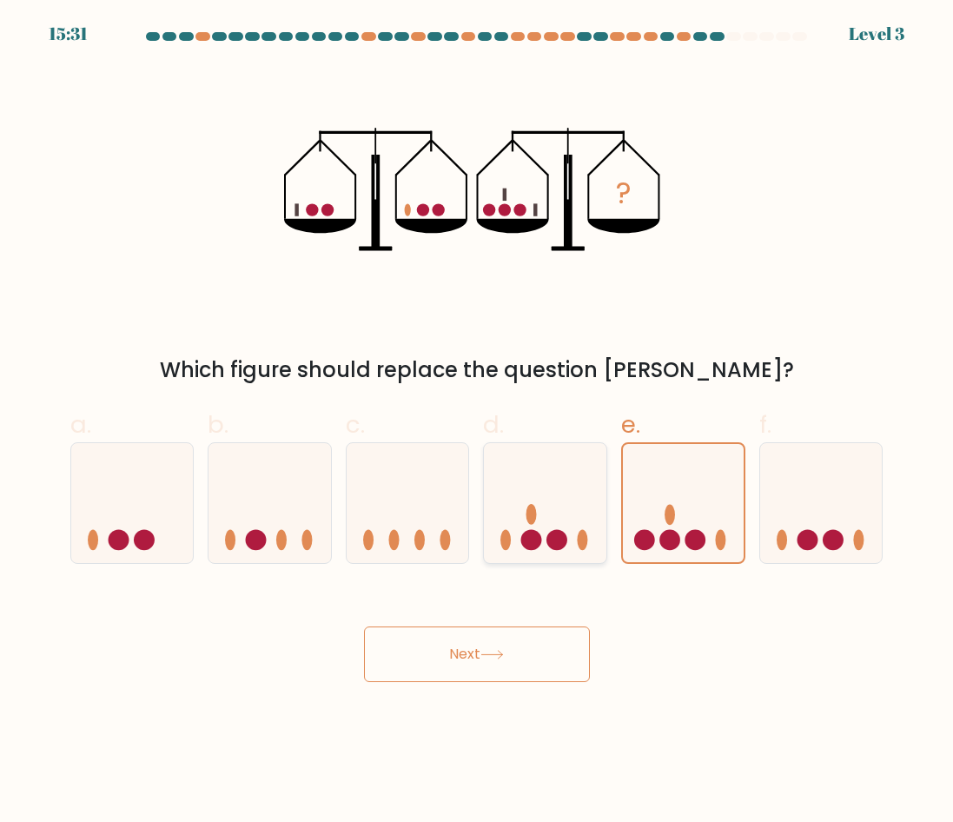
radio input "true"
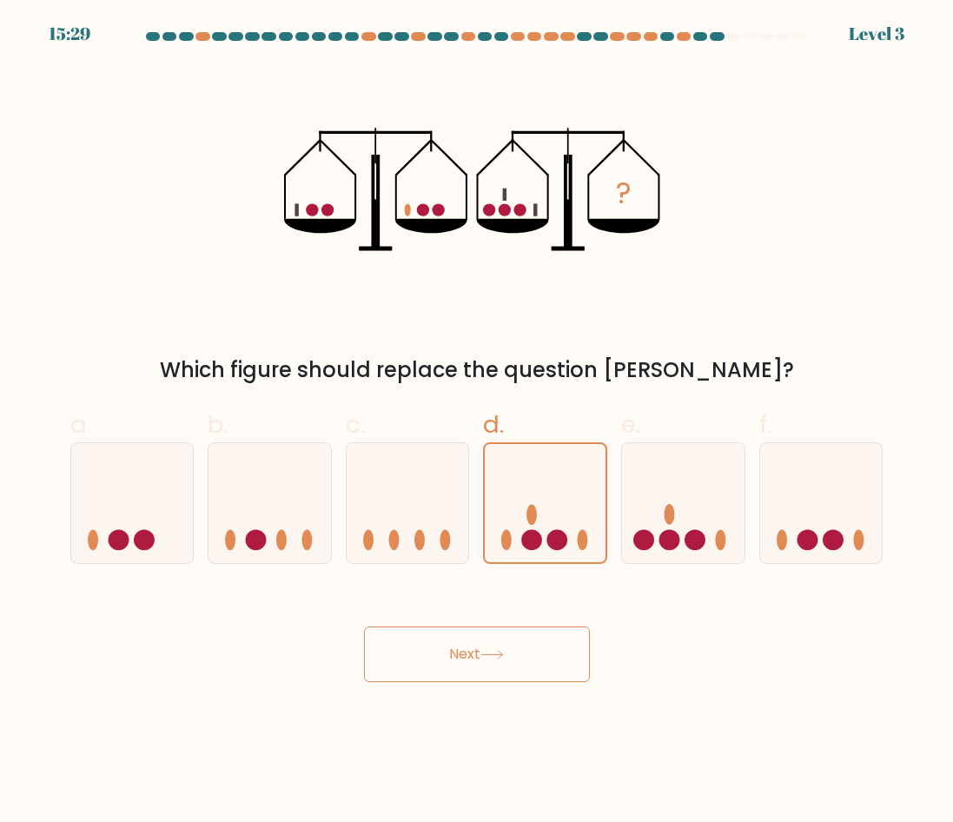
click at [511, 653] on button "Next" at bounding box center [477, 655] width 226 height 56
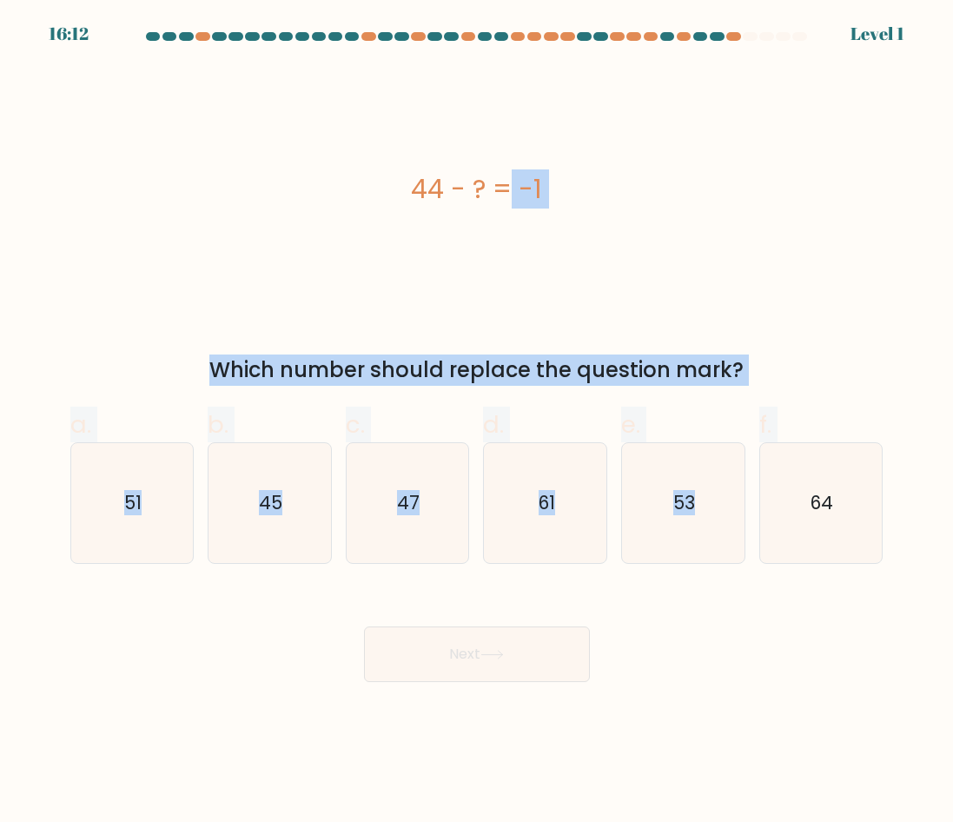
drag, startPoint x: 383, startPoint y: 192, endPoint x: 896, endPoint y: 518, distance: 607.6
click at [896, 518] on form "a." at bounding box center [476, 357] width 953 height 650
click at [310, 509] on icon "45" at bounding box center [269, 503] width 120 height 120
click at [477, 422] on input "b. 45" at bounding box center [477, 416] width 1 height 11
radio input "true"
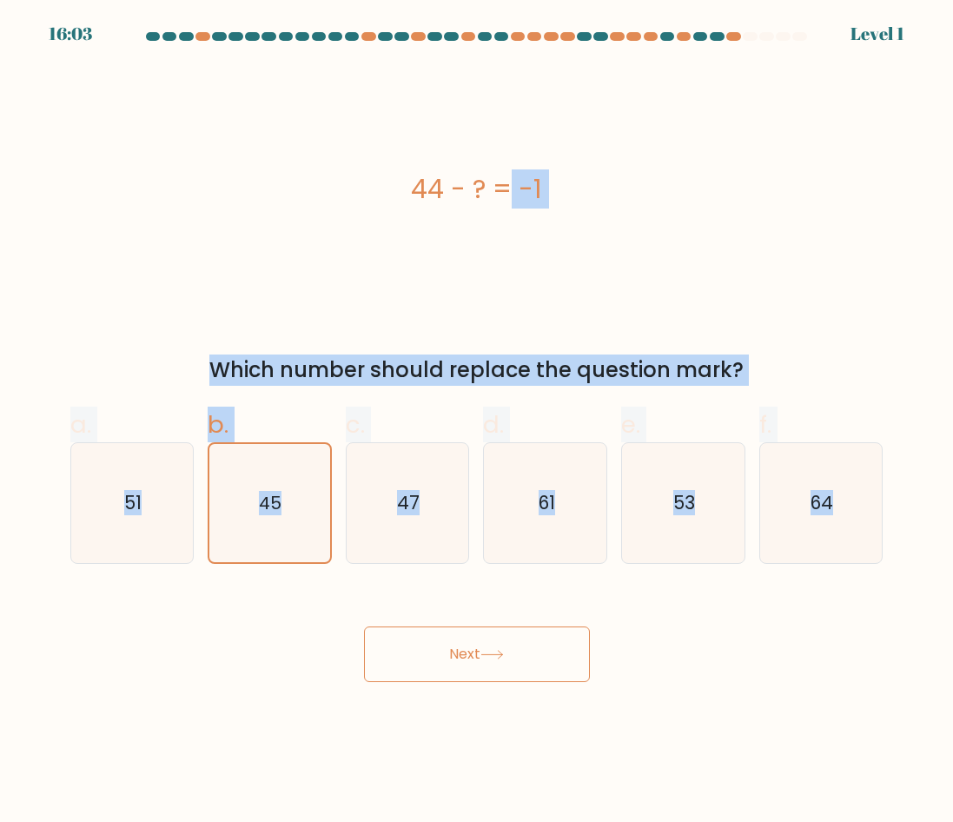
click at [493, 655] on icon at bounding box center [492, 655] width 23 height 10
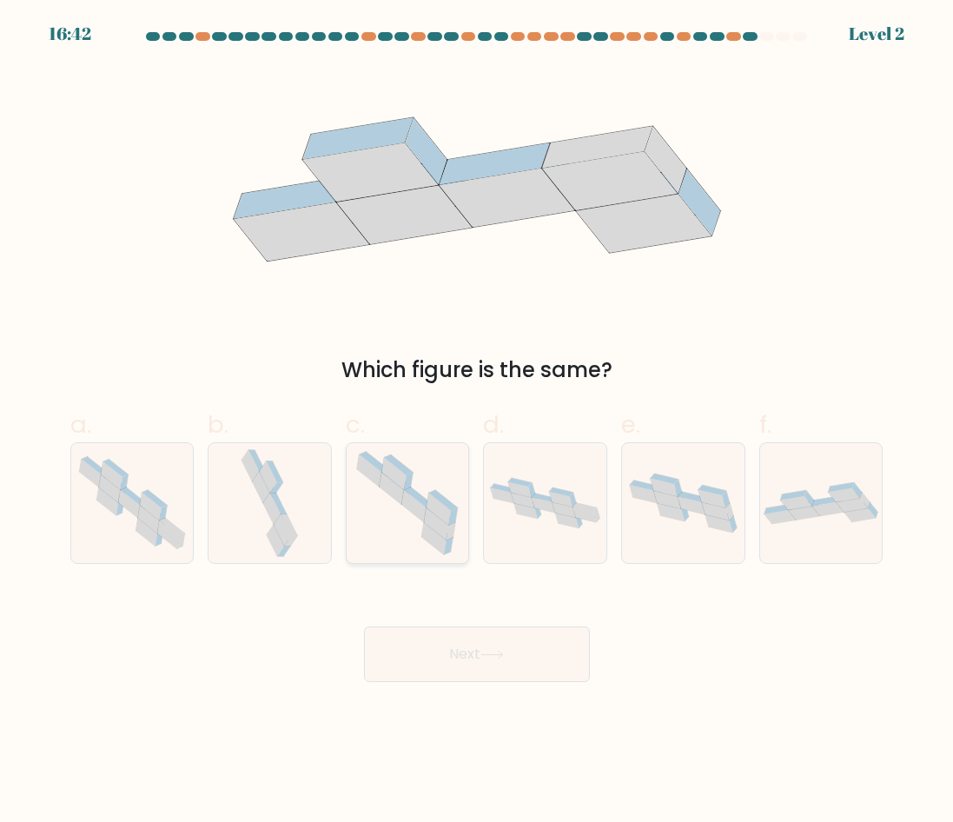
click at [442, 536] on icon at bounding box center [408, 503] width 120 height 120
click at [477, 422] on input "c." at bounding box center [477, 416] width 1 height 11
radio input "true"
click at [478, 667] on button "Next" at bounding box center [477, 655] width 226 height 56
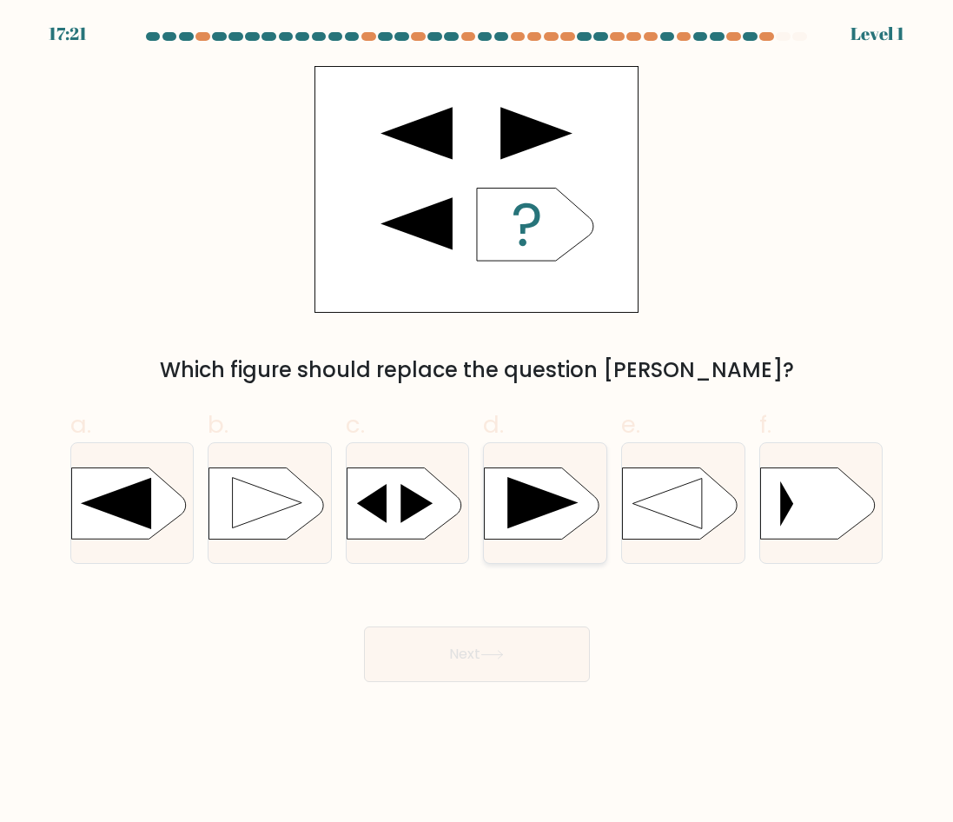
click at [547, 500] on icon at bounding box center [543, 502] width 71 height 51
click at [478, 422] on input "d." at bounding box center [477, 416] width 1 height 11
radio input "true"
click at [545, 515] on rect at bounding box center [486, 469] width 314 height 239
click at [478, 422] on input "d." at bounding box center [477, 416] width 1 height 11
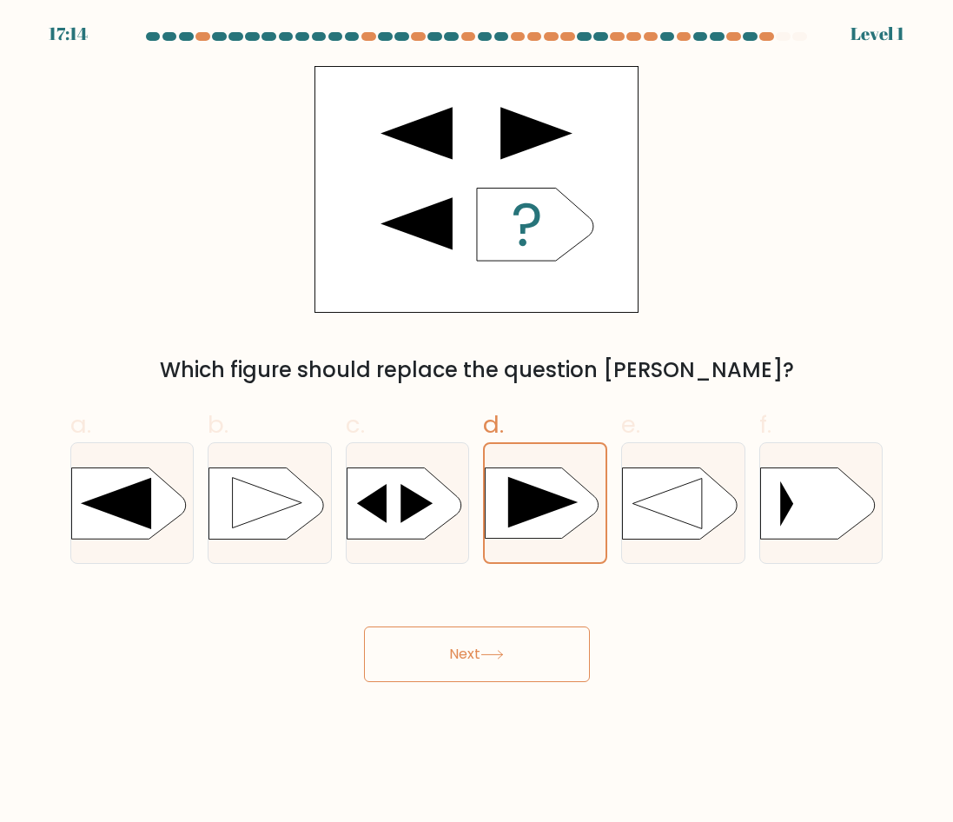
click at [532, 658] on button "Next" at bounding box center [477, 655] width 226 height 56
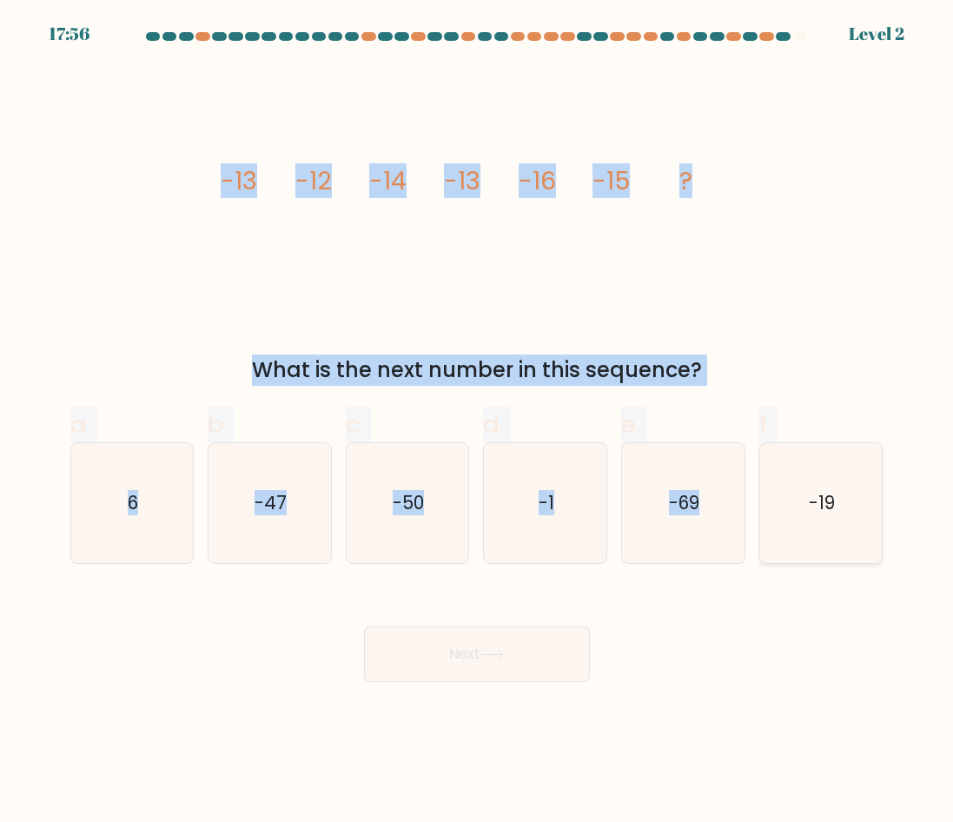
drag, startPoint x: 197, startPoint y: 176, endPoint x: 839, endPoint y: 510, distance: 723.1
click at [840, 509] on form at bounding box center [476, 357] width 953 height 650
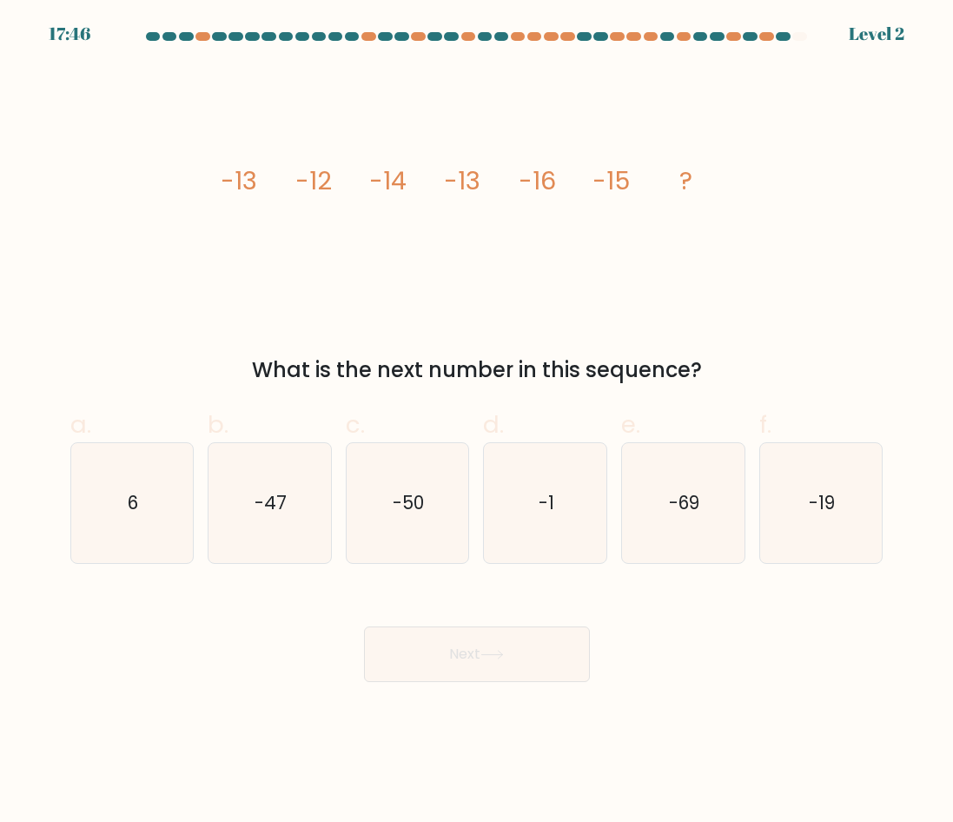
drag, startPoint x: 622, startPoint y: 604, endPoint x: 671, endPoint y: 603, distance: 48.7
click at [623, 605] on div "Next" at bounding box center [477, 633] width 834 height 97
click at [829, 508] on text "-19" at bounding box center [822, 502] width 26 height 25
click at [478, 422] on input "f. -19" at bounding box center [477, 416] width 1 height 11
radio input "true"
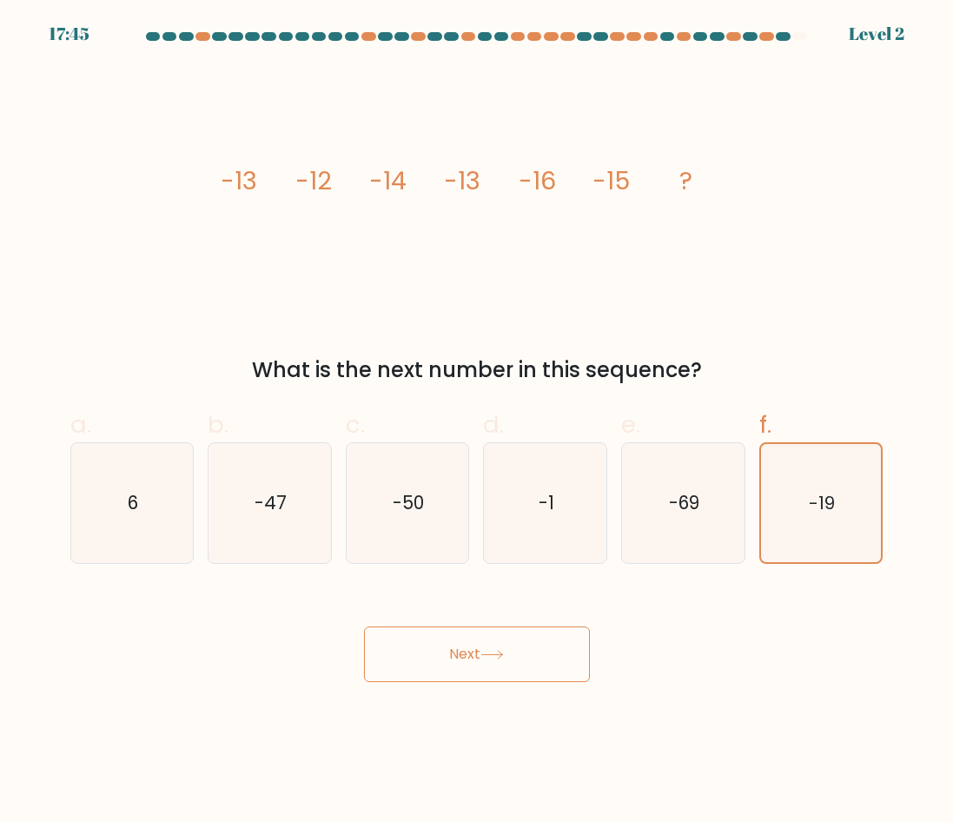
click at [529, 634] on button "Next" at bounding box center [477, 655] width 226 height 56
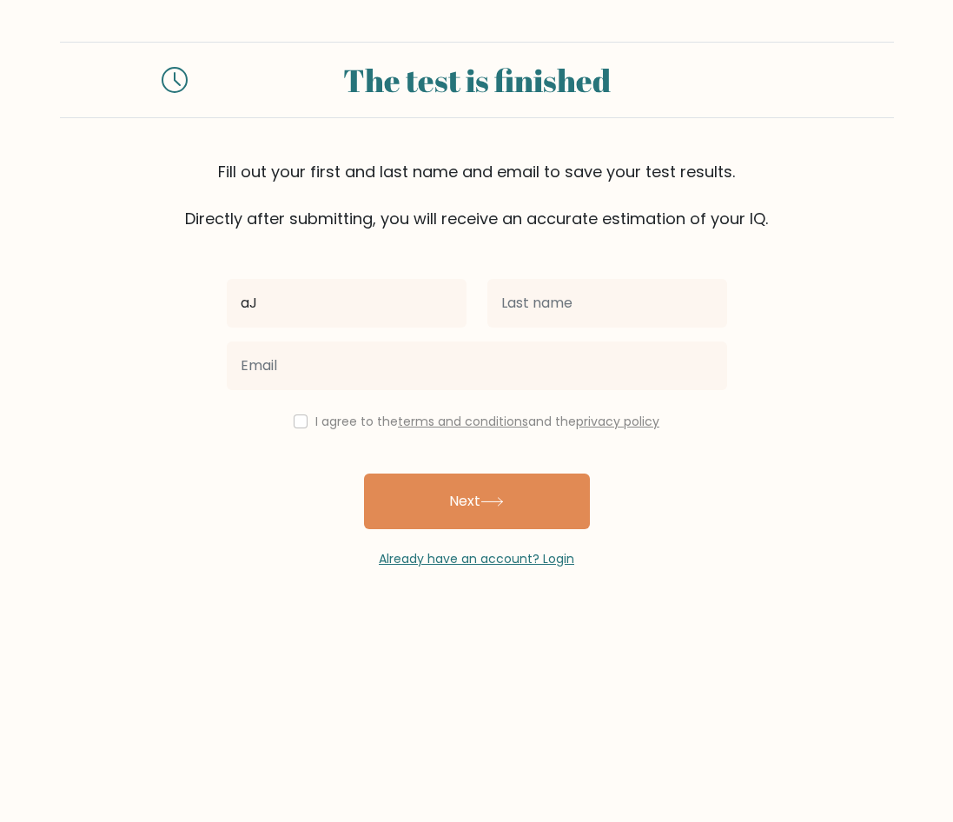
type input "a"
type input "Ajie"
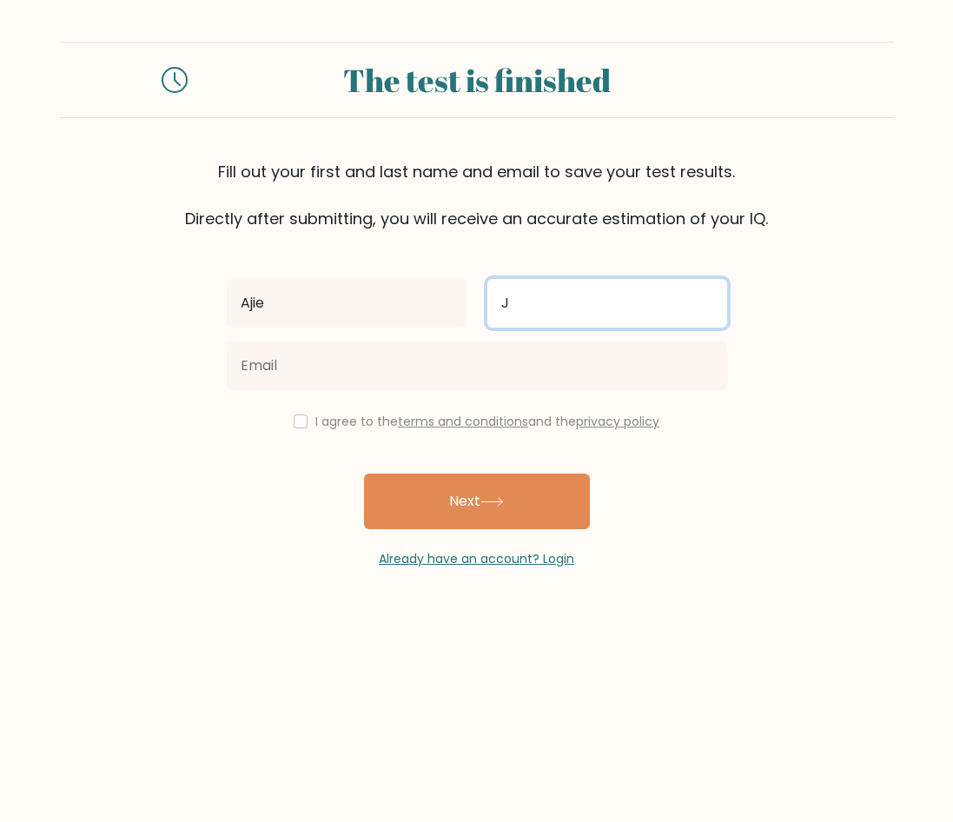
type input "Jungao"
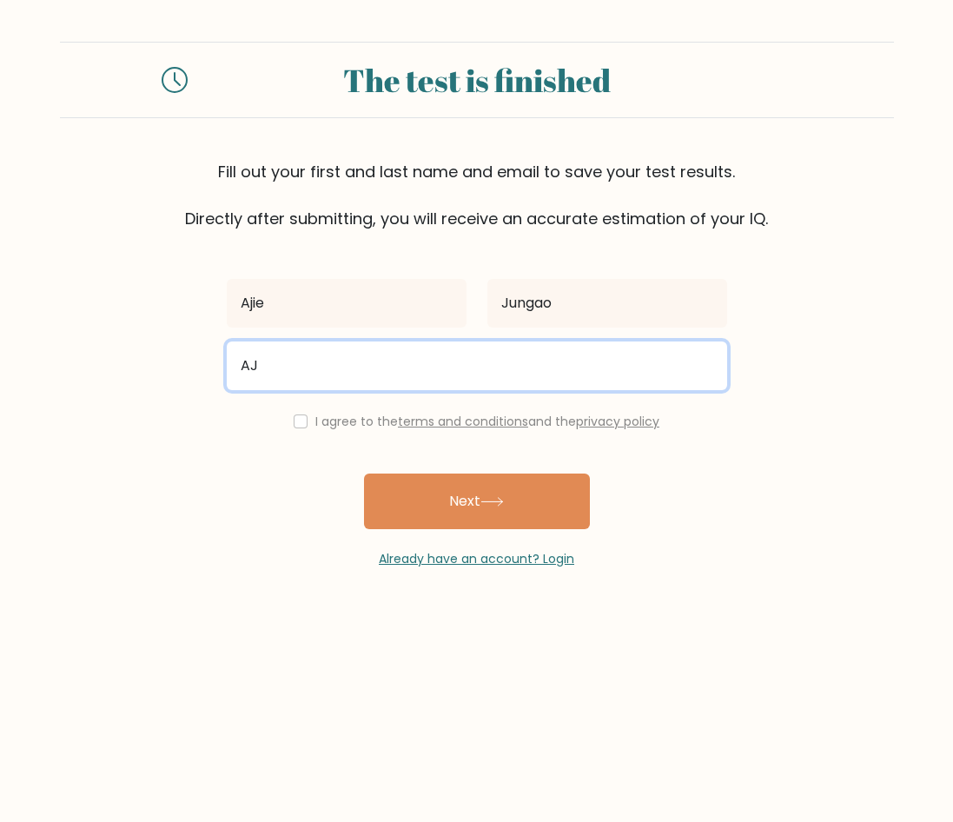
type input "A"
type input "ajiedeljungao12@gmail.com"
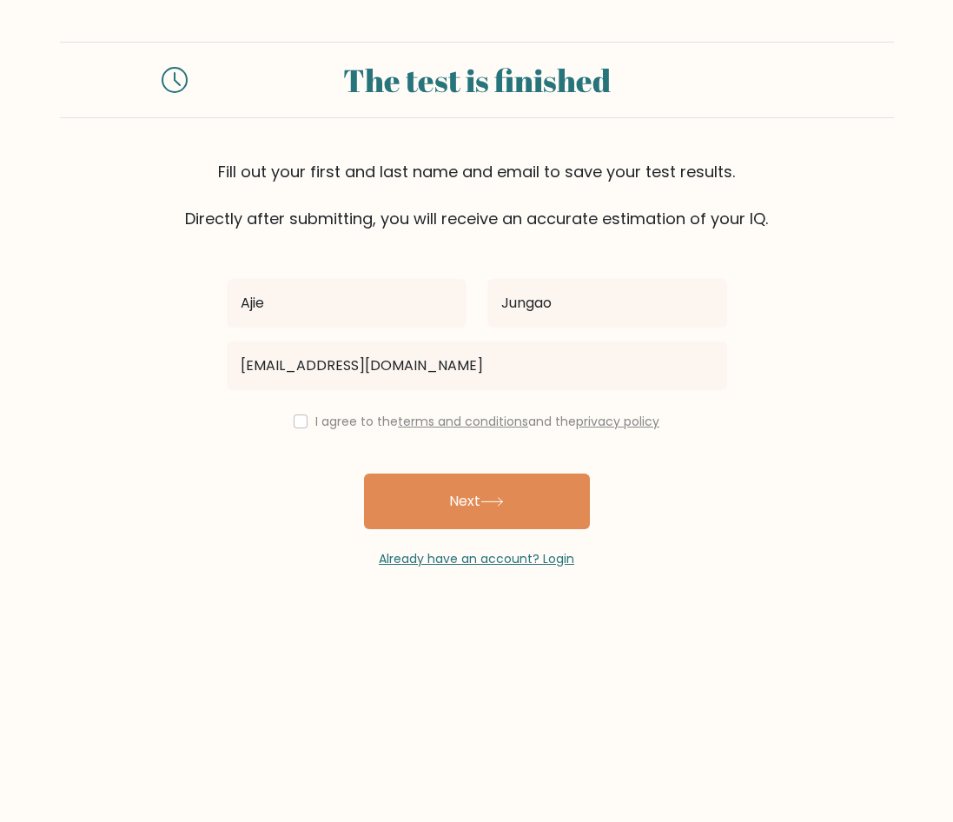
click at [308, 396] on div "ajiedeljungao12@gmail.com" at bounding box center [476, 366] width 521 height 63
click at [315, 415] on label "I agree to the terms and conditions and the privacy policy" at bounding box center [487, 421] width 344 height 17
click at [306, 422] on div "I agree to the terms and conditions and the privacy policy" at bounding box center [476, 421] width 521 height 21
click at [300, 422] on input "checkbox" at bounding box center [301, 422] width 14 height 14
checkbox input "true"
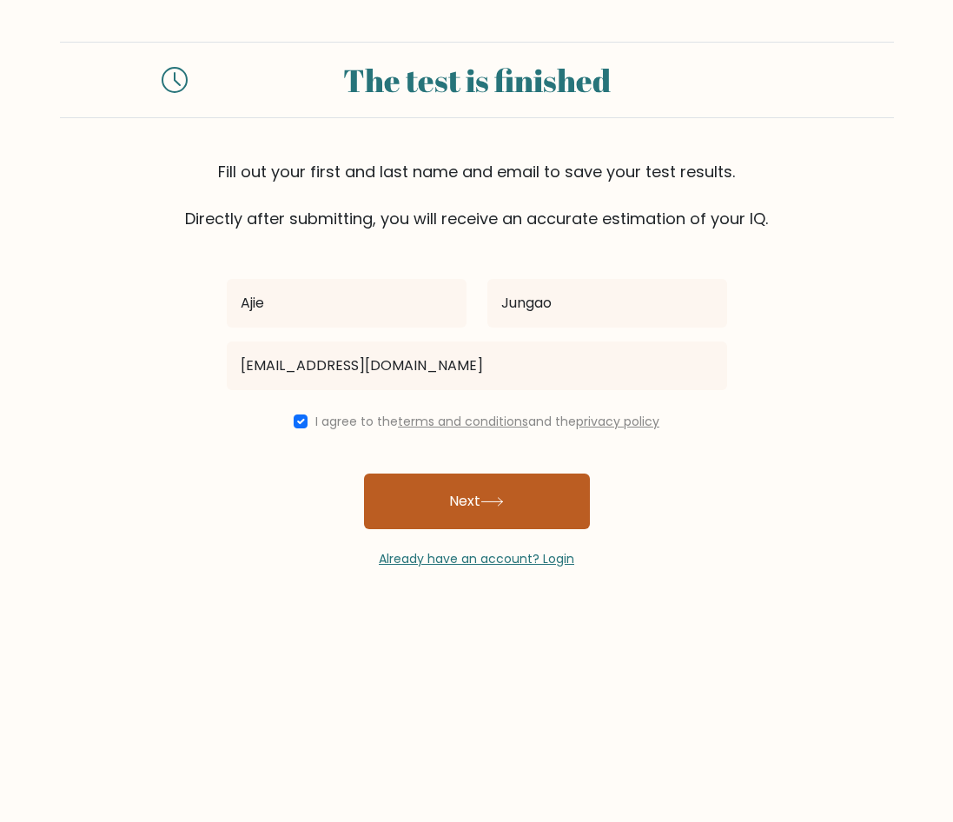
click at [387, 493] on button "Next" at bounding box center [477, 502] width 226 height 56
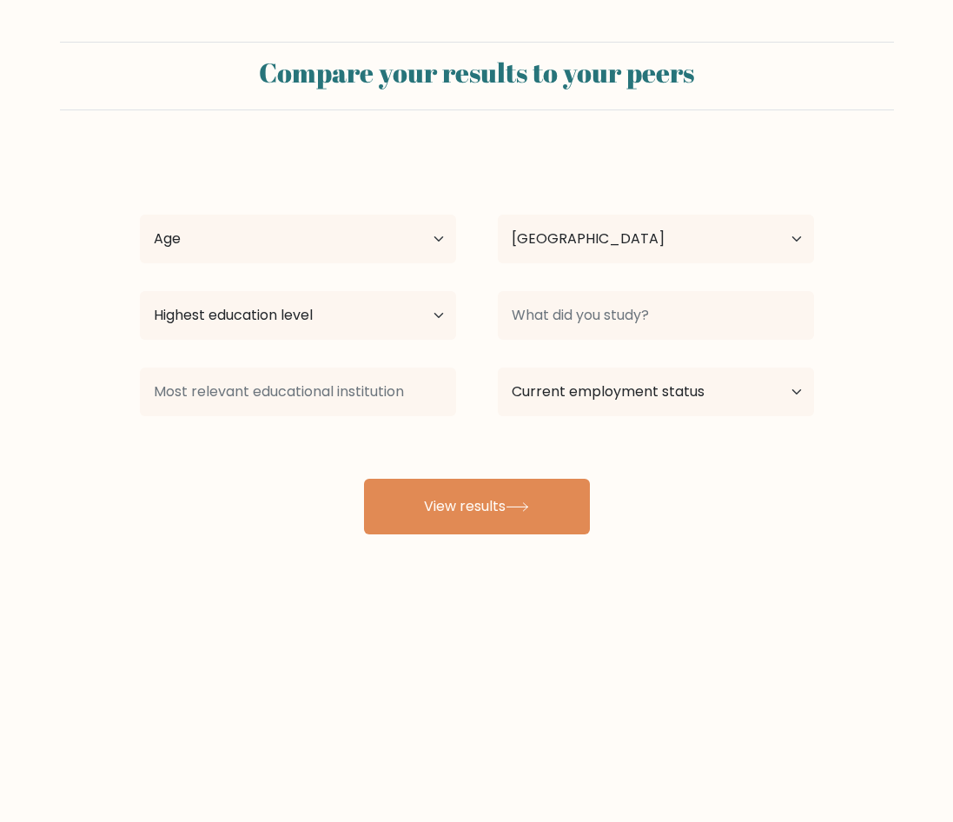
select select "PH"
click at [436, 225] on select "Age Under 18 years old 18-24 years old 25-34 years old 35-44 years old 45-54 ye…" at bounding box center [298, 239] width 316 height 49
click at [421, 237] on select "Age Under 18 years old 18-24 years old 25-34 years old 35-44 years old 45-54 ye…" at bounding box center [298, 239] width 316 height 49
select select "18_24"
click at [140, 215] on select "Age Under 18 years old 18-24 years old 25-34 years old 35-44 years old 45-54 ye…" at bounding box center [298, 239] width 316 height 49
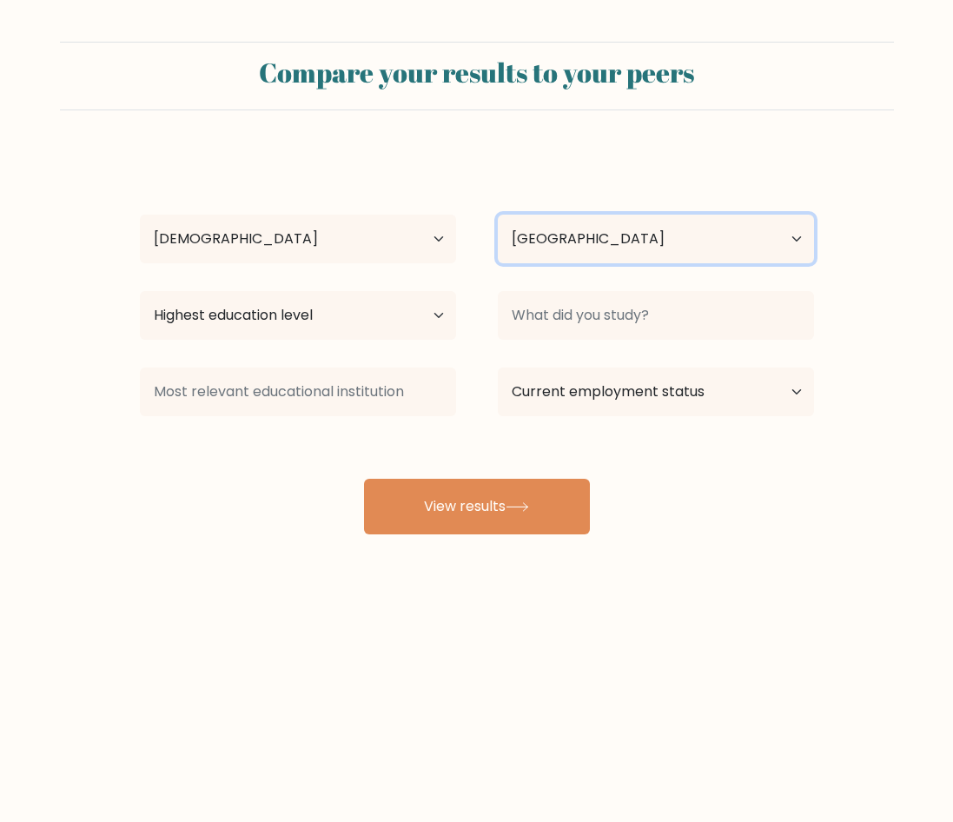
click at [541, 229] on select "Country Afghanistan Albania Algeria American Samoa Andorra Angola Anguilla Anta…" at bounding box center [656, 239] width 316 height 49
click at [268, 467] on div "Ajie Jungao Age Under 18 years old 18-24 years old 25-34 years old 35-44 years …" at bounding box center [477, 343] width 695 height 382
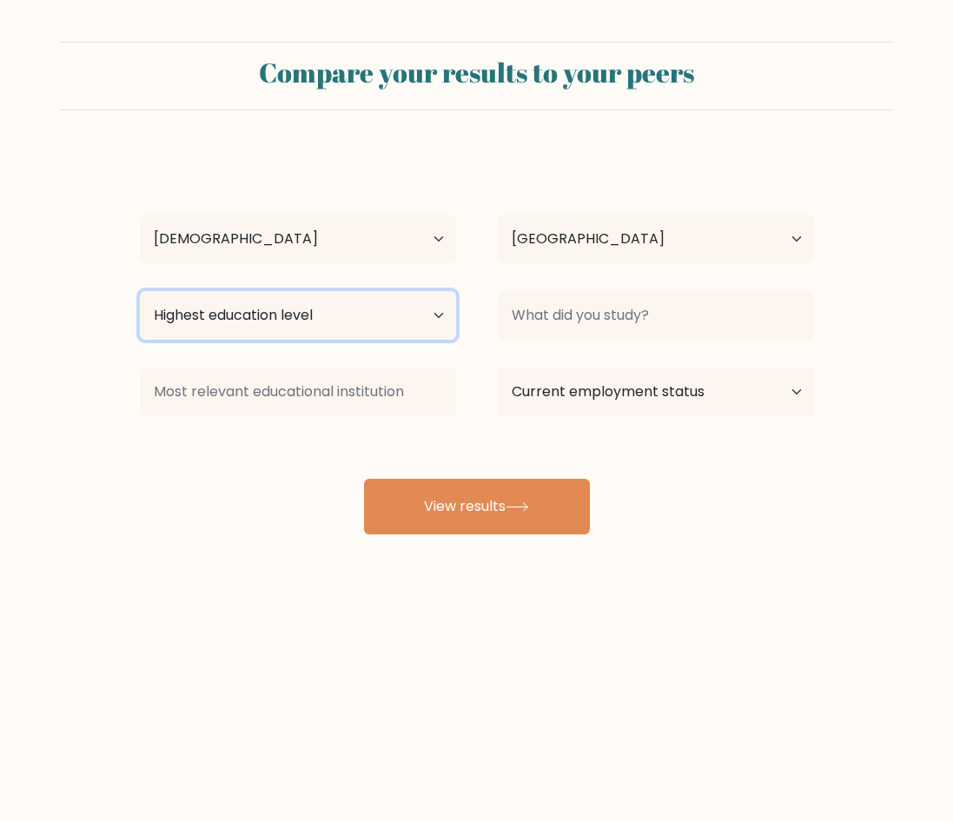
click at [342, 304] on select "Highest education level No schooling Primary Lower Secondary Upper Secondary Oc…" at bounding box center [298, 315] width 316 height 49
select select "bachelors_degree"
click at [140, 291] on select "Highest education level No schooling Primary Lower Secondary Upper Secondary Oc…" at bounding box center [298, 315] width 316 height 49
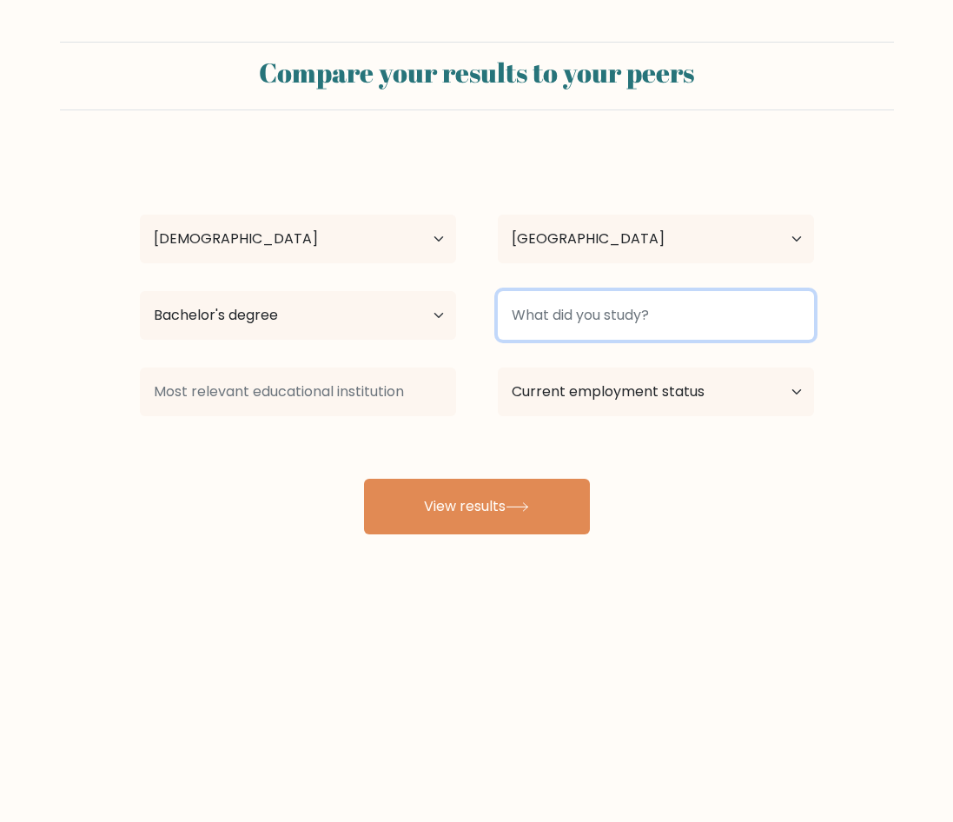
click at [673, 313] on input at bounding box center [656, 315] width 316 height 49
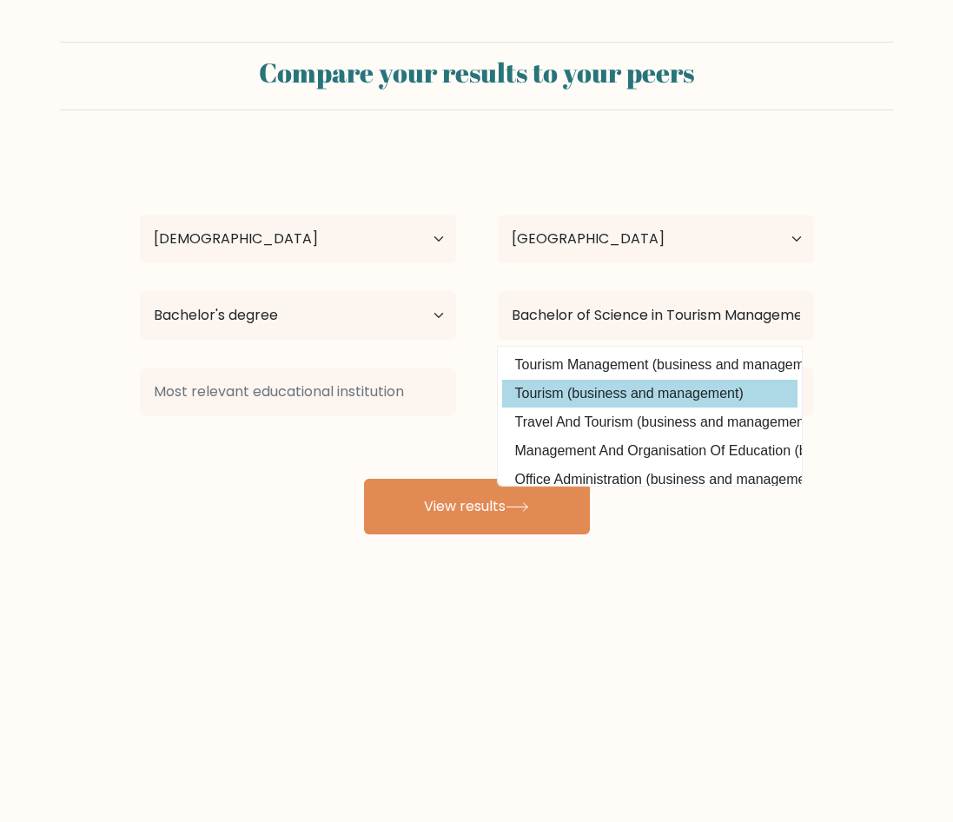
click at [625, 399] on option "Tourism (business and management)" at bounding box center [650, 394] width 296 height 28
type input "Tourism"
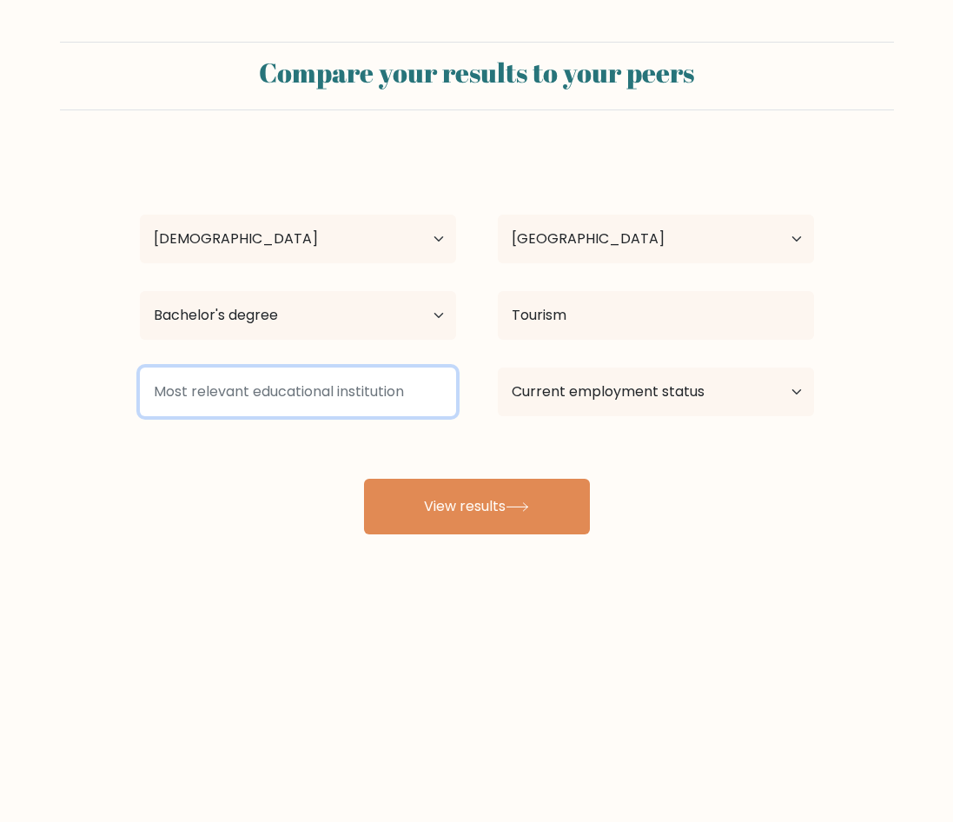
click at [322, 397] on input at bounding box center [298, 392] width 316 height 49
click at [389, 403] on input at bounding box center [298, 392] width 316 height 49
click at [406, 400] on input at bounding box center [298, 392] width 316 height 49
type input "T"
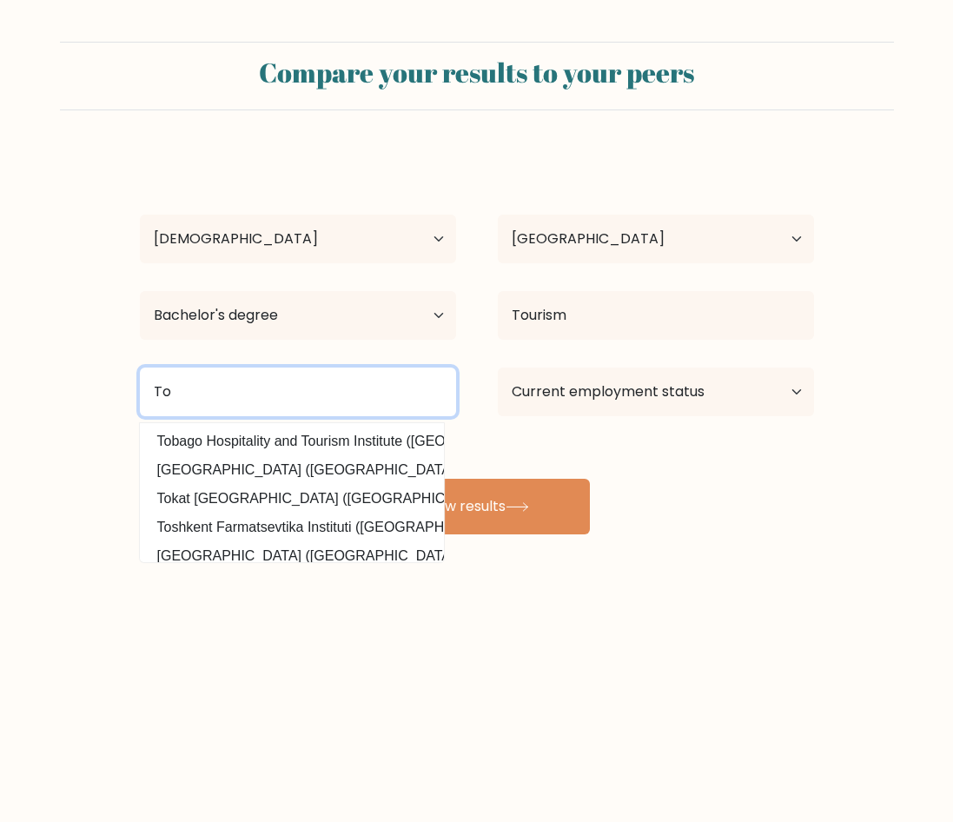
type input "T"
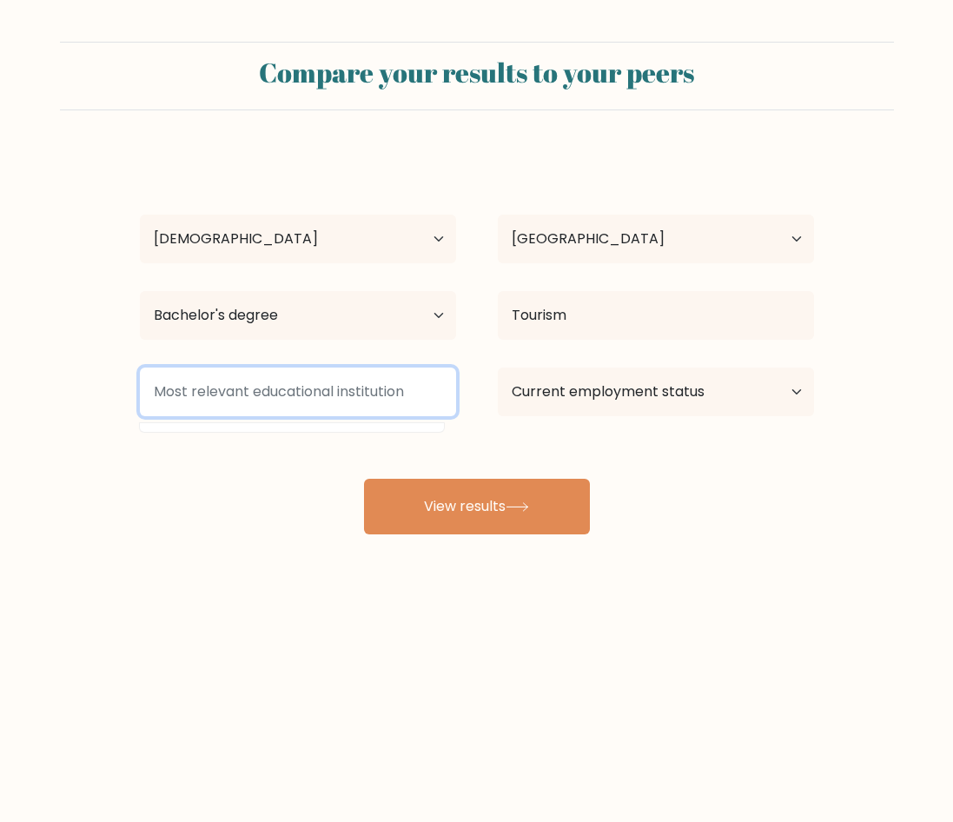
click at [356, 406] on input at bounding box center [298, 392] width 316 height 49
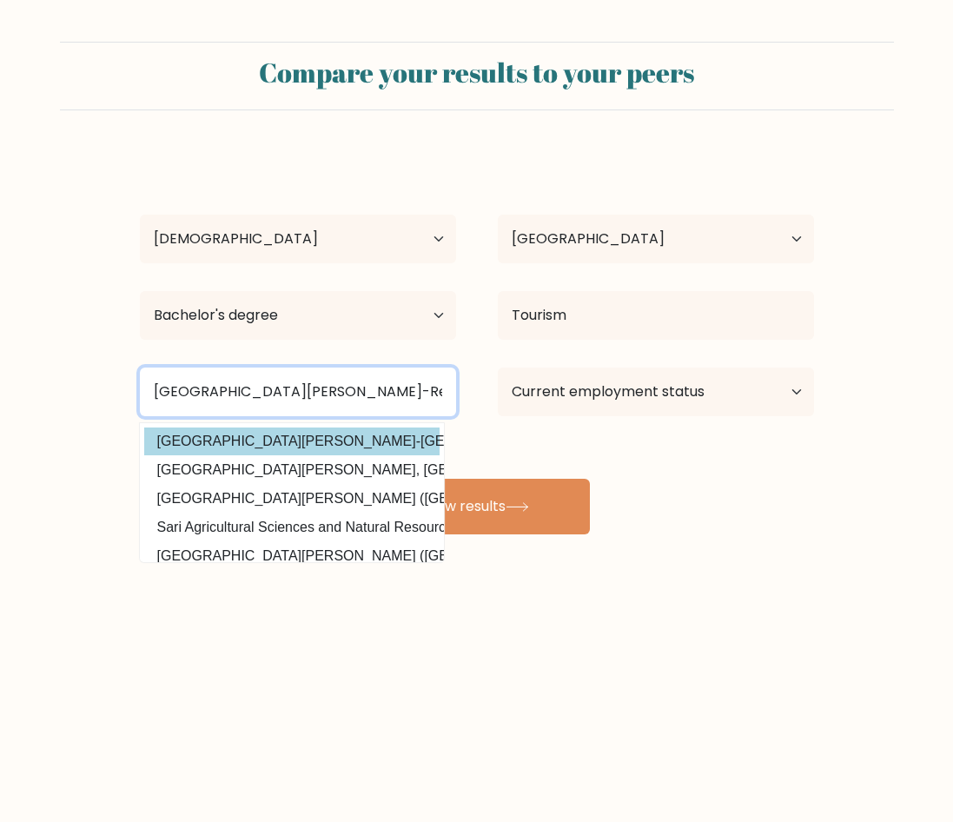
type input "University of San Jose-Re"
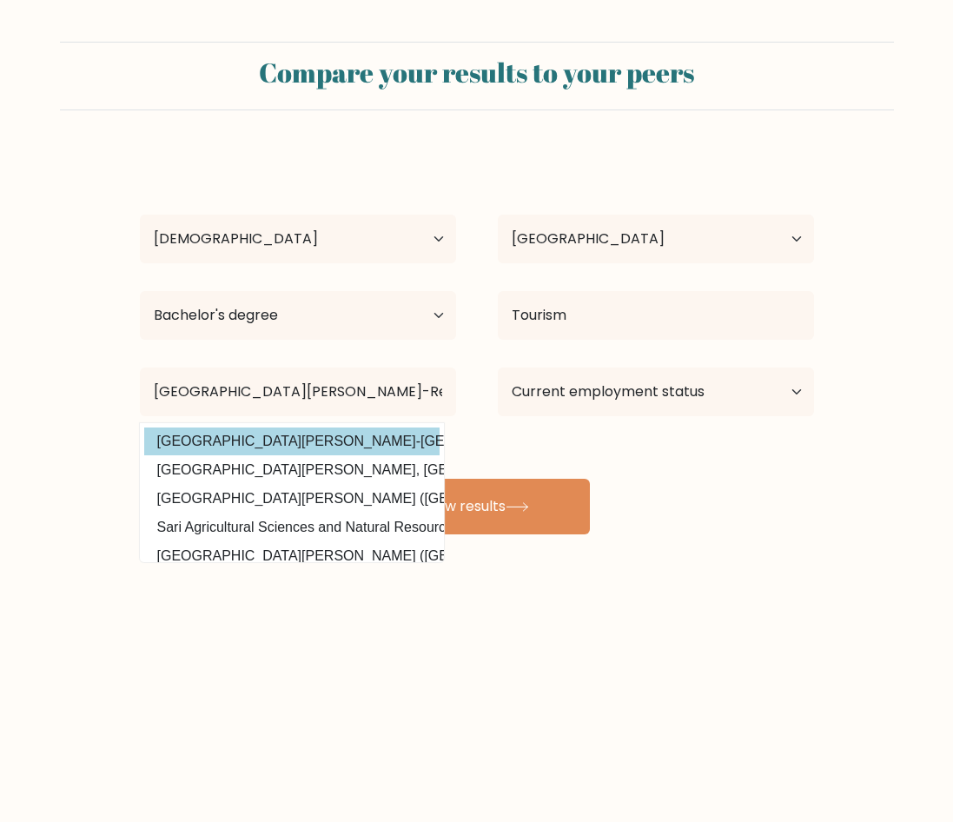
click at [354, 436] on div "Ajie Jungao Age Under 18 years old 18-24 years old 25-34 years old 35-44 years …" at bounding box center [477, 343] width 695 height 382
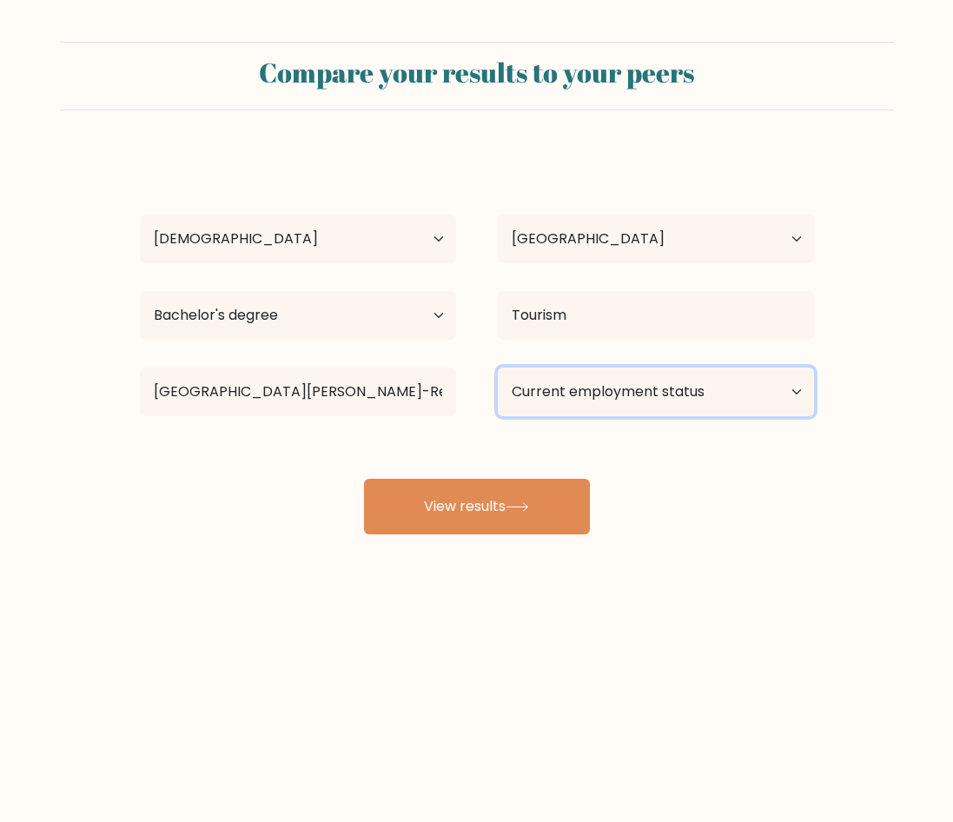
click at [659, 383] on select "Current employment status Employed Student Retired Other / prefer not to answer" at bounding box center [656, 392] width 316 height 49
select select "other"
click at [498, 368] on select "Current employment status Employed Student Retired Other / prefer not to answer" at bounding box center [656, 392] width 316 height 49
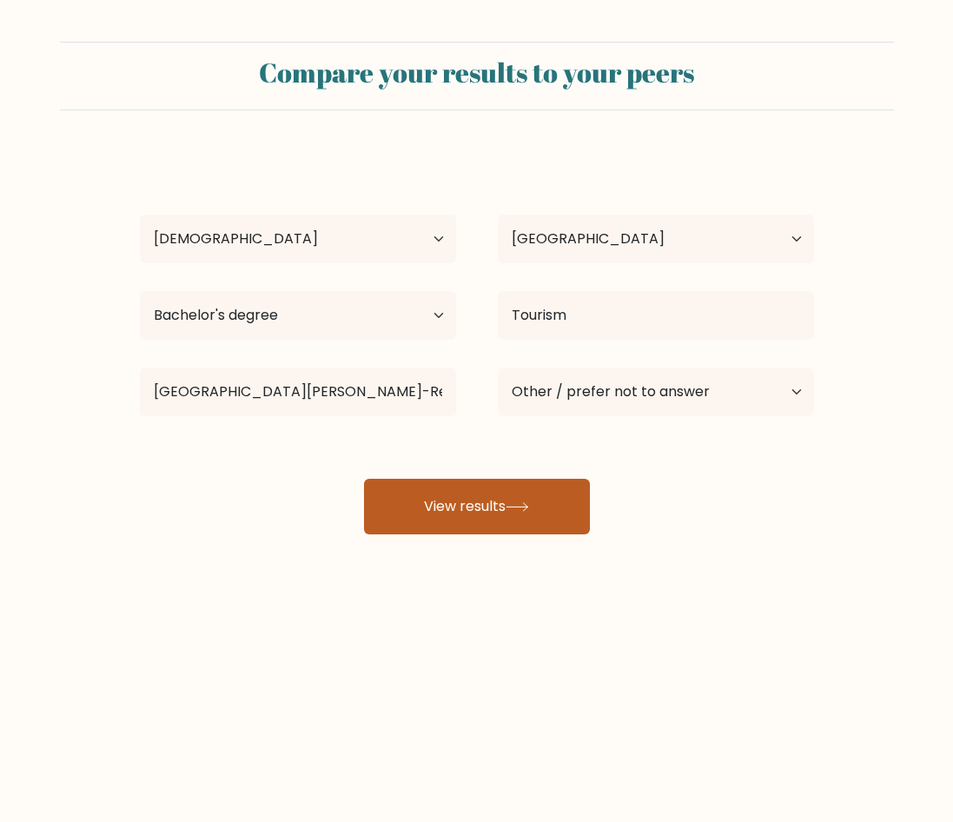
click at [581, 497] on button "View results" at bounding box center [477, 507] width 226 height 56
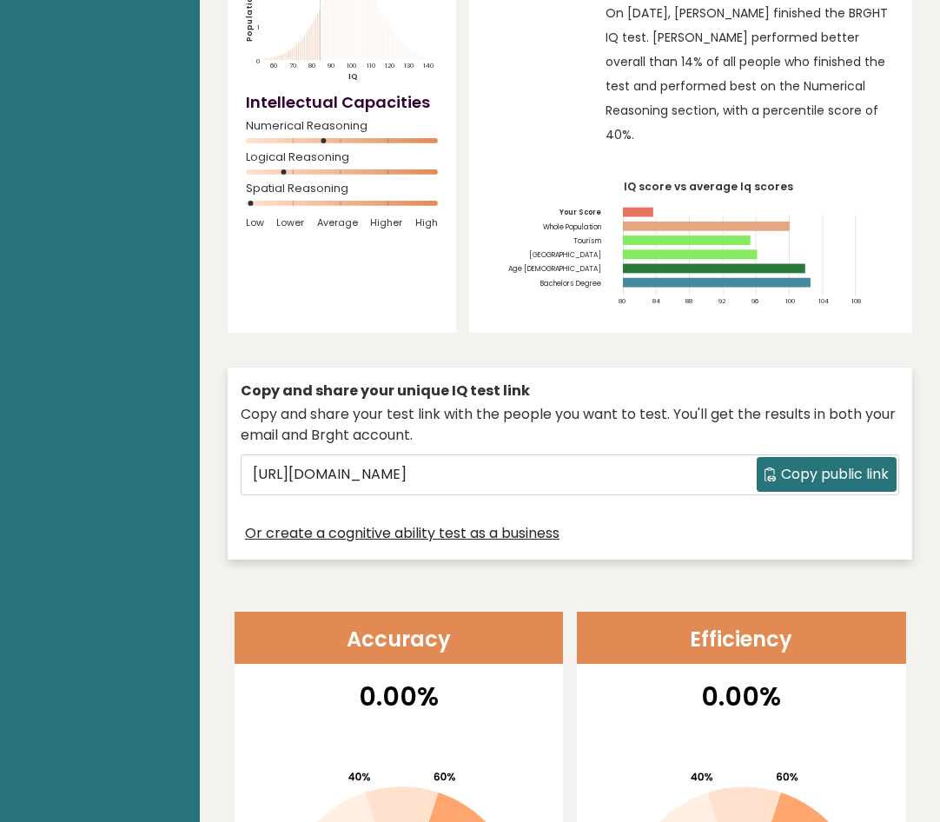
scroll to position [174, 0]
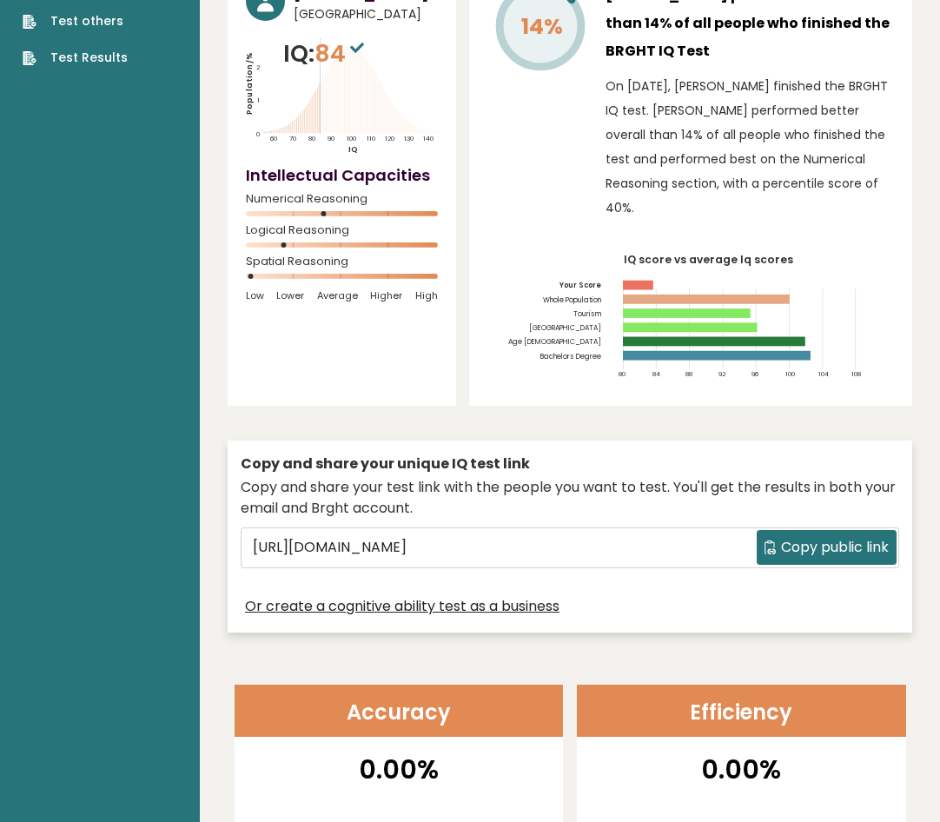
click at [811, 537] on span "Copy public link" at bounding box center [835, 547] width 108 height 21
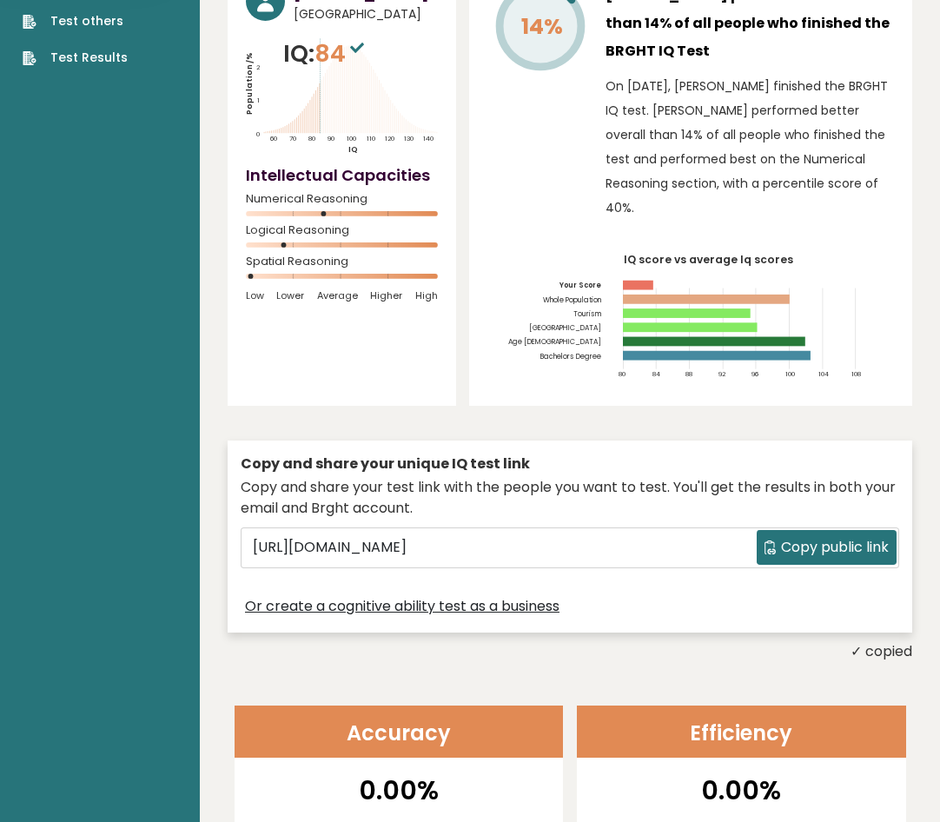
click at [674, 594] on div "Or create a cognitive ability test as a business" at bounding box center [570, 606] width 659 height 25
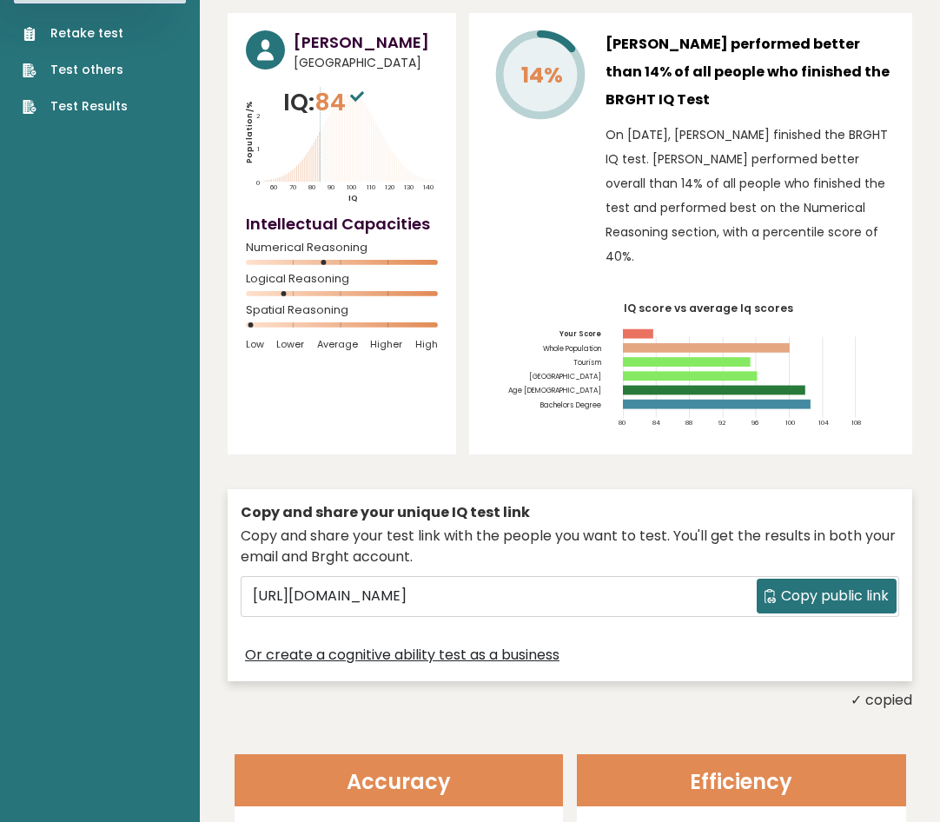
scroll to position [0, 0]
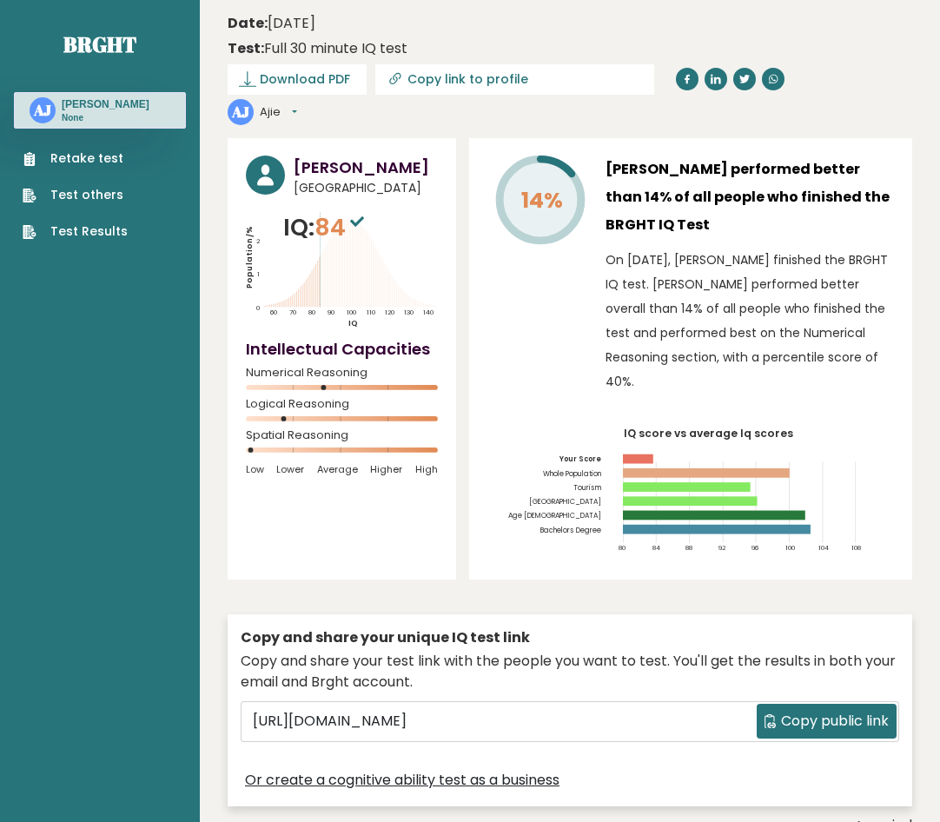
click at [311, 179] on span "[GEOGRAPHIC_DATA]" at bounding box center [366, 188] width 144 height 18
click at [340, 211] on span "84" at bounding box center [342, 227] width 54 height 32
click at [344, 84] on span "Download PDF" at bounding box center [305, 79] width 90 height 18
